Goal: Task Accomplishment & Management: Complete application form

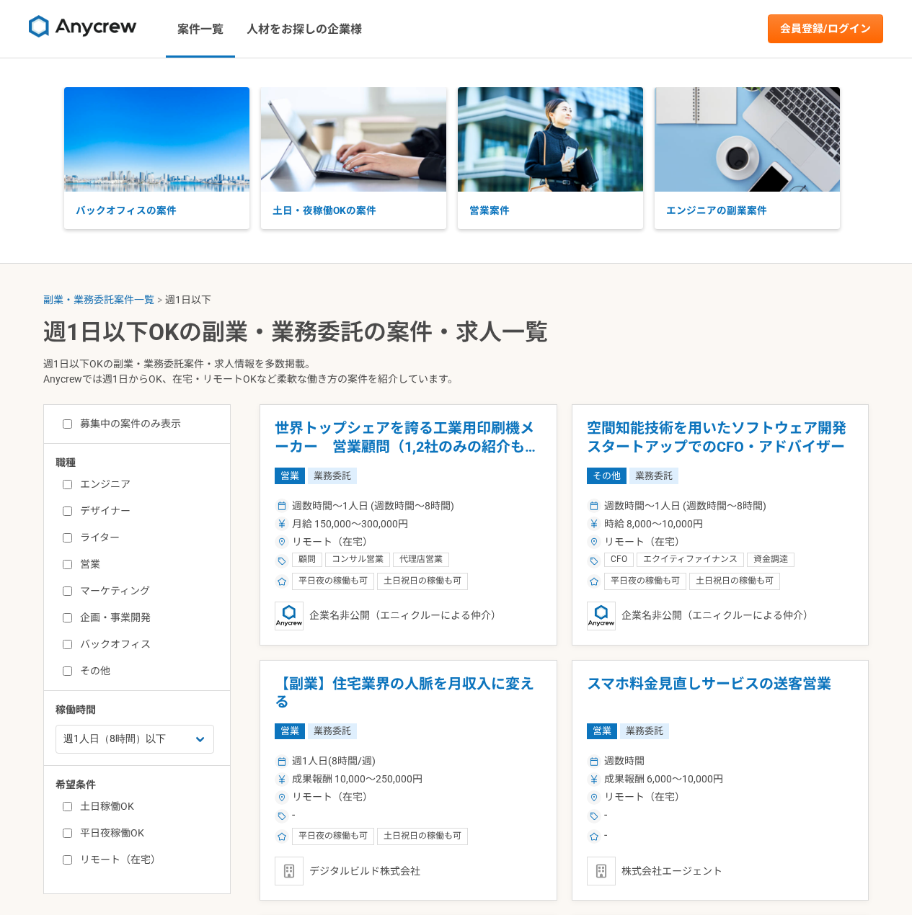
select select "1"
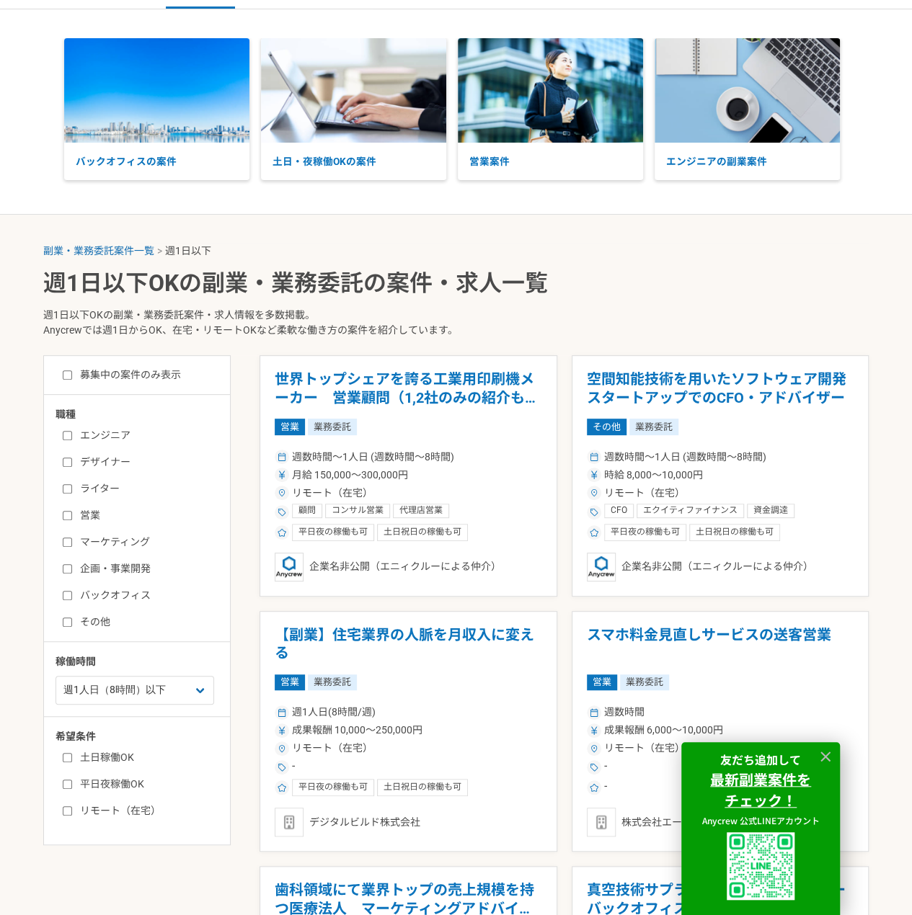
scroll to position [72, 0]
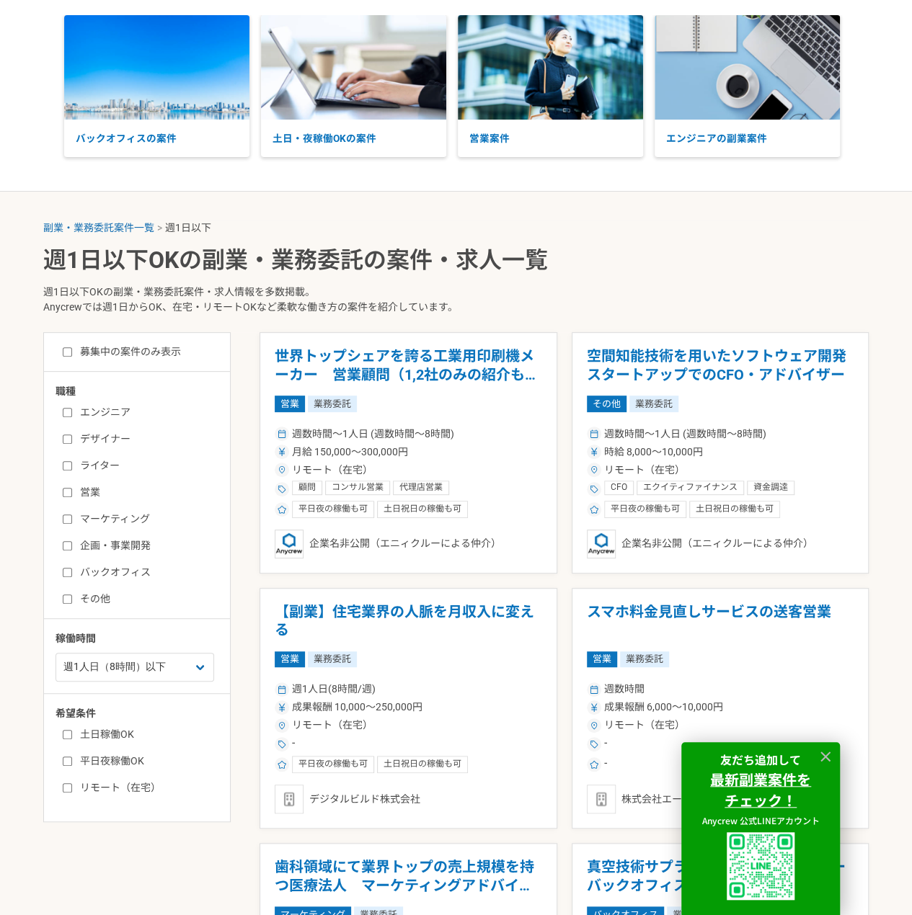
click at [69, 575] on input "バックオフィス" at bounding box center [67, 572] width 9 height 9
checkbox input "true"
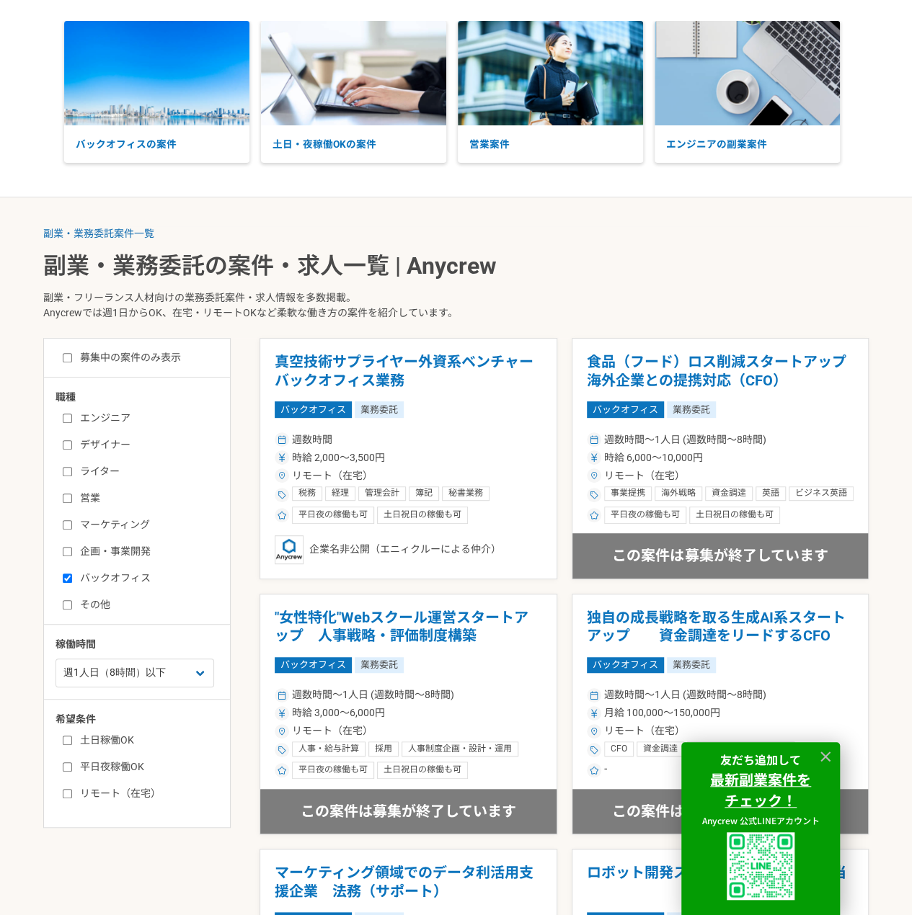
scroll to position [144, 0]
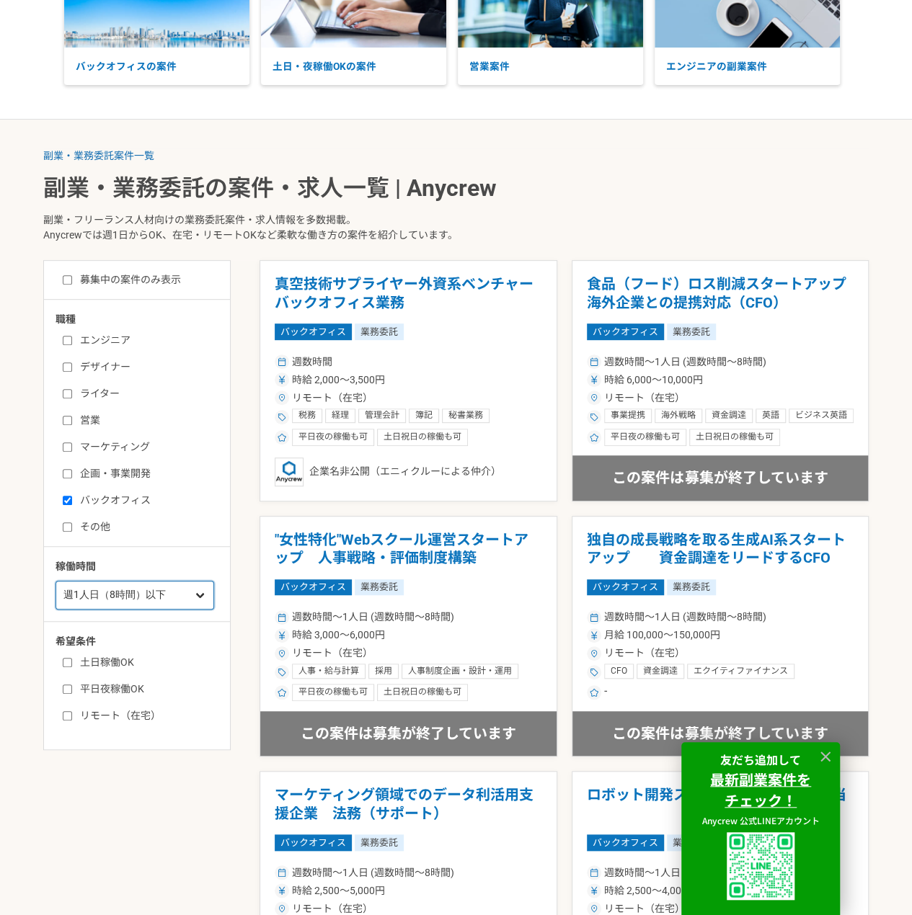
click at [153, 595] on select "週1人日（8時間）以下 週2人日（16時間）以下 週3人日（24時間）以下 週4人日（32時間）以下 週5人日（40時間）以下" at bounding box center [134, 595] width 159 height 29
select select "2"
click at [55, 581] on select "週1人日（8時間）以下 週2人日（16時間）以下 週3人日（24時間）以下 週4人日（32時間）以下 週5人日（40時間）以下" at bounding box center [134, 595] width 159 height 29
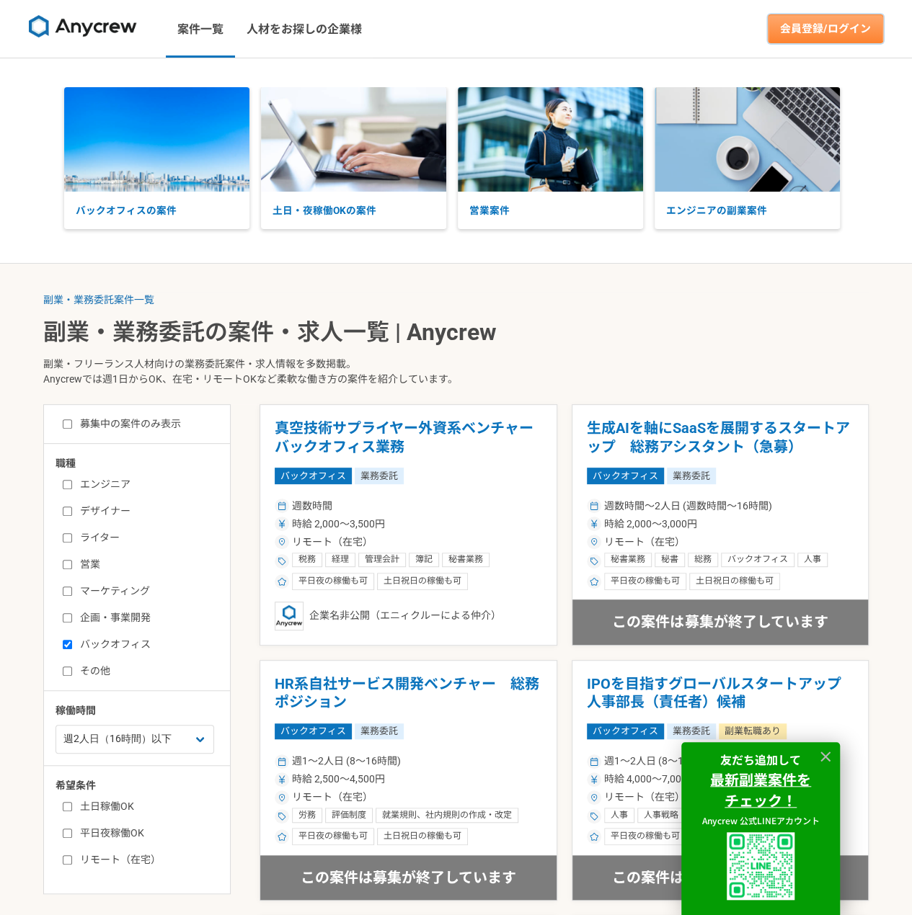
click at [832, 30] on link "会員登録/ログイン" at bounding box center [824, 28] width 115 height 29
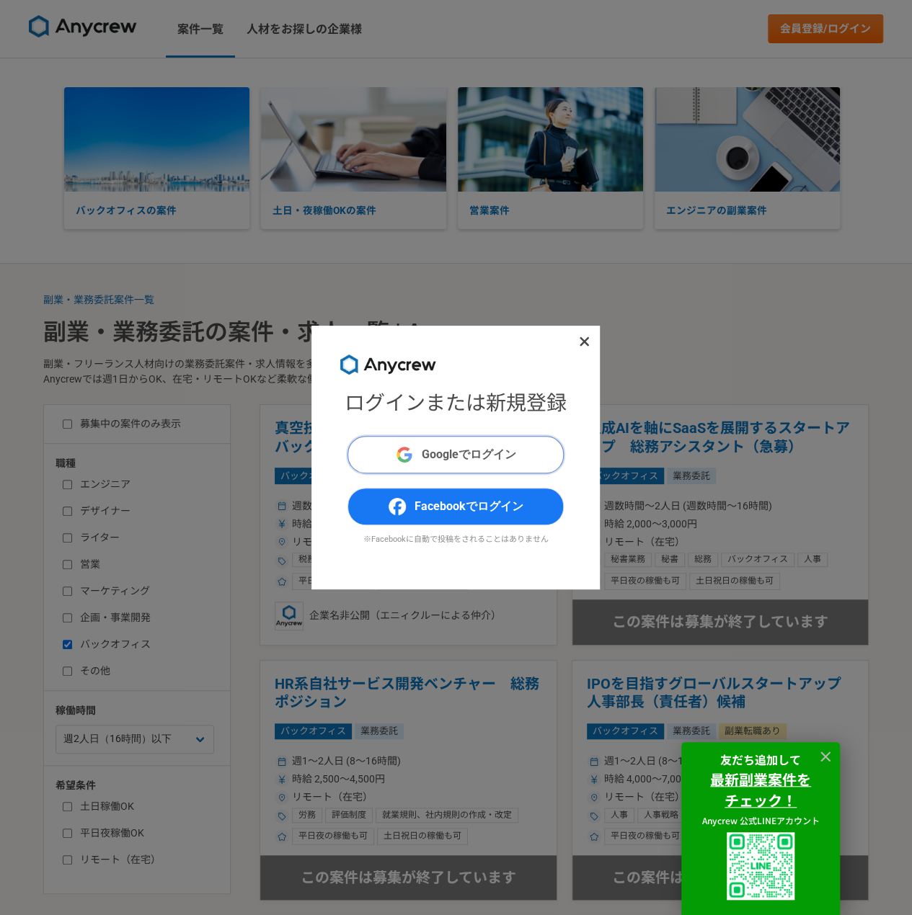
click at [489, 465] on button "Googleでログイン" at bounding box center [455, 454] width 216 height 37
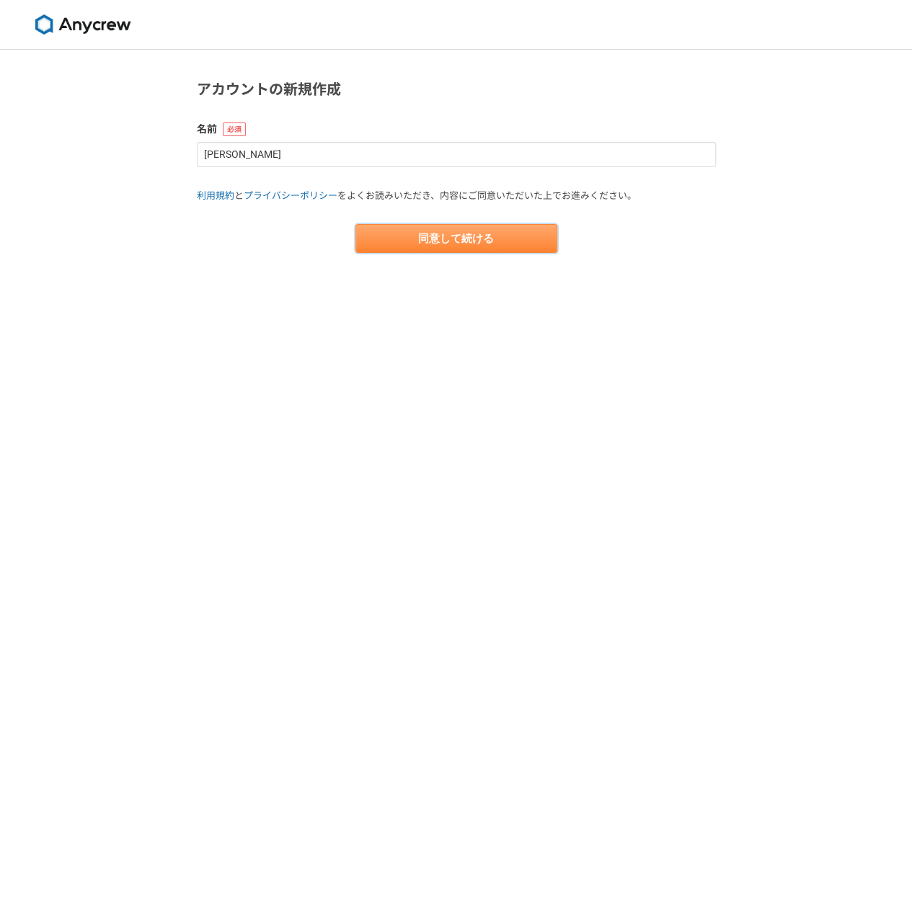
click at [477, 233] on button "同意して続ける" at bounding box center [456, 238] width 202 height 29
select select "13"
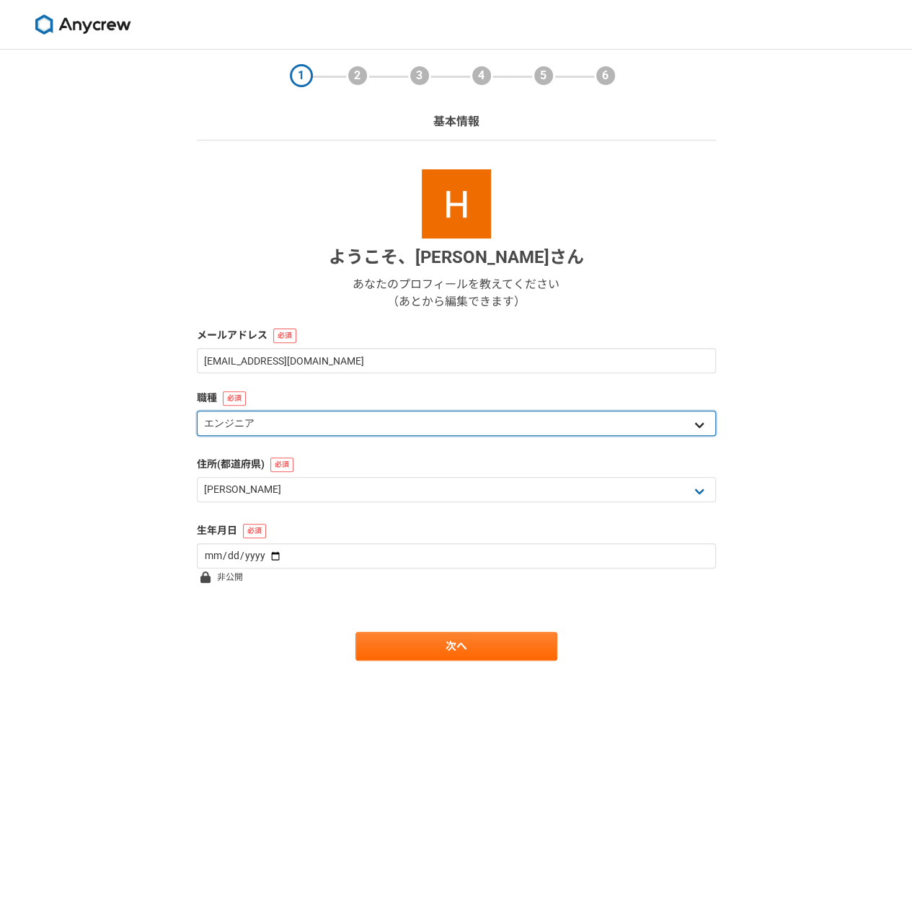
click at [371, 426] on select "エンジニア デザイナー ライター 営業 マーケティング 企画・事業開発 バックオフィス その他" at bounding box center [456, 423] width 519 height 25
select select "7"
click at [197, 411] on select "エンジニア デザイナー ライター 営業 マーケティング 企画・事業開発 バックオフィス その他" at bounding box center [456, 423] width 519 height 25
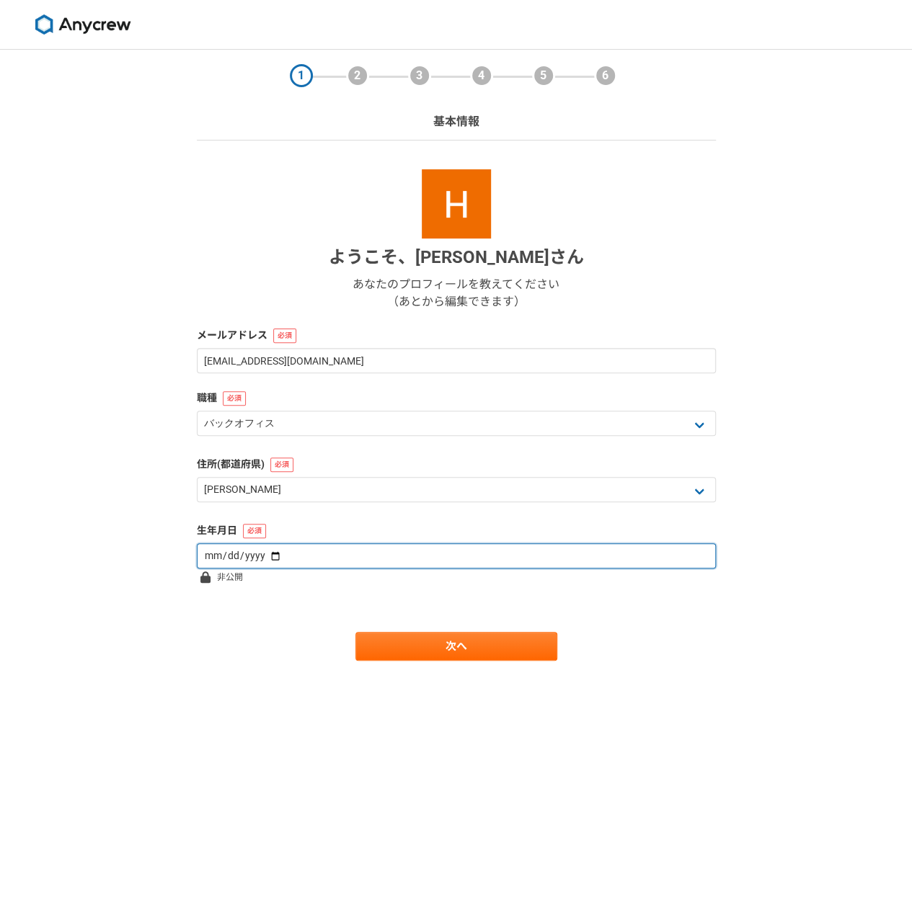
click at [285, 554] on input "date" at bounding box center [456, 555] width 519 height 25
type input "1979-12-27"
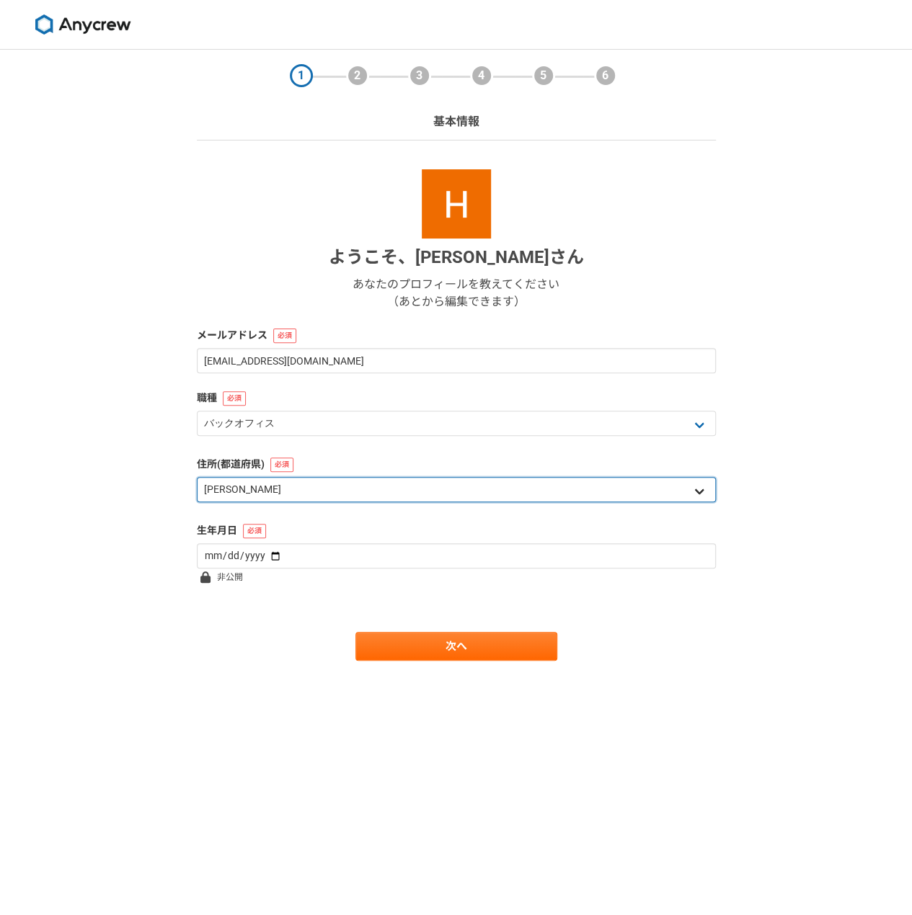
click at [330, 488] on select "北海道 青森県 岩手県 宮城県 秋田県 山形県 福島県 茨城県 栃木県 群馬県 埼玉県 千葉県 東京都 神奈川県 新潟県 富山県 石川県 福井県 山梨県 長野…" at bounding box center [456, 489] width 519 height 25
select select "11"
click at [197, 477] on select "北海道 青森県 岩手県 宮城県 秋田県 山形県 福島県 茨城県 栃木県 群馬県 埼玉県 千葉県 東京都 神奈川県 新潟県 富山県 石川県 福井県 山梨県 長野…" at bounding box center [456, 489] width 519 height 25
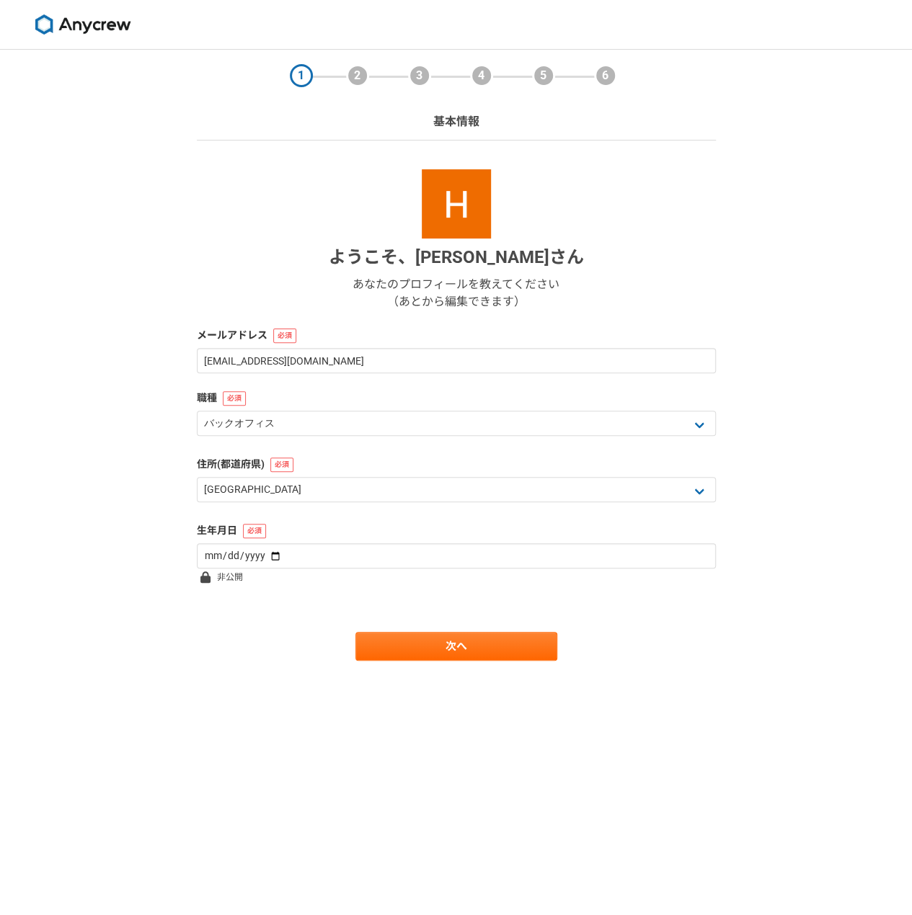
click at [436, 662] on main "1 2 3 4 5 6 基本情報 ようこそ、 Hiroaki Hori さん あなたのプロフィールを教えてください （あとから編集できます） メールアドレス …" at bounding box center [456, 384] width 548 height 669
click at [429, 662] on main "1 2 3 4 5 6 基本情報 ようこそ、 Hiroaki Hori さん あなたのプロフィールを教えてください （あとから編集できます） メールアドレス …" at bounding box center [456, 384] width 548 height 669
click at [431, 654] on link "次へ" at bounding box center [456, 646] width 202 height 29
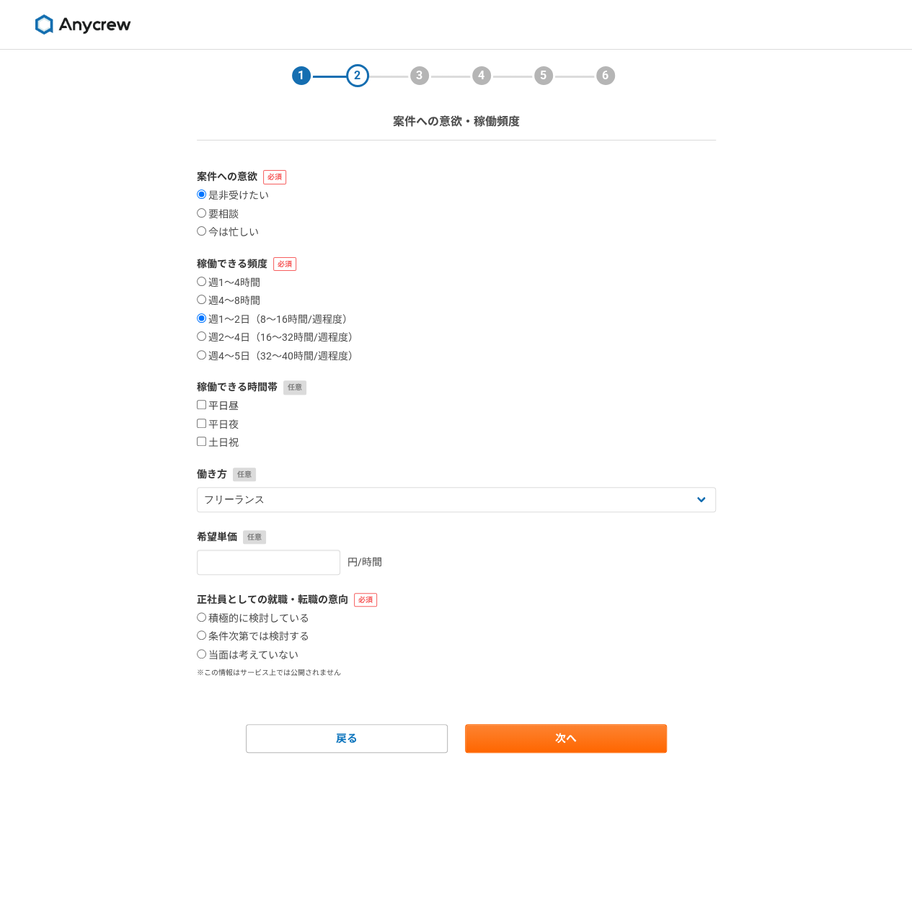
click at [200, 405] on input "平日昼" at bounding box center [201, 404] width 9 height 9
checkbox input "true"
click at [199, 420] on input "平日夜" at bounding box center [201, 423] width 9 height 9
checkbox input "true"
click at [197, 437] on input "土日祝" at bounding box center [201, 441] width 9 height 9
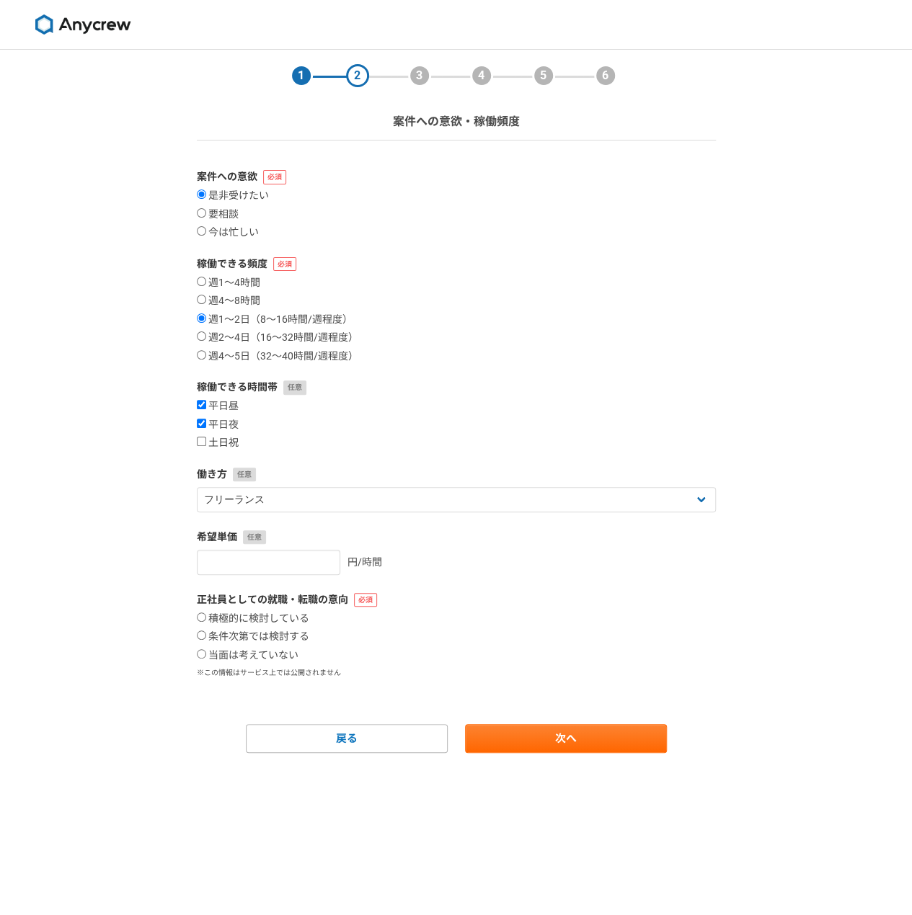
checkbox input "true"
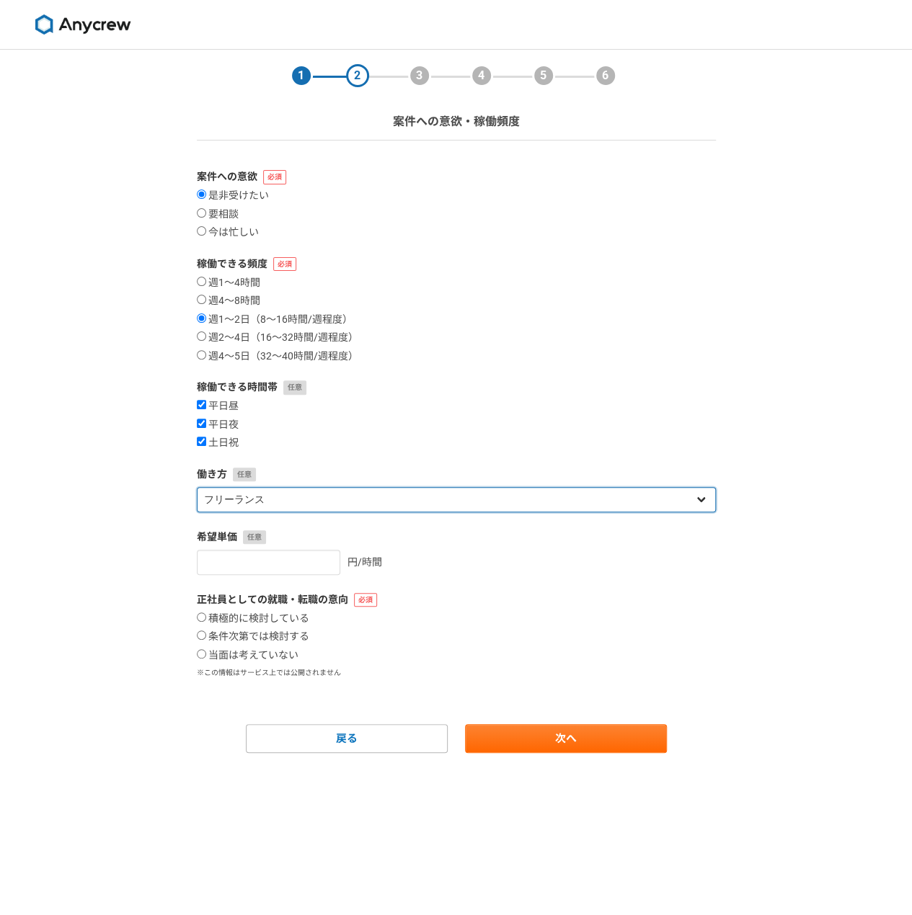
click at [233, 505] on select "フリーランス 副業 その他" at bounding box center [456, 499] width 519 height 25
select select "sidejob"
click at [197, 487] on select "フリーランス 副業 その他" at bounding box center [456, 499] width 519 height 25
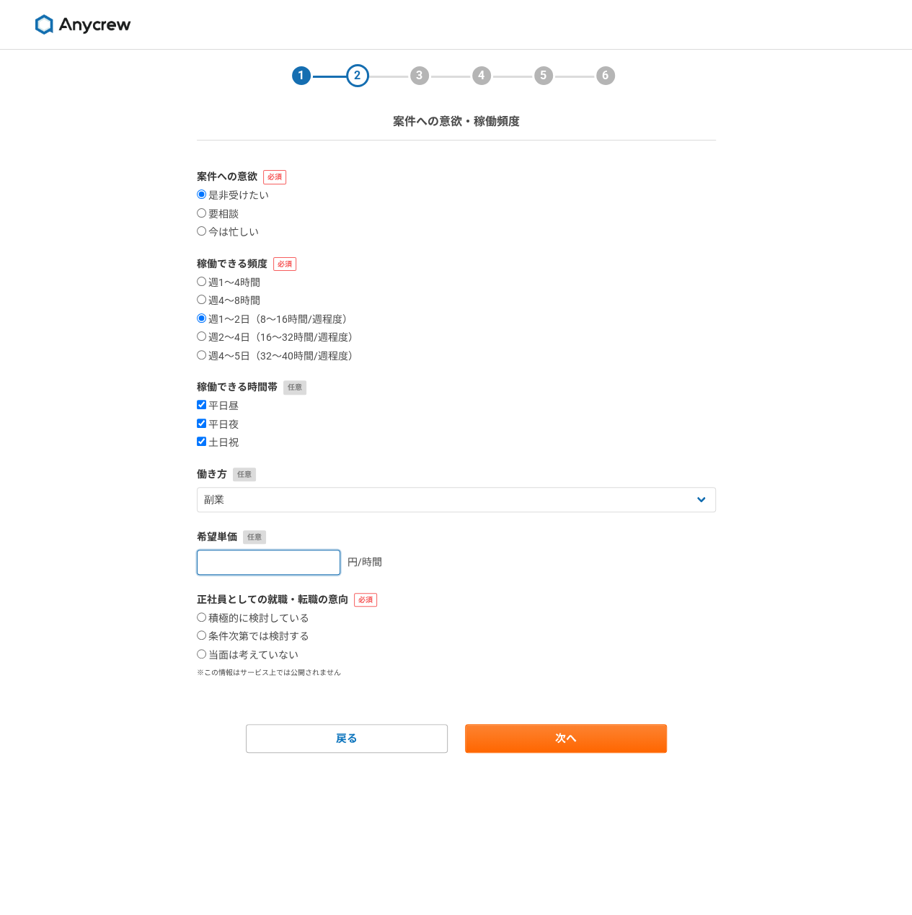
click at [282, 560] on input "number" at bounding box center [268, 562] width 143 height 25
click at [318, 558] on input "1" at bounding box center [268, 562] width 143 height 25
type input "10000"
click at [460, 560] on div "10000 円/時間" at bounding box center [456, 562] width 519 height 25
click at [256, 658] on label "当面は考えていない" at bounding box center [248, 655] width 102 height 13
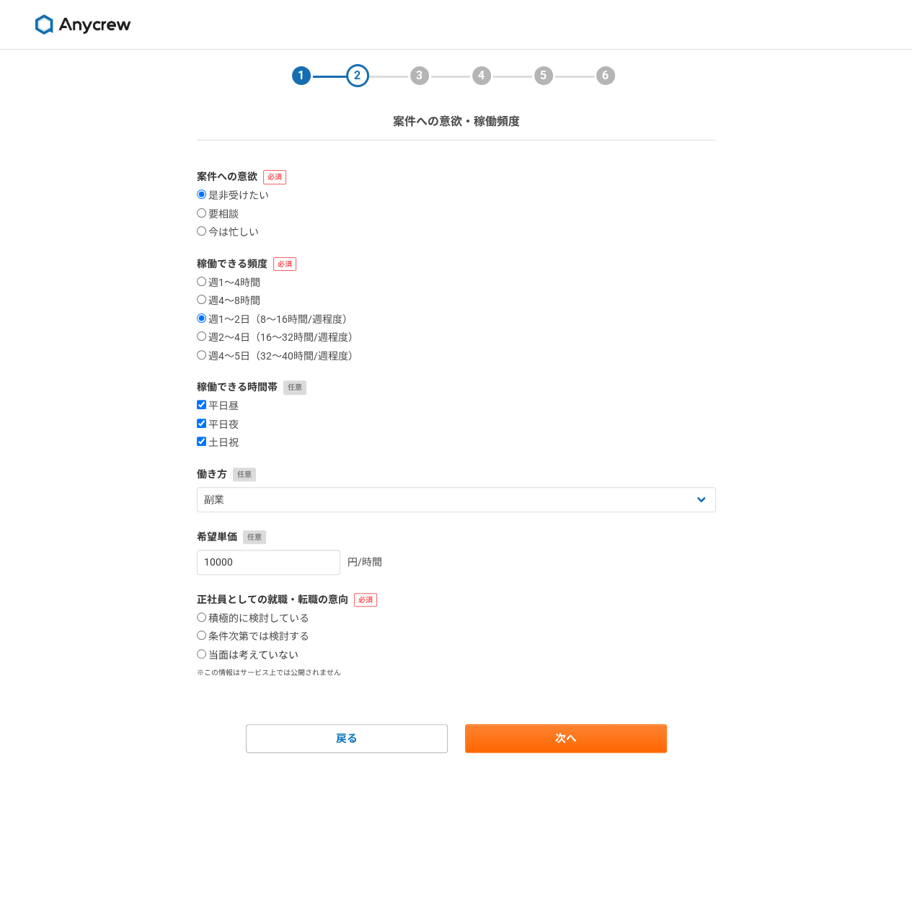
click at [206, 658] on input "当面は考えていない" at bounding box center [201, 653] width 9 height 9
radio input "true"
click at [581, 741] on link "次へ" at bounding box center [566, 738] width 202 height 29
select select
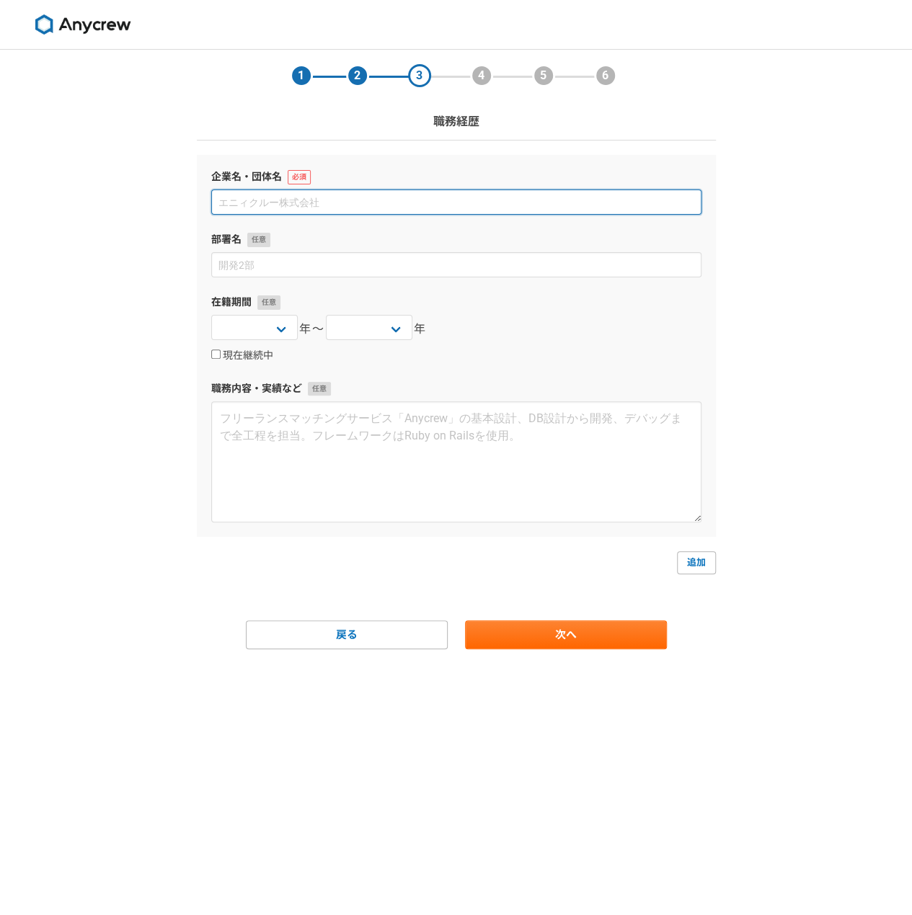
click at [414, 201] on input at bounding box center [456, 202] width 490 height 25
type input "KPMG [PERSON_NAME]監査法人"
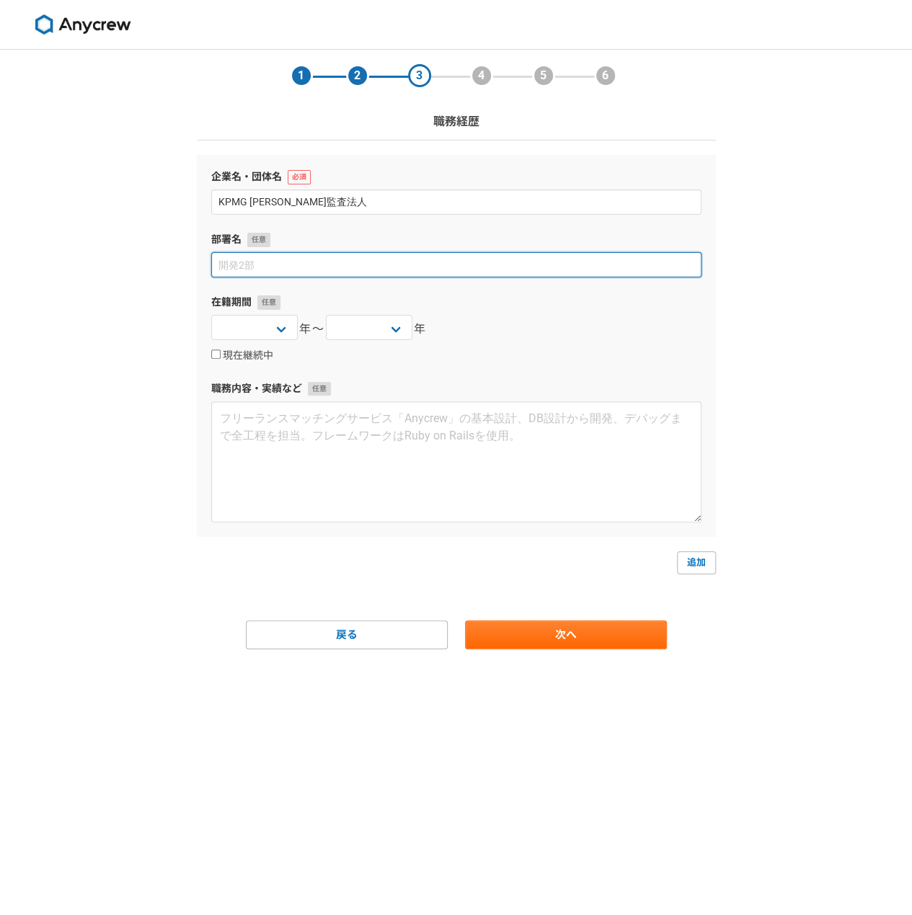
click at [375, 275] on input at bounding box center [456, 264] width 490 height 25
type input "金融事業部"
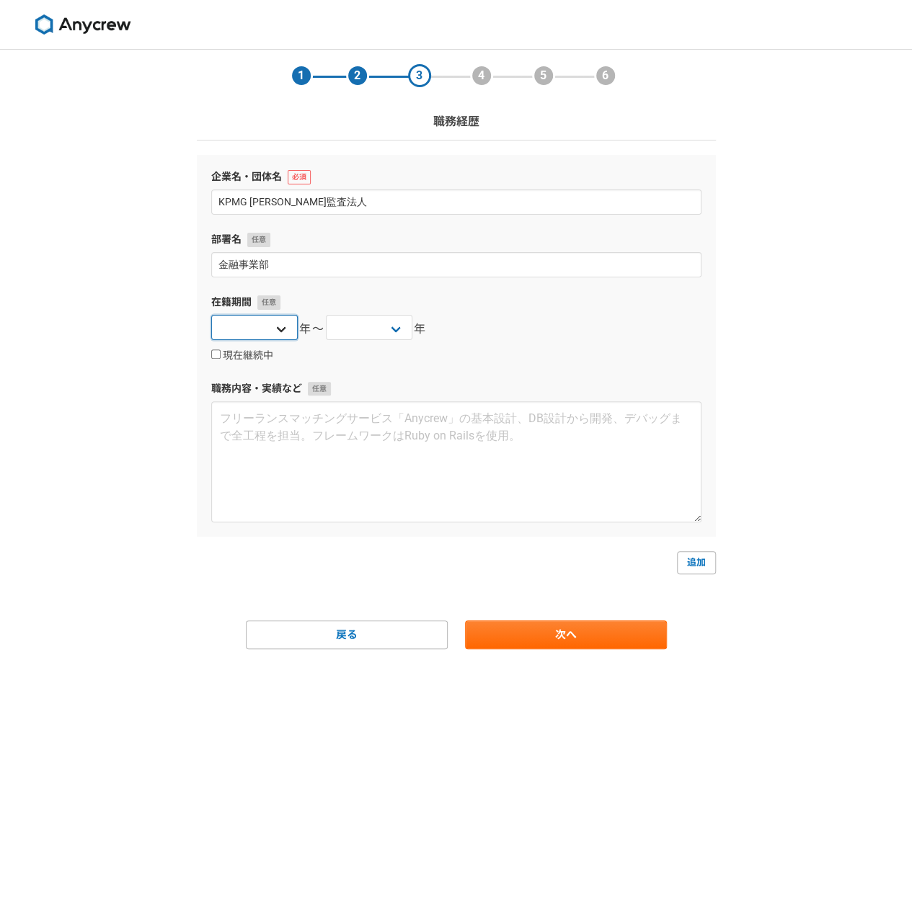
click at [272, 326] on select "2025 2024 2023 2022 2021 2020 2019 2018 2017 2016 2015 2014 2013 2012 2011 2010…" at bounding box center [254, 327] width 86 height 25
select select "2002"
click at [211, 315] on select "2025 2024 2023 2022 2021 2020 2019 2018 2017 2016 2015 2014 2013 2012 2011 2010…" at bounding box center [254, 327] width 86 height 25
click at [369, 321] on select "2025 2024 2023 2022 2021 2020 2019 2018 2017 2016 2015 2014 2013 2012 2011 2010…" at bounding box center [369, 327] width 86 height 25
select select "2021"
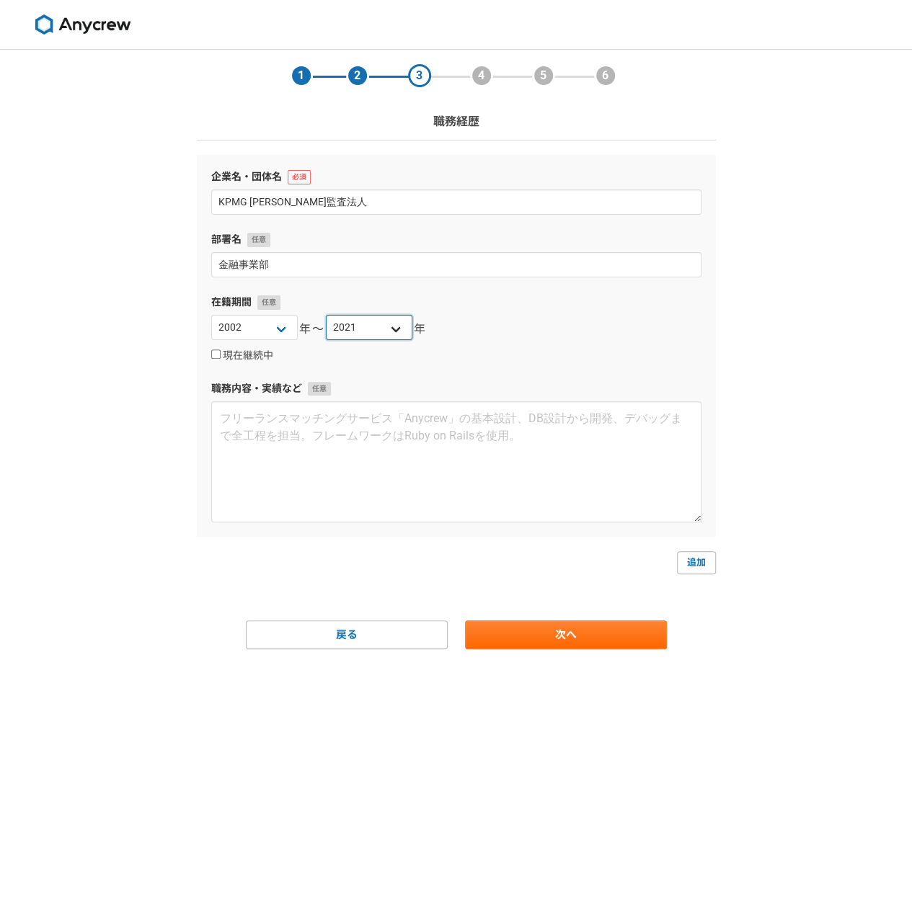
click at [326, 315] on select "2025 2024 2023 2022 2021 2020 2019 2018 2017 2016 2015 2014 2013 2012 2011 2010…" at bounding box center [369, 327] width 86 height 25
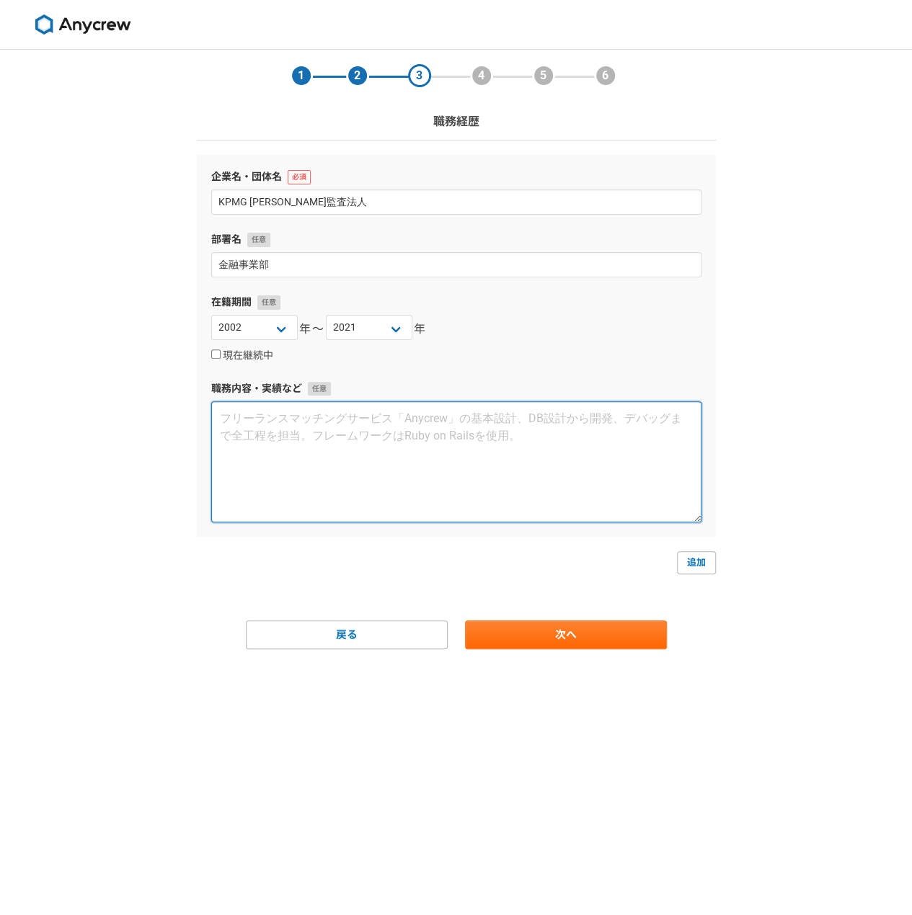
click at [308, 442] on textarea at bounding box center [456, 461] width 490 height 121
click at [236, 417] on textarea at bounding box center [456, 461] width 490 height 121
paste textarea "KPMG Japan にてパートナー昇格 ・メガバンクの IFRS 基準責任者を担当 ・IFRS 基準の導入支援アドバイザリー業務や IFRS 基準全般にわた…"
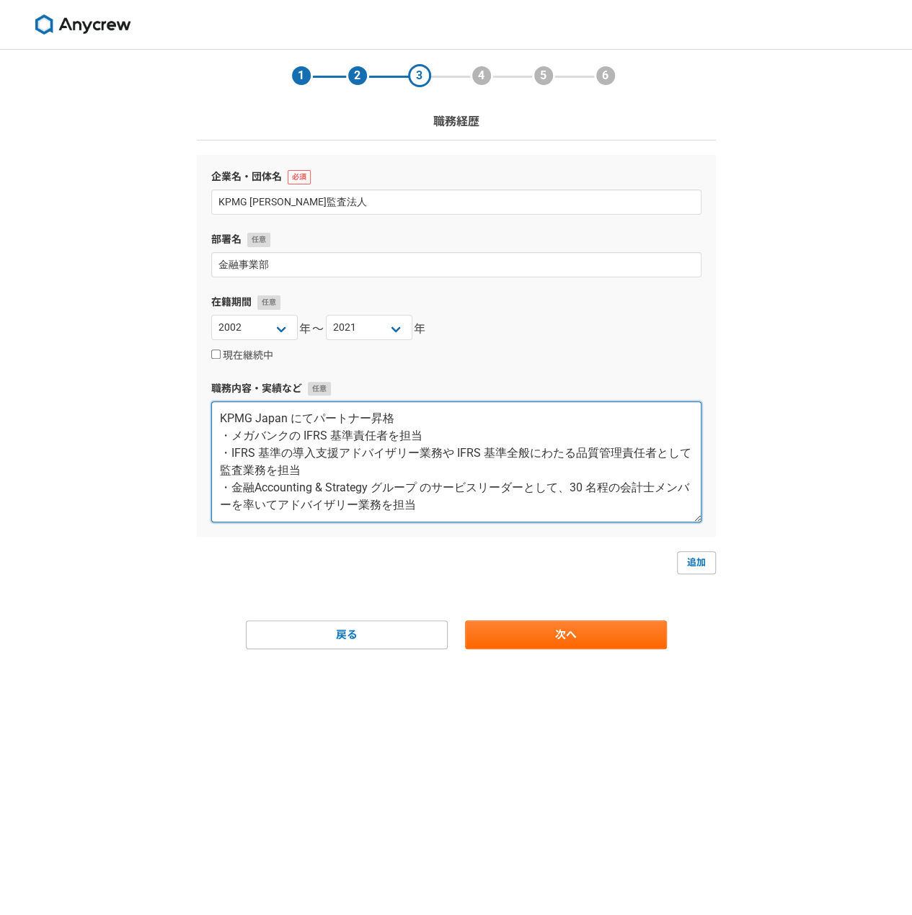
click at [408, 416] on textarea "KPMG Japan にてパートナー昇格 ・メガバンクの IFRS 基準責任者を担当 ・IFRS 基準の導入支援アドバイザリー業務や IFRS 基準全般にわた…" at bounding box center [456, 461] width 490 height 121
drag, startPoint x: 432, startPoint y: 499, endPoint x: 186, endPoint y: 409, distance: 262.4
click at [186, 409] on section "1 2 3 4 5 6 職務経歴 企業名・団体名 KPMG あずさ監査法人 部署名 金融事業部 在籍期間 2025 2024 2023 2022 2021 2…" at bounding box center [456, 350] width 548 height 600
paste textarea "海外勤務を含め KPMG で 20 年のキャリアを有し、会計ファームのパートナとしてマネジメント業務を 経験。国内外の金融機関向けサービスを担当し、海外上場支…"
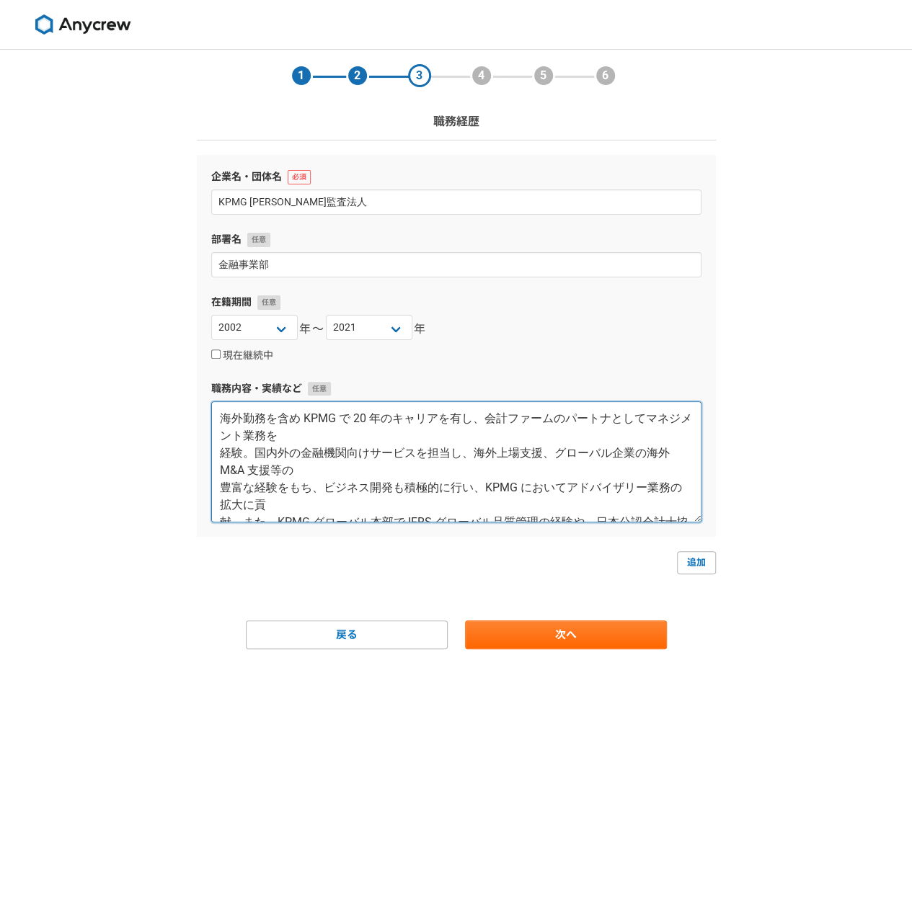
scroll to position [43, 0]
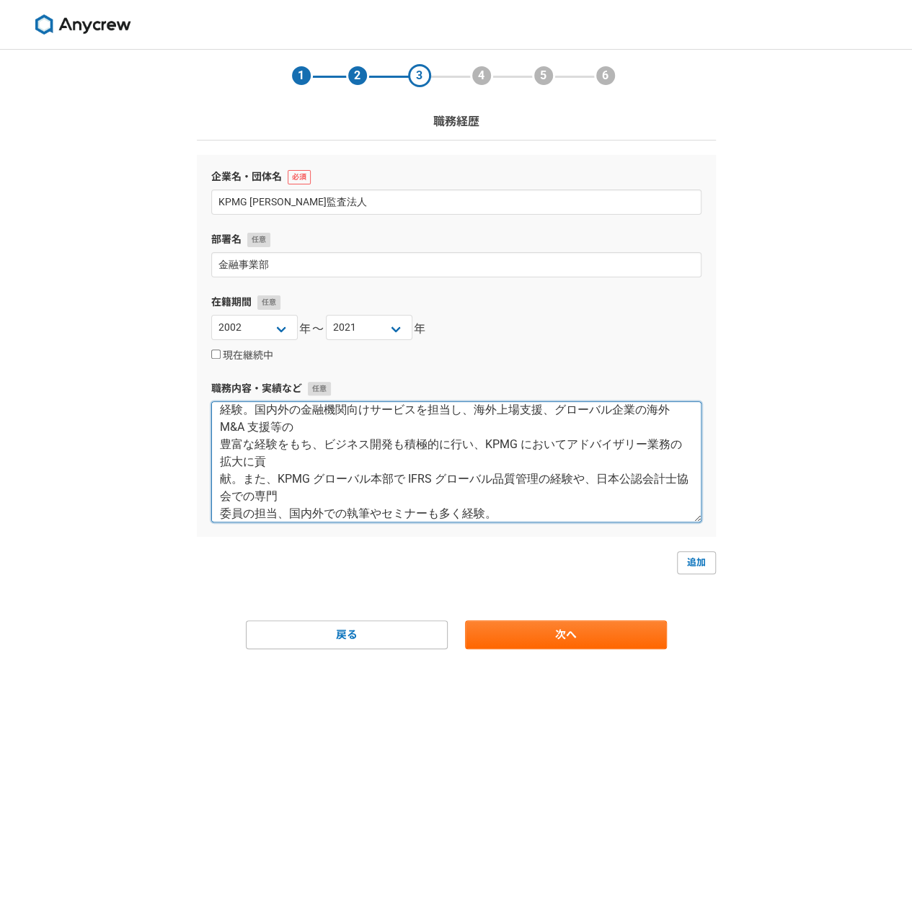
click at [301, 424] on textarea "海外勤務を含め KPMG で 20 年のキャリアを有し、会計ファームのパートナとしてマネジメント業務を 経験。国内外の金融機関向けサービスを担当し、海外上場支…" at bounding box center [456, 461] width 490 height 121
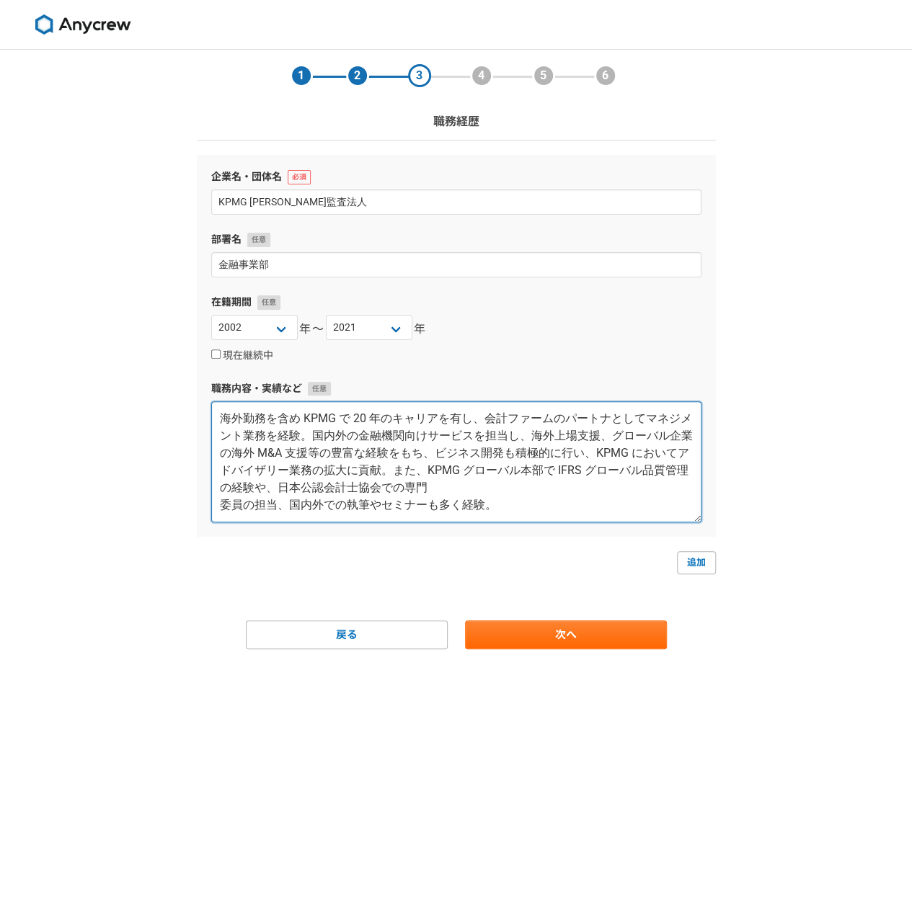
scroll to position [0, 0]
type textarea "海外勤務を含め KPMG で 20 年のキャリアを有し、会計ファームのパートナとしてマネジメント業務を経験。国内外の金融機関向けサービスを担当し、海外上場支援…"
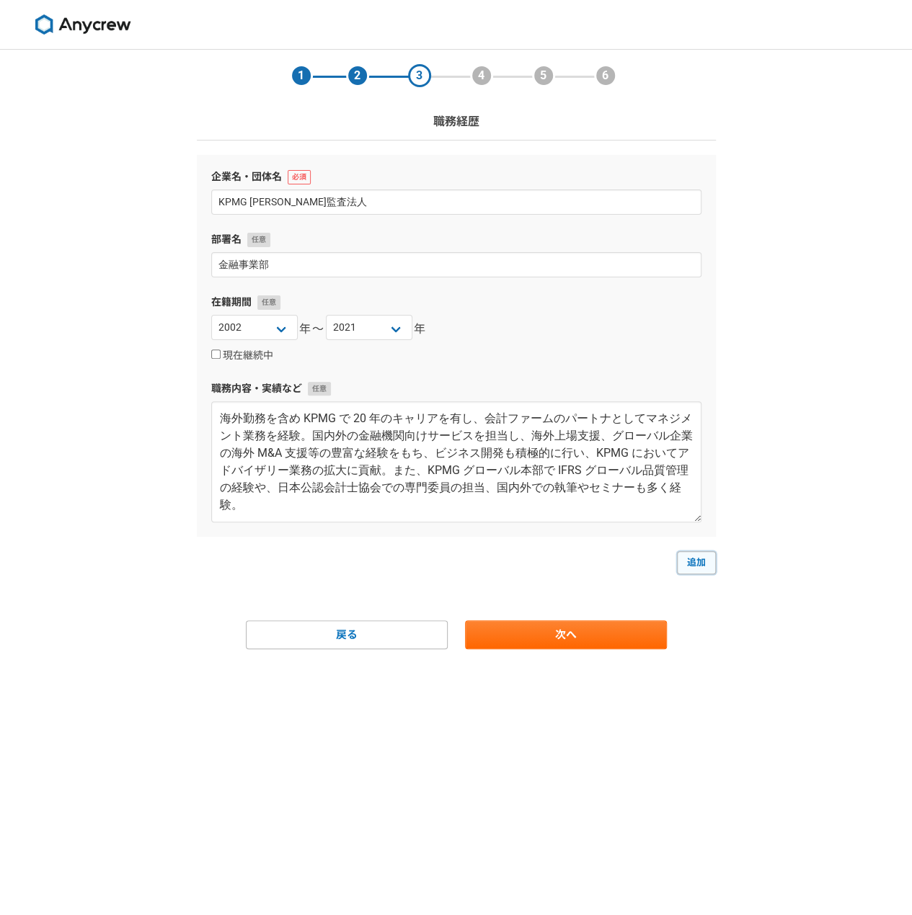
click at [685, 556] on link "追加" at bounding box center [696, 562] width 39 height 23
select select
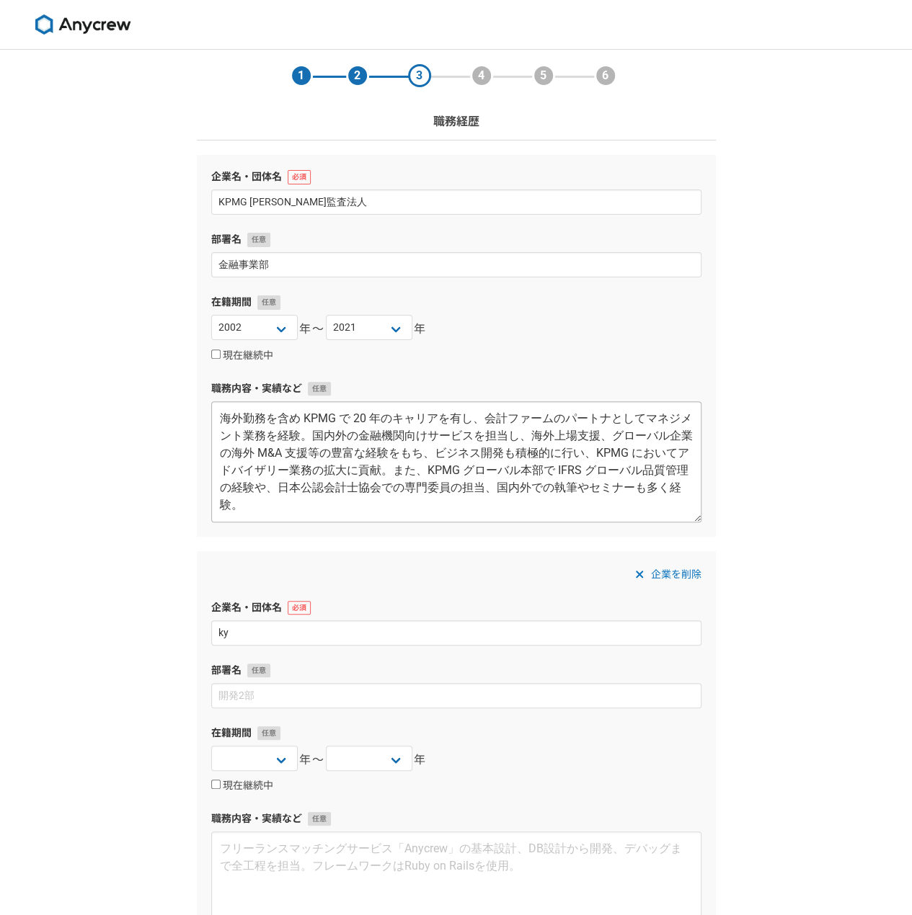
type input "k"
type input "京都フュージョニアリング株式会社"
click at [259, 690] on input at bounding box center [456, 695] width 490 height 25
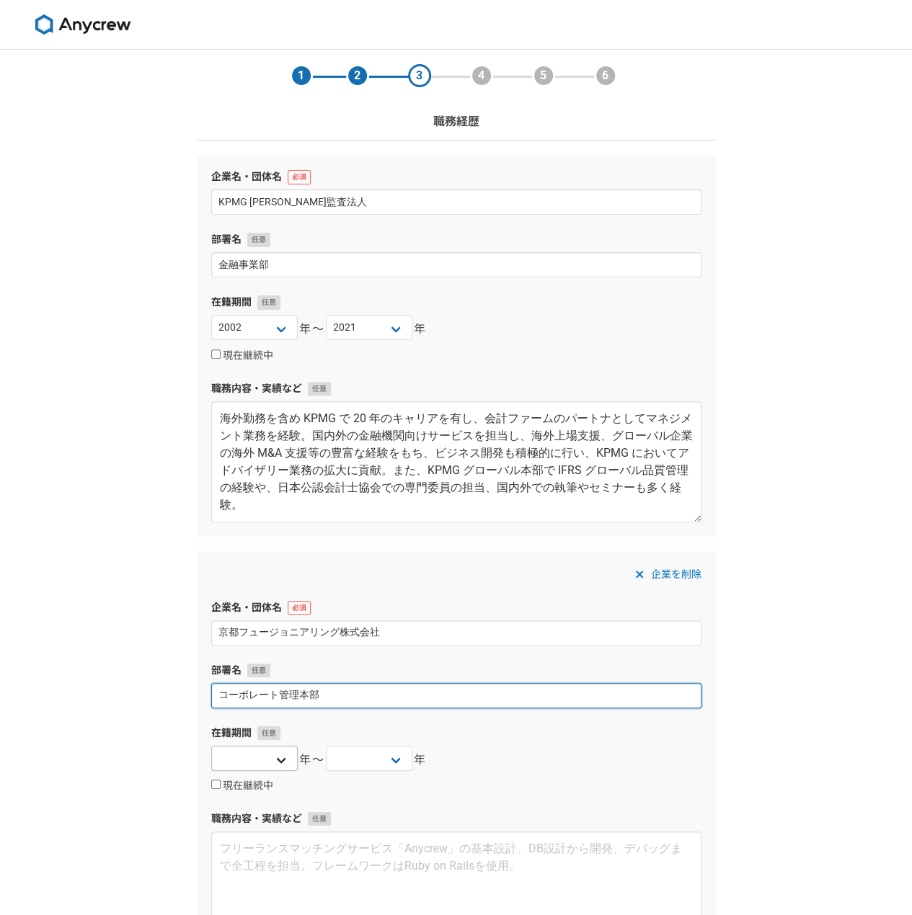
type input "コーポレート管理本部"
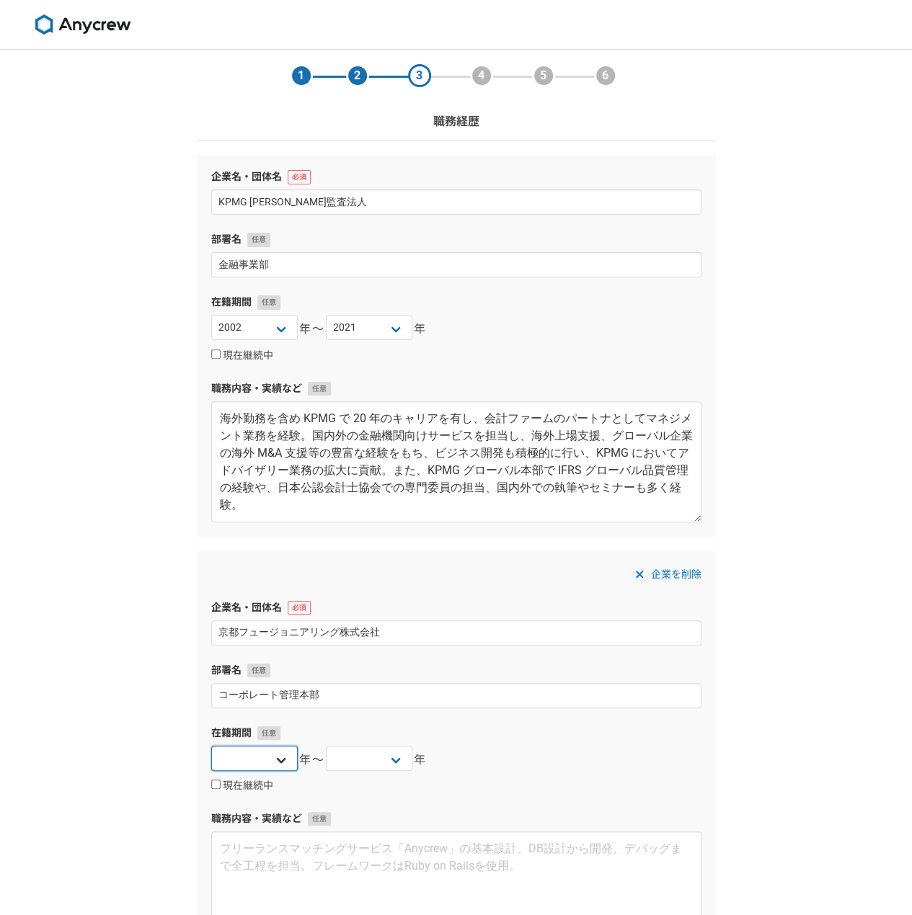
click at [241, 756] on select "2025 2024 2023 2022 2021 2020 2019 2018 2017 2016 2015 2014 2013 2012 2011 2010…" at bounding box center [254, 758] width 86 height 25
select select "2021"
click at [211, 746] on select "2025 2024 2023 2022 2021 2020 2019 2018 2017 2016 2015 2014 2013 2012 2011 2010…" at bounding box center [254, 758] width 86 height 25
click at [366, 752] on select "2025 2024 2023 2022 2021 2020 2019 2018 2017 2016 2015 2014 2013 2012 2011 2010…" at bounding box center [369, 758] width 86 height 25
click at [326, 746] on select "2025 2024 2023 2022 2021 2020 2019 2018 2017 2016 2015 2014 2013 2012 2011 2010…" at bounding box center [369, 758] width 86 height 25
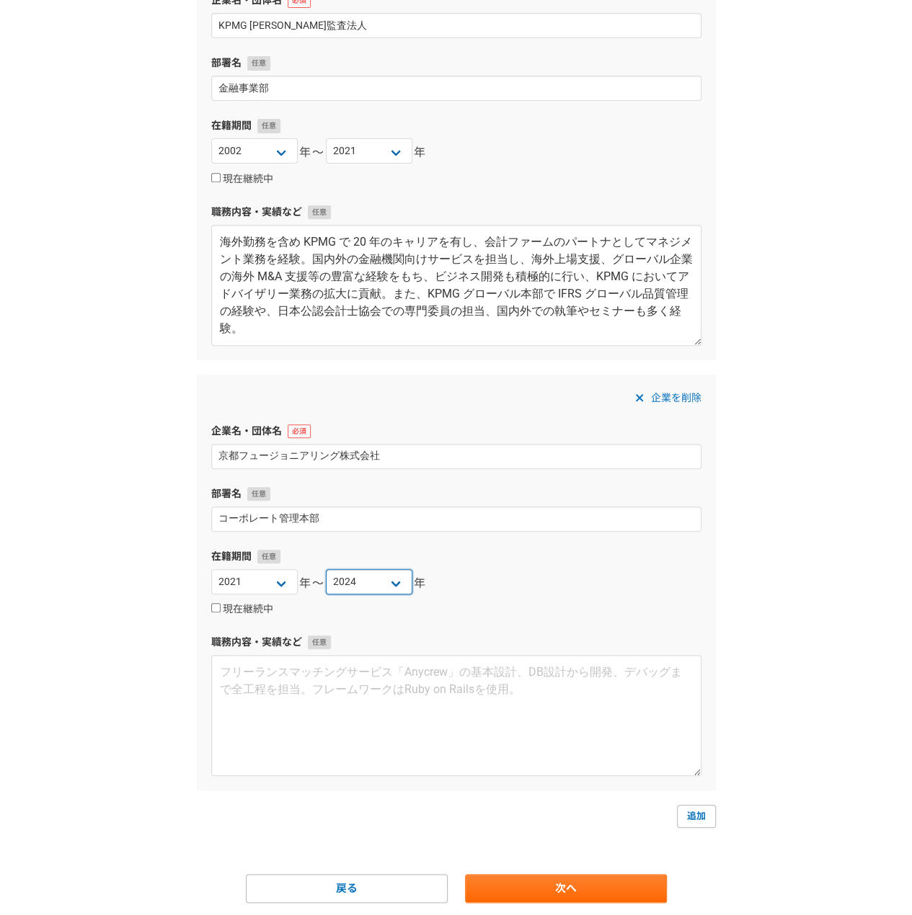
scroll to position [221, 0]
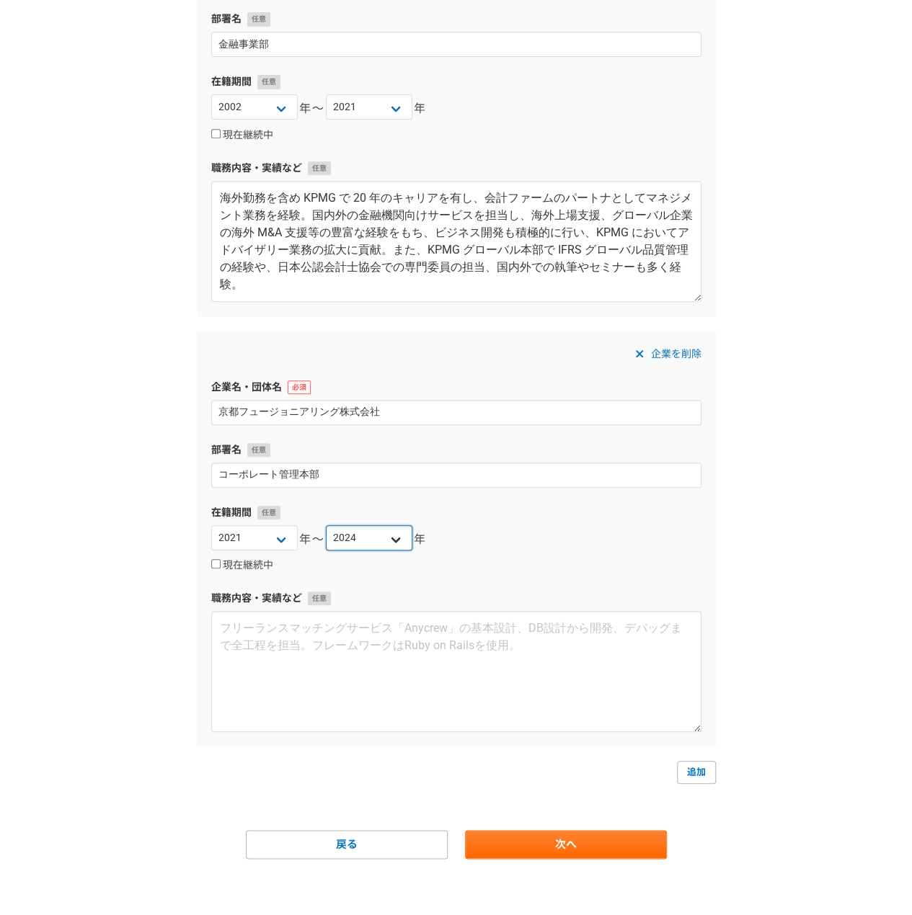
click at [382, 546] on select "2025 2024 2023 2022 2021 2020 2019 2018 2017 2016 2015 2014 2013 2012 2011 2010…" at bounding box center [369, 537] width 86 height 25
click at [326, 525] on select "2025 2024 2023 2022 2021 2020 2019 2018 2017 2016 2015 2014 2013 2012 2011 2010…" at bounding box center [369, 537] width 86 height 25
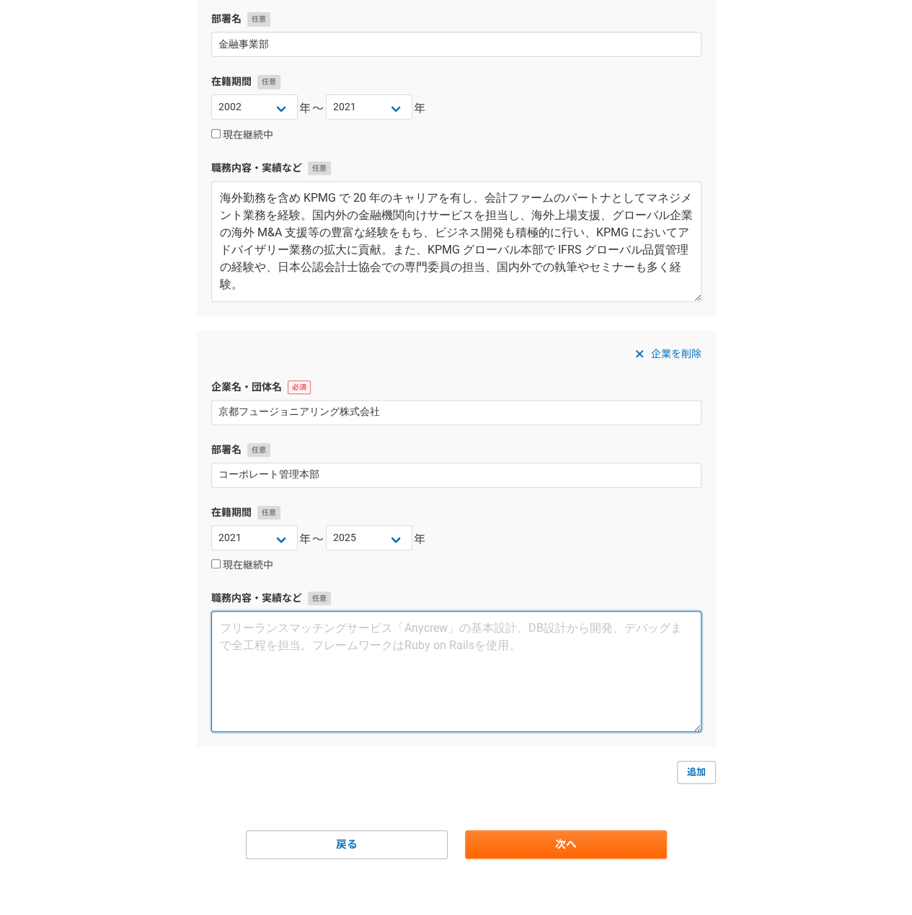
click at [356, 674] on textarea at bounding box center [456, 671] width 490 height 121
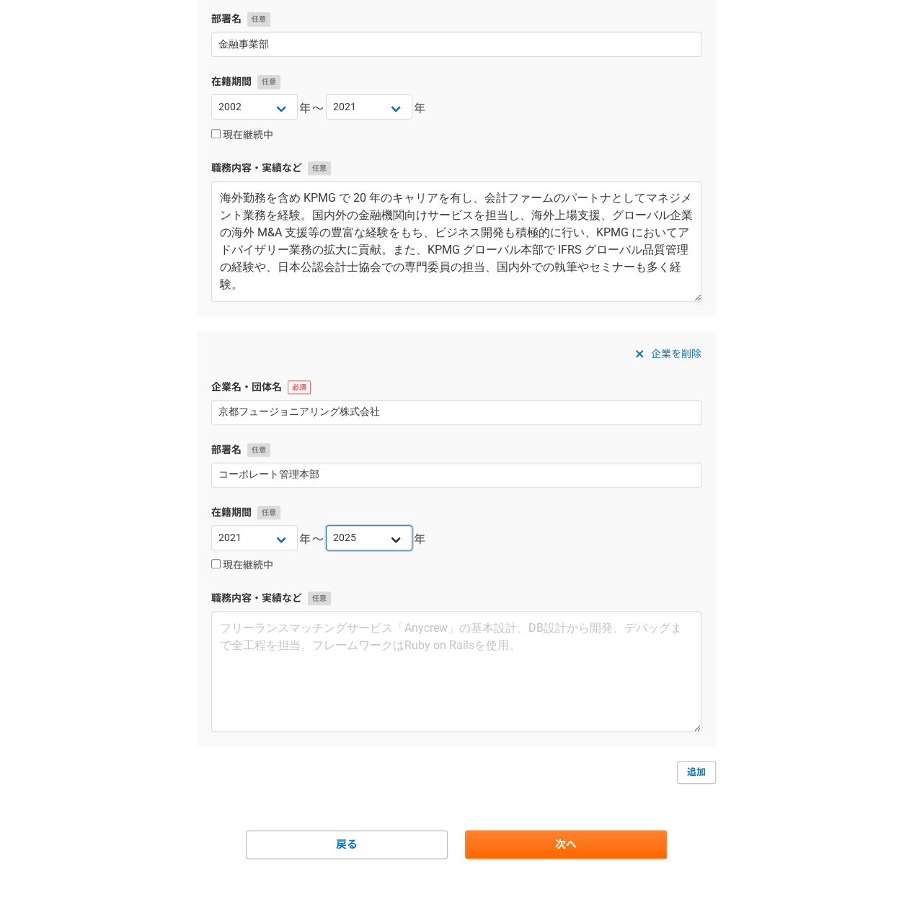
click at [393, 538] on select "2025 2024 2023 2022 2021 2020 2019 2018 2017 2016 2015 2014 2013 2012 2011 2010…" at bounding box center [369, 537] width 86 height 25
select select "2024"
click at [326, 525] on select "2025 2024 2023 2022 2021 2020 2019 2018 2017 2016 2015 2014 2013 2012 2011 2010…" at bounding box center [369, 537] width 86 height 25
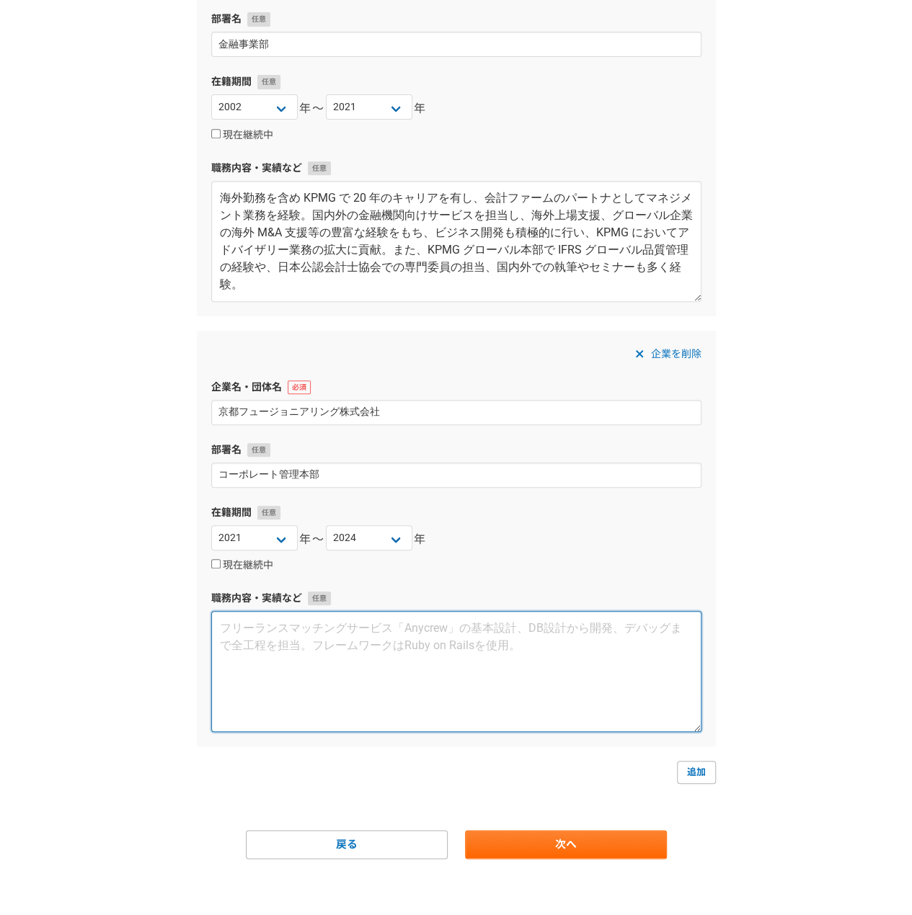
click at [326, 657] on textarea at bounding box center [456, 671] width 490 height 121
click at [319, 679] on textarea at bounding box center [456, 671] width 490 height 121
paste textarea "2021 年より新たなチャレンジとして次世代エネルギーの実現に向けて取り組む大学発スタートアップ に転職し、ビジネスの最前線の経験を経て会社の組織作り、資金調…"
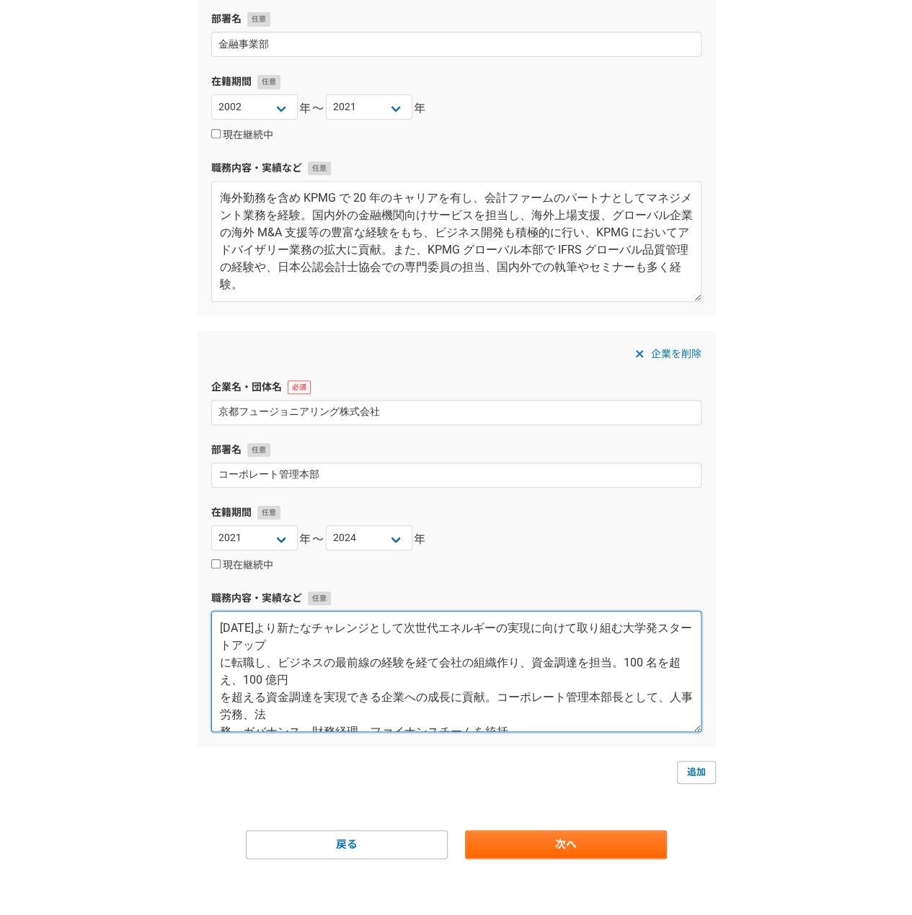
scroll to position [9, 0]
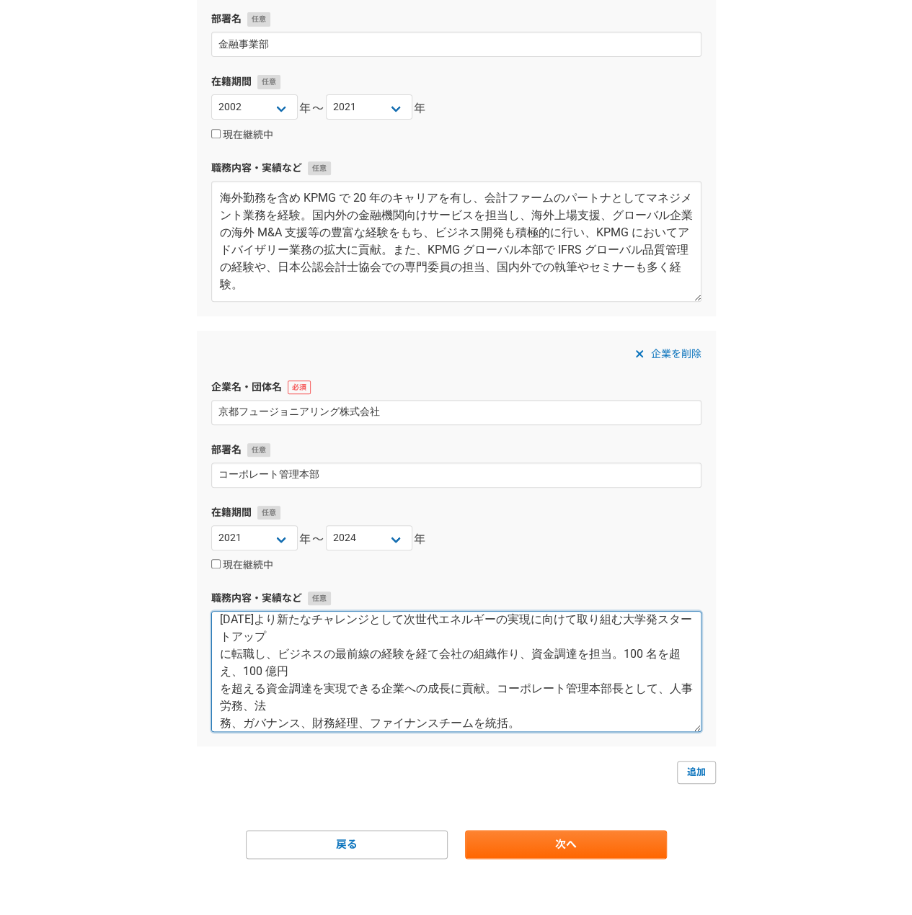
click at [324, 639] on textarea "2021 年より新たなチャレンジとして次世代エネルギーの実現に向けて取り組む大学発スタートアップ に転職し、ビジネスの最前線の経験を経て会社の組織作り、資金調…" at bounding box center [456, 671] width 490 height 121
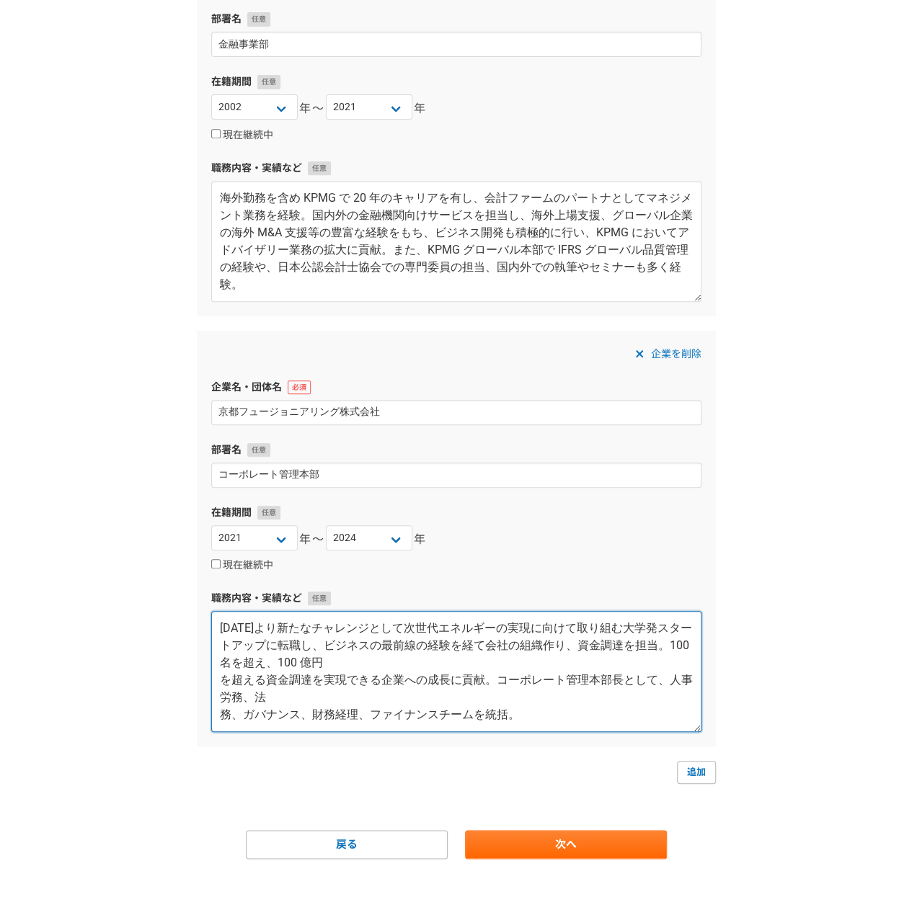
scroll to position [0, 0]
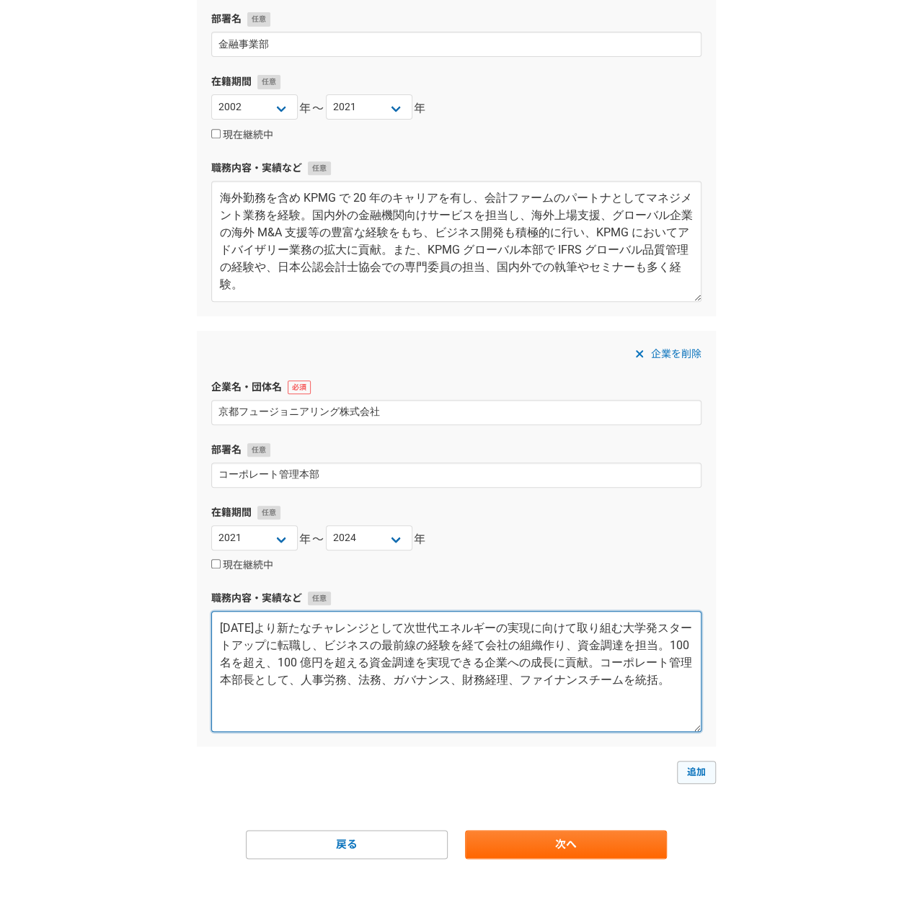
type textarea "[DATE]より新たなチャレンジとして次世代エネルギーの実現に向けて取り組む大学発スタートアップに転職し、ビジネスの最前線の経験を経て会社の組織作り、資金調達…"
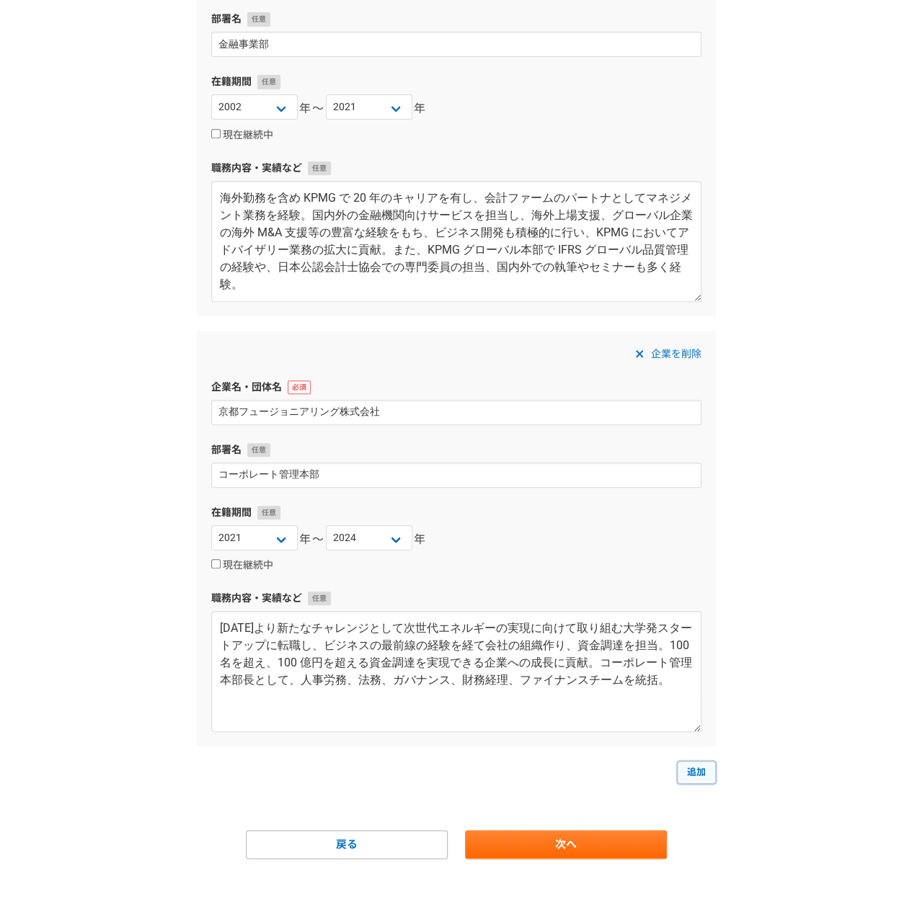
click at [703, 769] on link "追加" at bounding box center [696, 772] width 39 height 23
select select
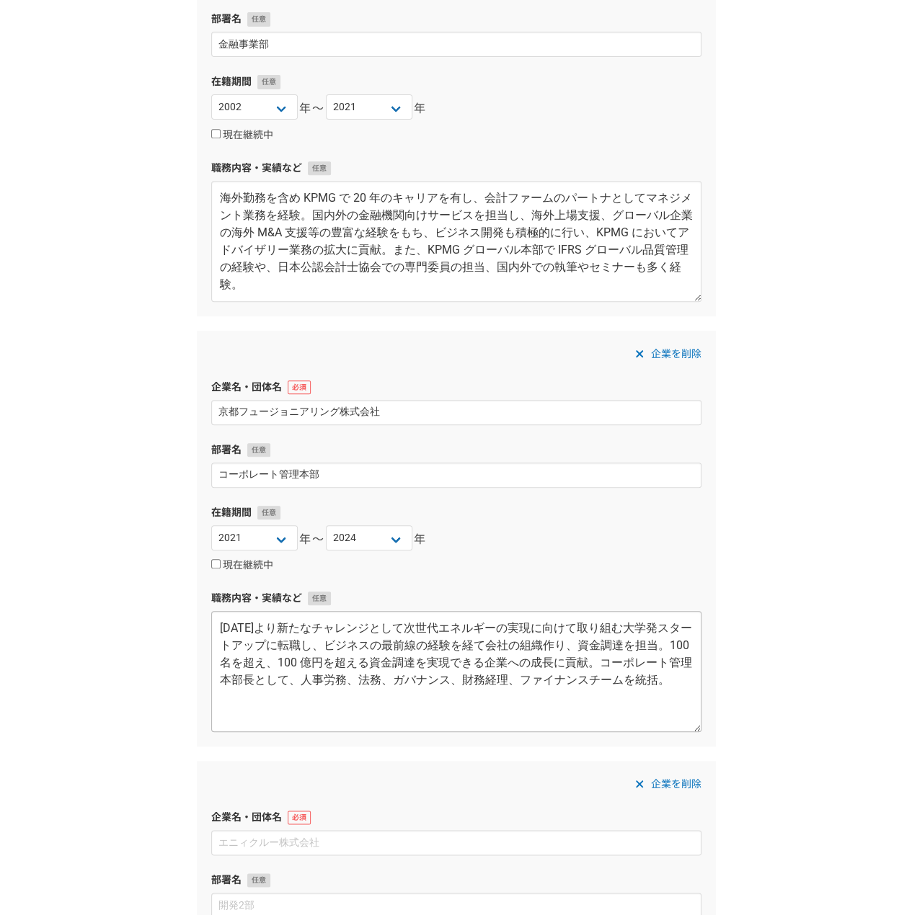
scroll to position [581, 0]
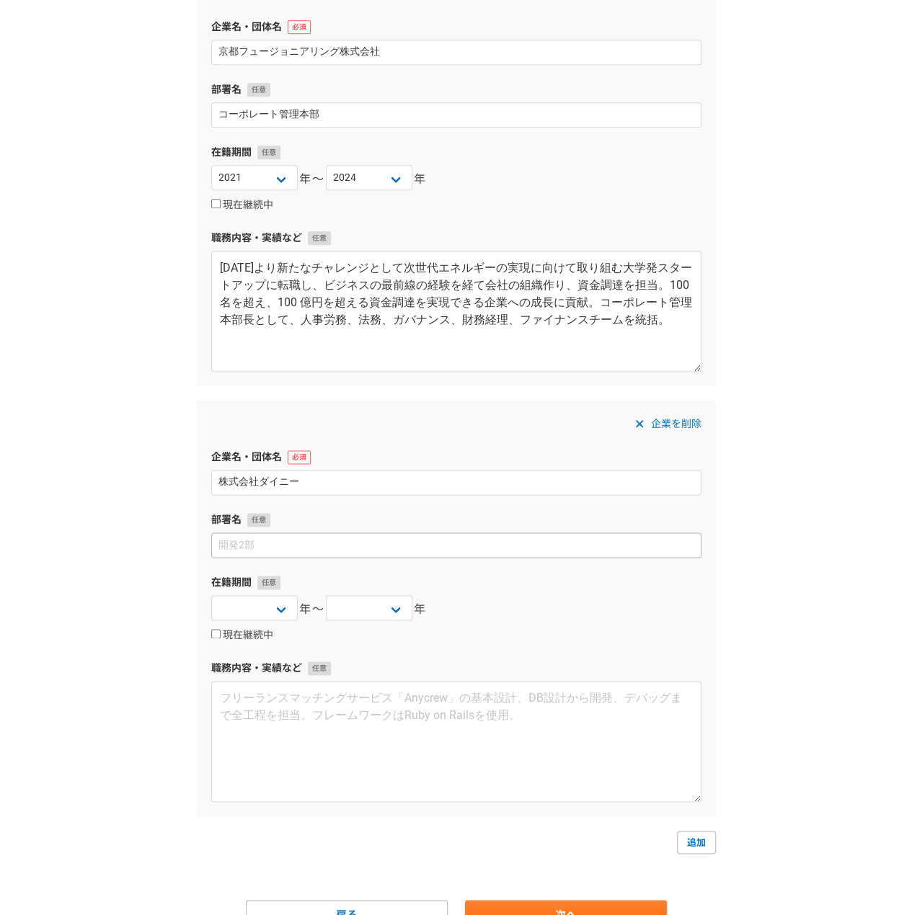
type input "株式会社ダイニー"
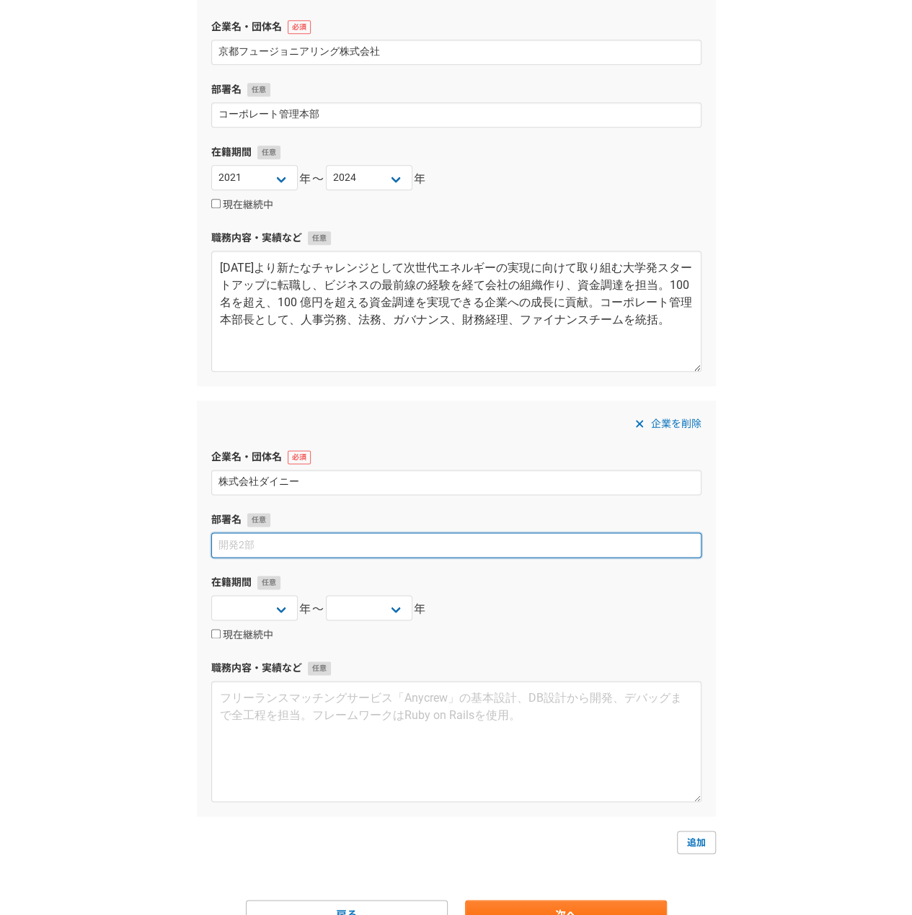
click at [360, 555] on input at bounding box center [456, 545] width 490 height 25
type input "コーポレート管理本部"
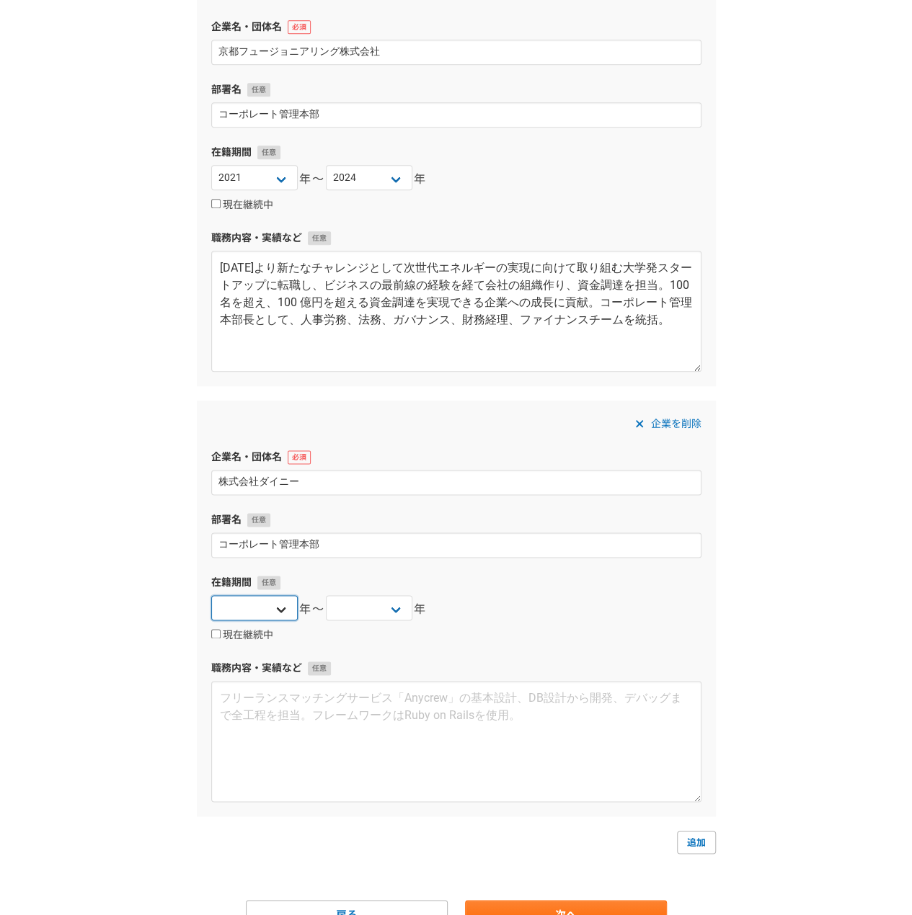
click at [256, 616] on select "2025 2024 2023 2022 2021 2020 2019 2018 2017 2016 2015 2014 2013 2012 2011 2010…" at bounding box center [254, 607] width 86 height 25
select select "2025"
click at [211, 595] on select "2025 2024 2023 2022 2021 2020 2019 2018 2017 2016 2015 2014 2013 2012 2011 2010…" at bounding box center [254, 607] width 86 height 25
click at [378, 603] on select "2025 2024 2023 2022 2021 2020 2019 2018 2017 2016 2015 2014 2013 2012 2011 2010…" at bounding box center [369, 607] width 86 height 25
select select "2025"
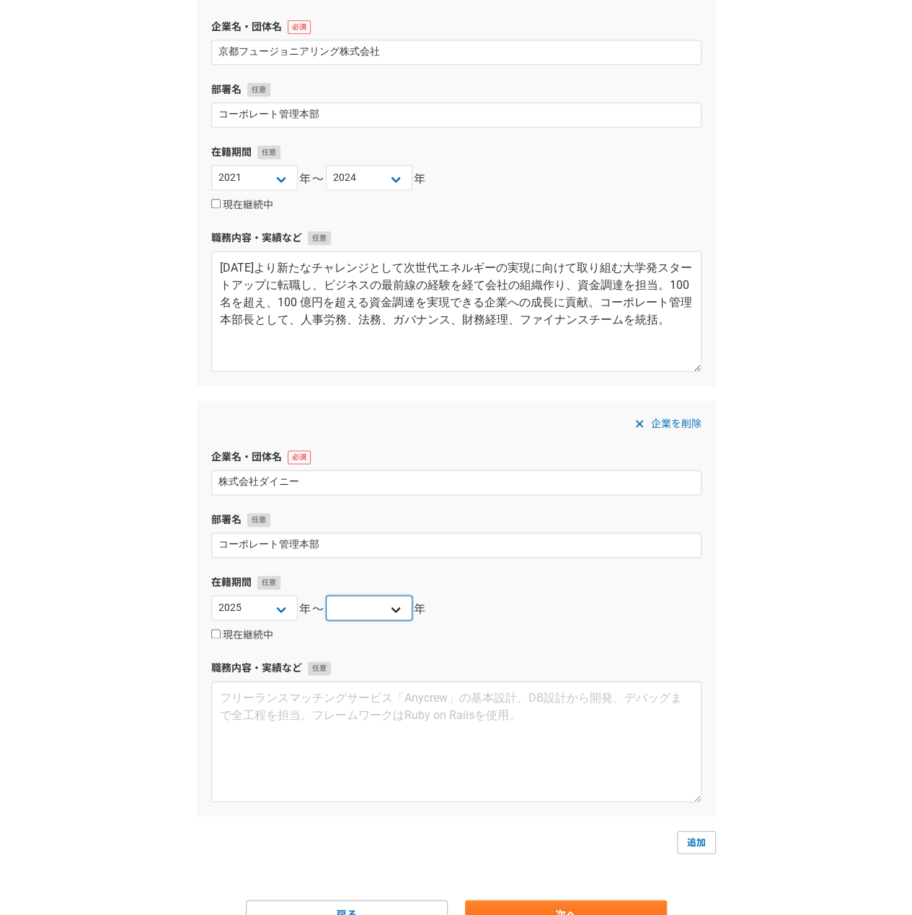
click at [326, 595] on select "2025 2024 2023 2022 2021 2020 2019 2018 2017 2016 2015 2014 2013 2012 2011 2010…" at bounding box center [369, 607] width 86 height 25
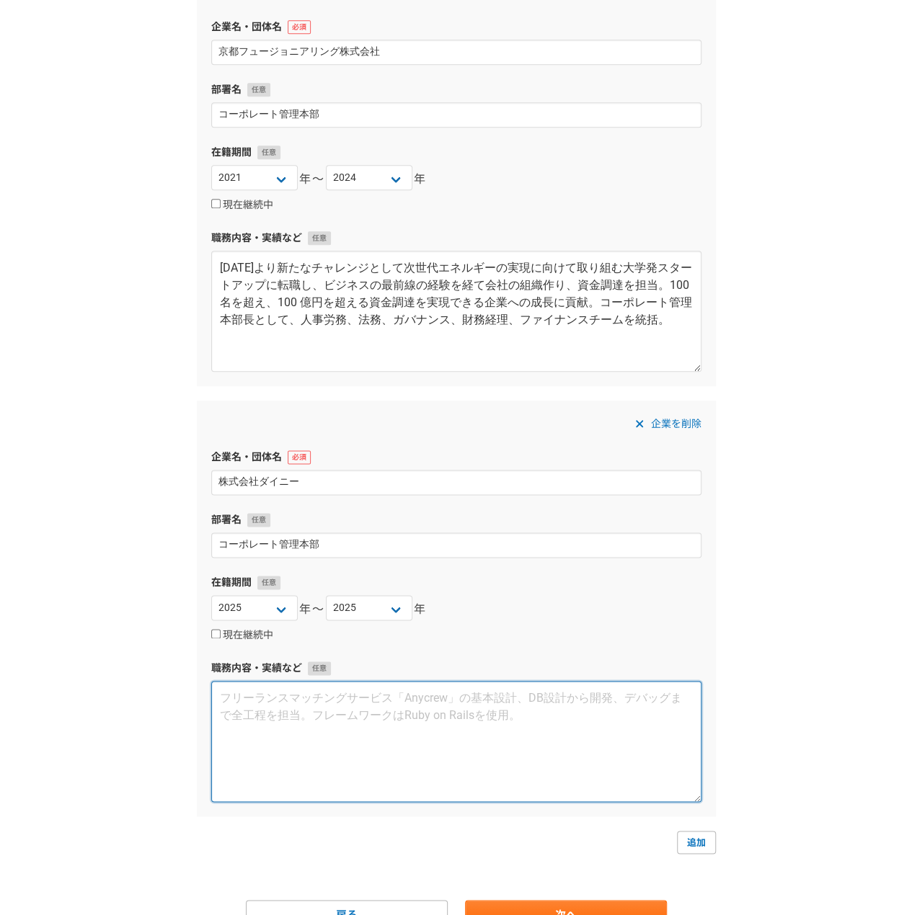
click at [261, 726] on textarea at bounding box center [456, 741] width 490 height 121
paste textarea "2025 年 1 月株式会社ダイニーにて海外投資家への IR 中心に CFO 業務及びコーポレート部門を所 管"
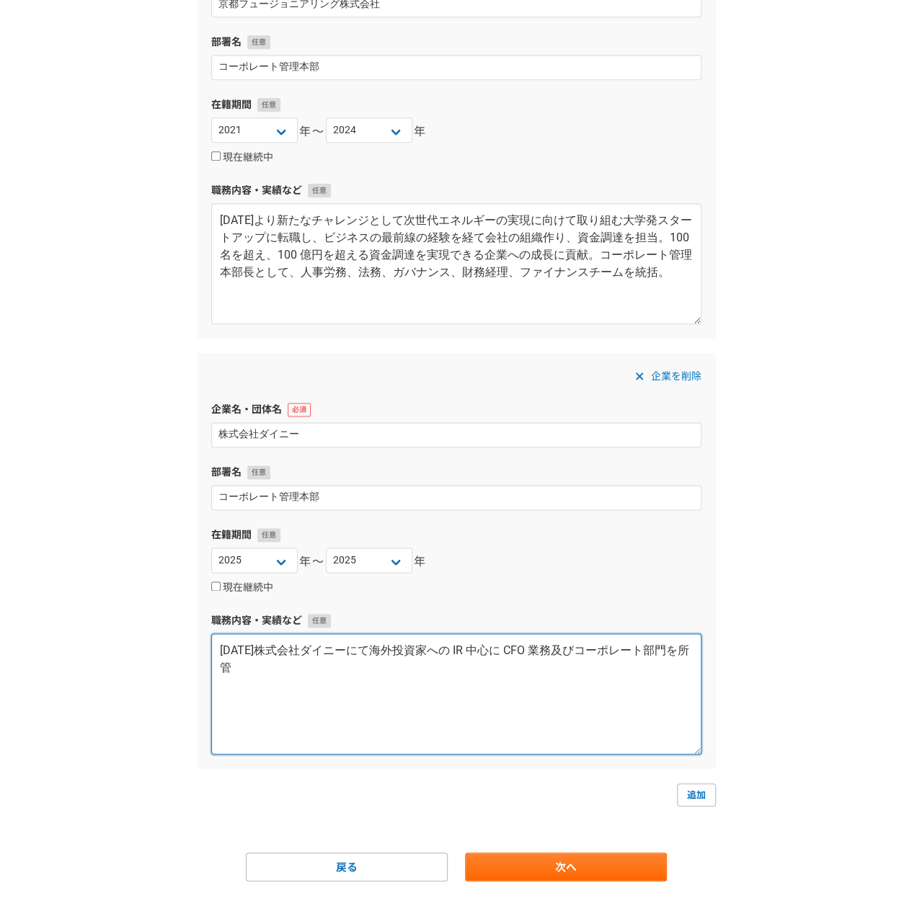
scroll to position [650, 0]
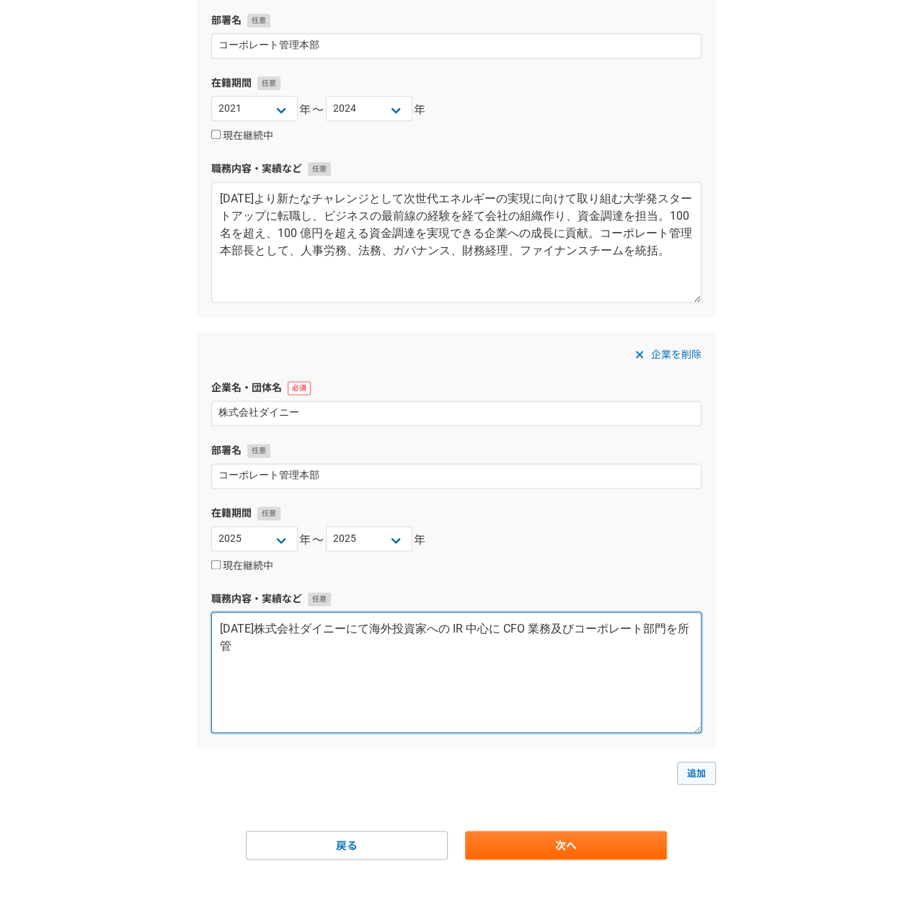
type textarea "[DATE]株式会社ダイニーにて海外投資家への IR 中心に CFO 業務及びコーポレート部門を所管"
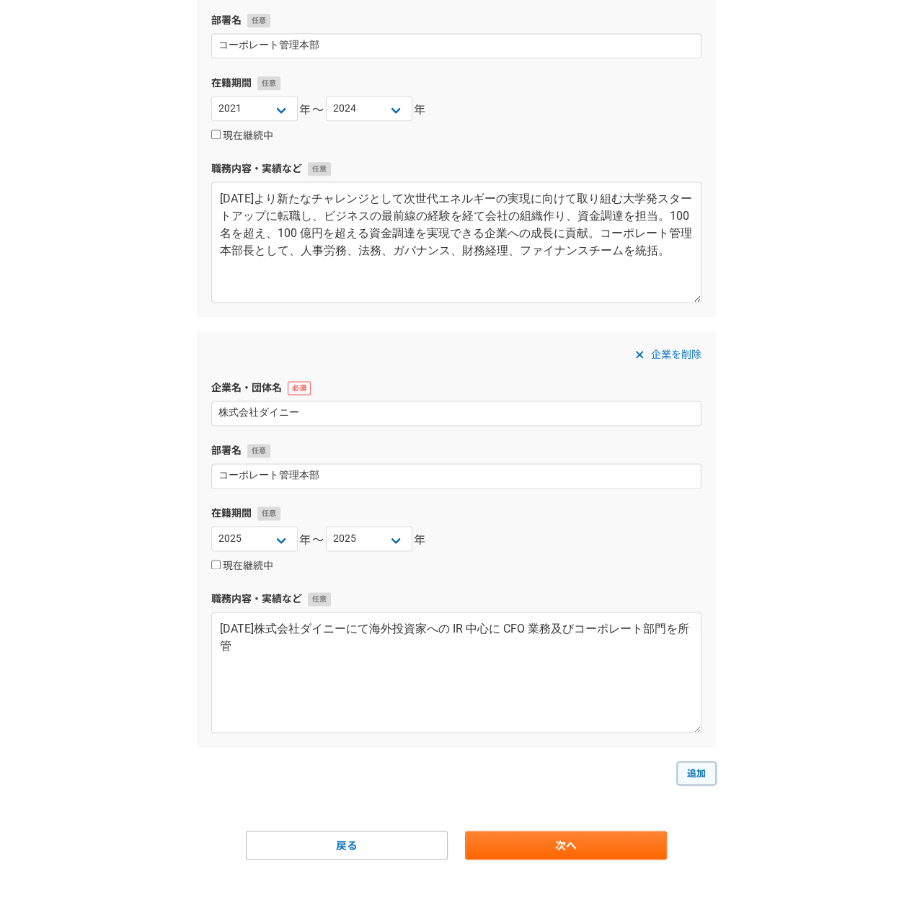
click at [706, 770] on link "追加" at bounding box center [696, 773] width 39 height 23
select select
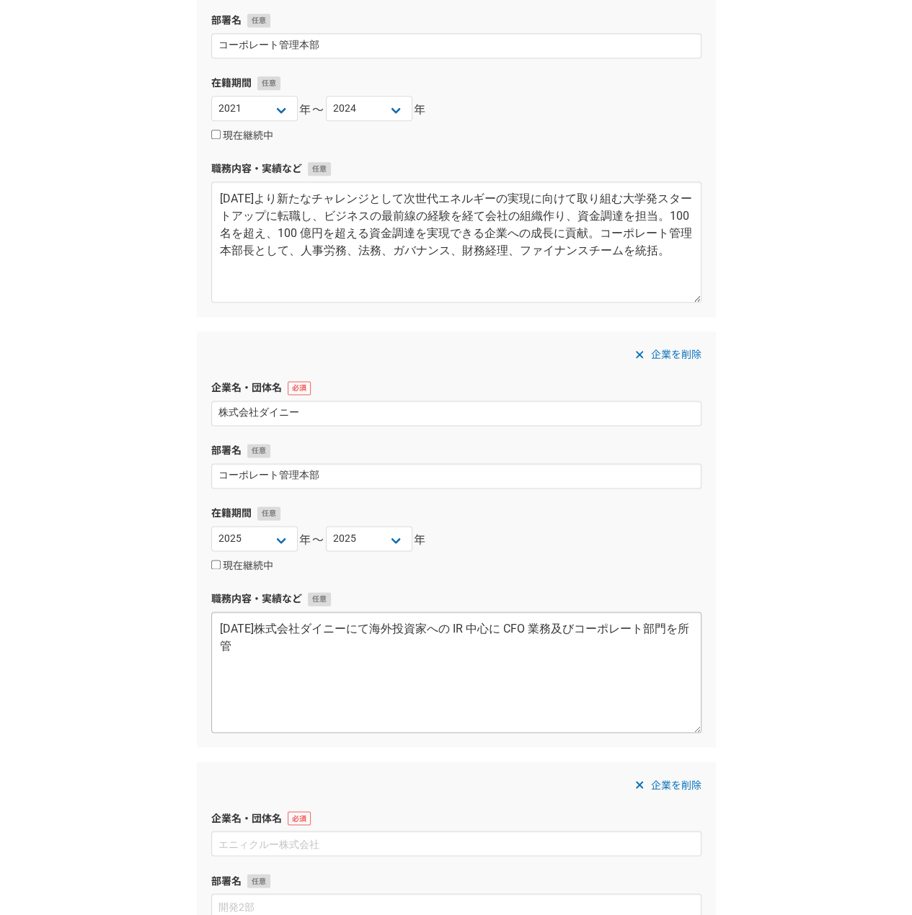
scroll to position [1010, 0]
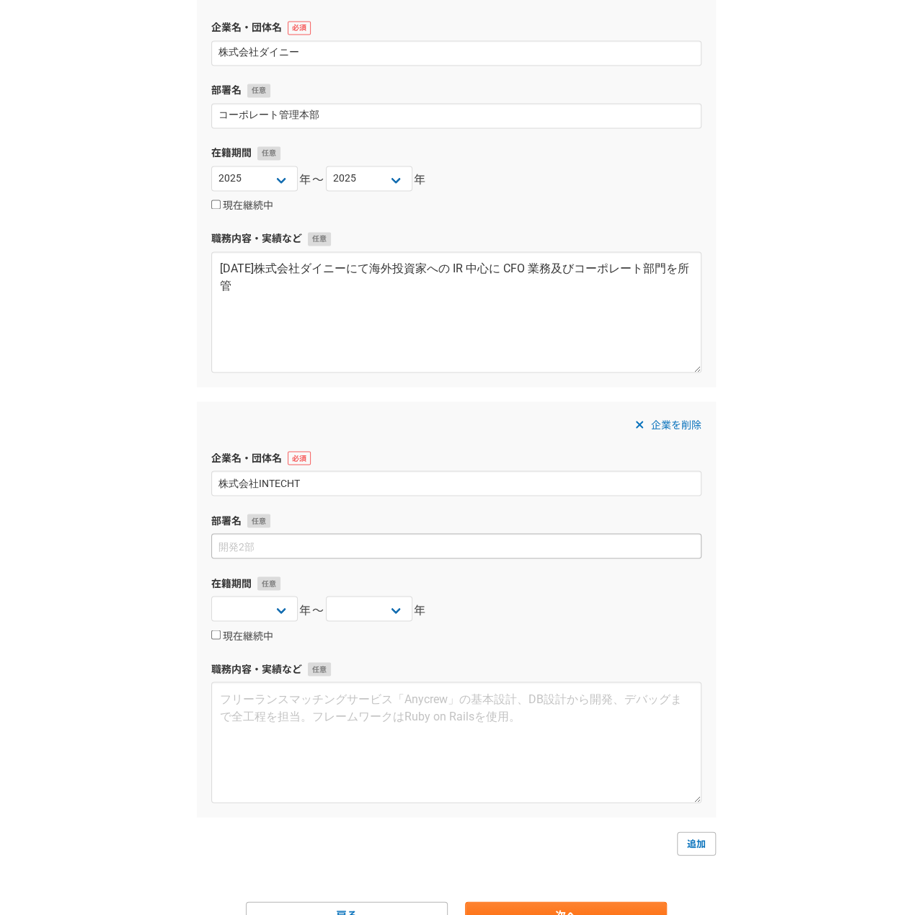
type input "株式会社INTECHT"
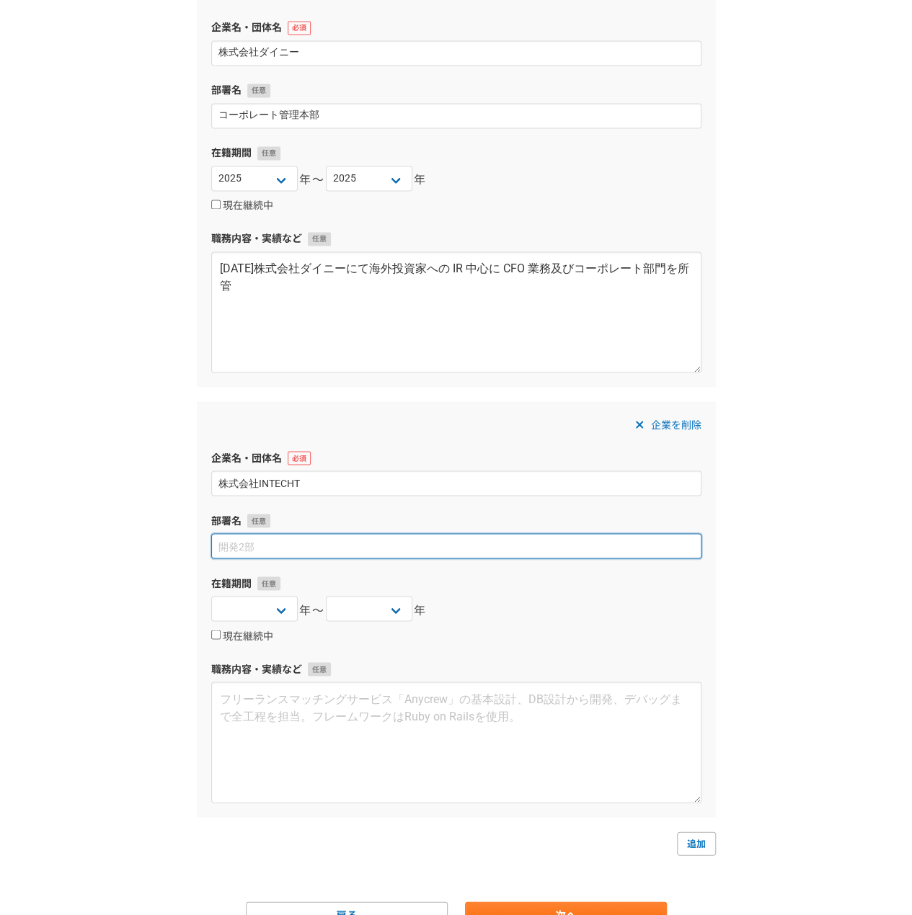
click at [270, 540] on input at bounding box center [456, 545] width 490 height 25
type input "代表取締役"
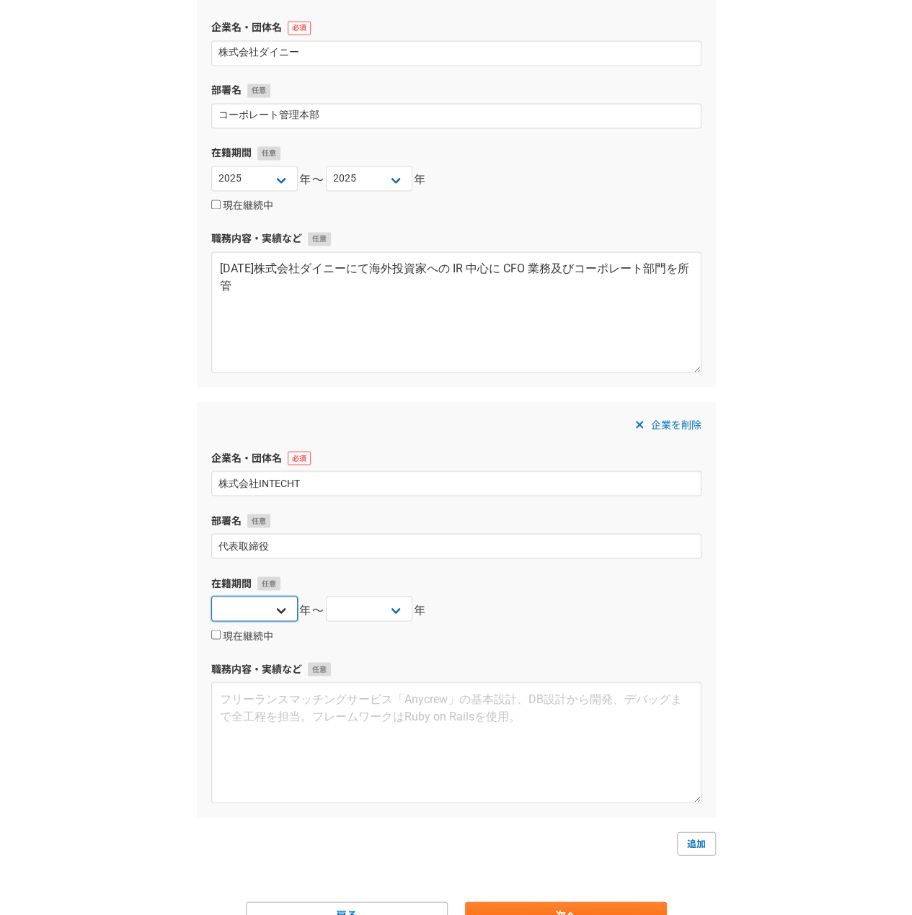
click at [218, 614] on select "2025 2024 2023 2022 2021 2020 2019 2018 2017 2016 2015 2014 2013 2012 2011 2010…" at bounding box center [254, 608] width 86 height 25
select select "2025"
click at [211, 596] on select "2025 2024 2023 2022 2021 2020 2019 2018 2017 2016 2015 2014 2013 2012 2011 2010…" at bounding box center [254, 608] width 86 height 25
click at [219, 632] on input "現在継続中" at bounding box center [215, 634] width 9 height 9
checkbox input "true"
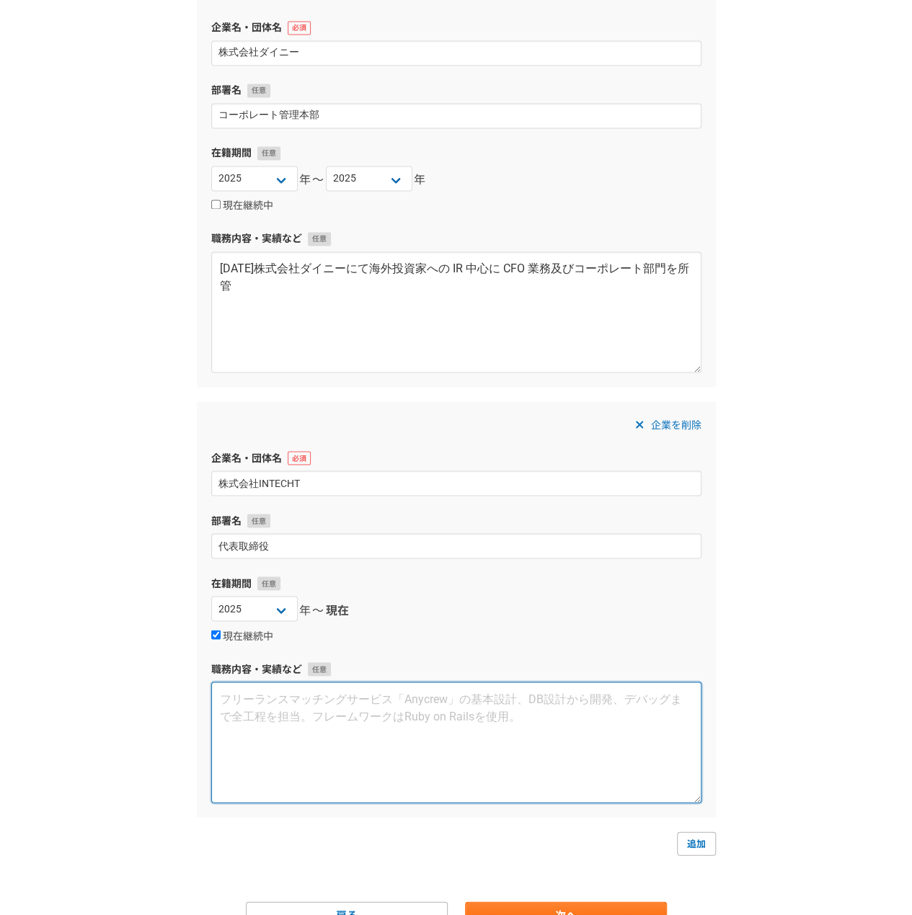
click at [293, 770] on textarea at bounding box center [456, 742] width 490 height 121
paste textarea "コンサルティングを提供する自身の株式会社 INTECHT を設立、現在に至る。"
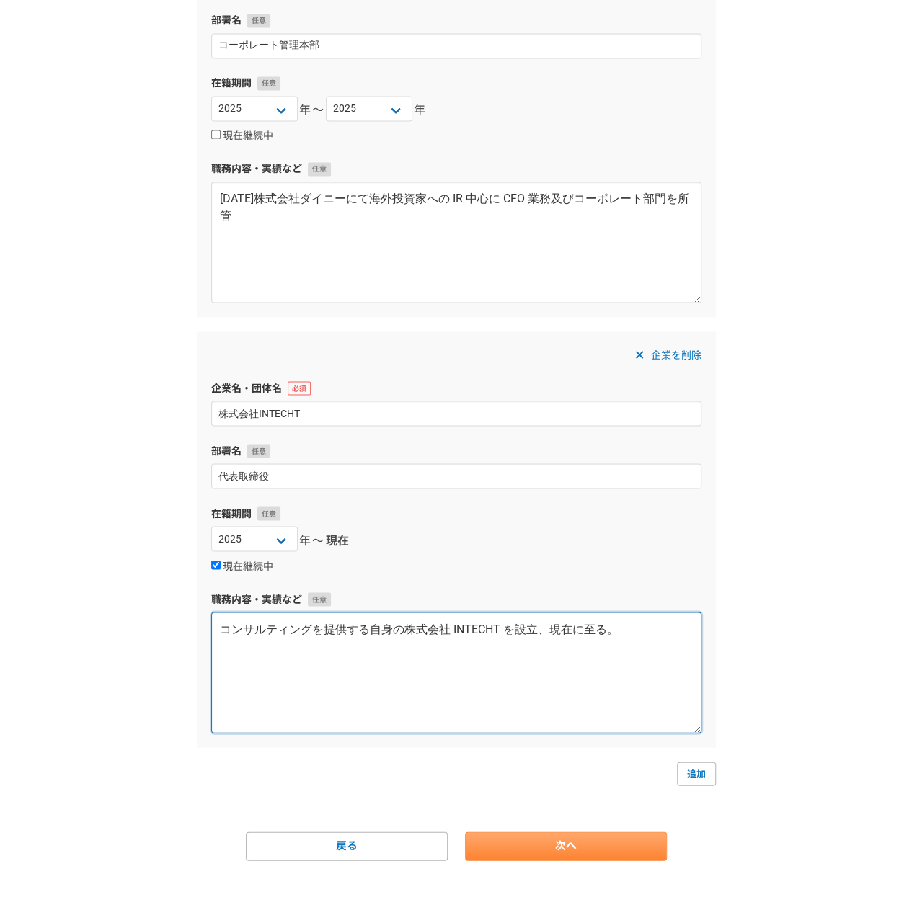
type textarea "コンサルティングを提供する自身の株式会社 INTECHT を設立、現在に至る。"
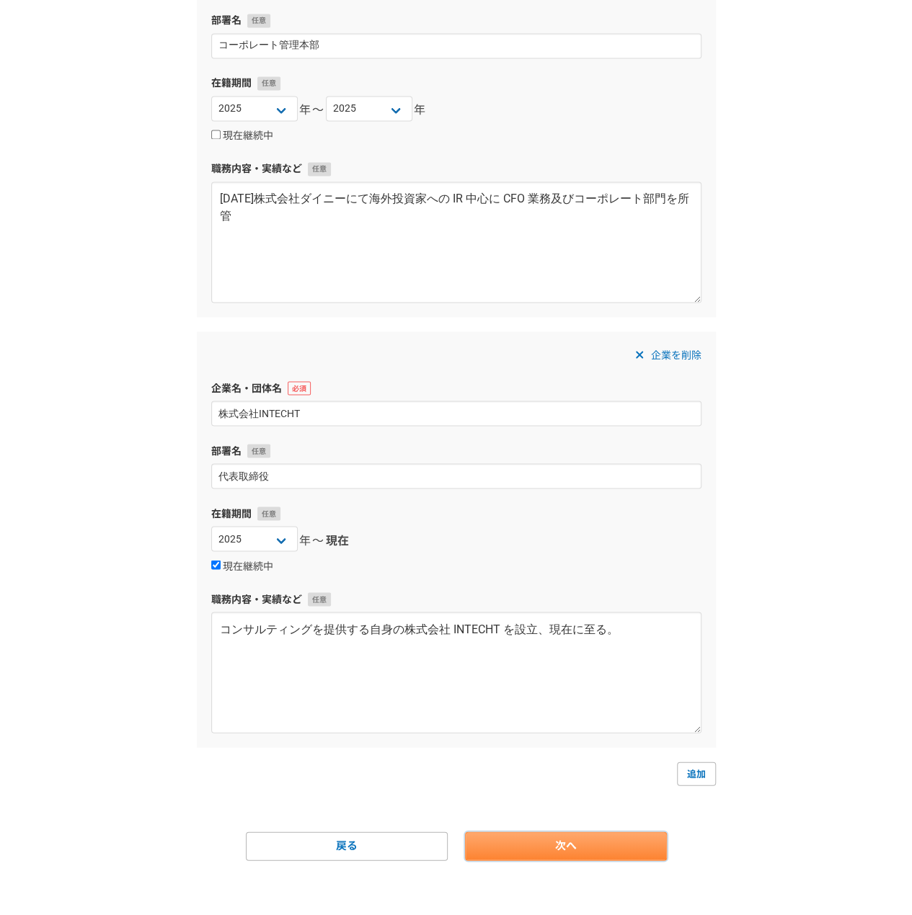
click at [633, 852] on link "次へ" at bounding box center [566, 846] width 202 height 29
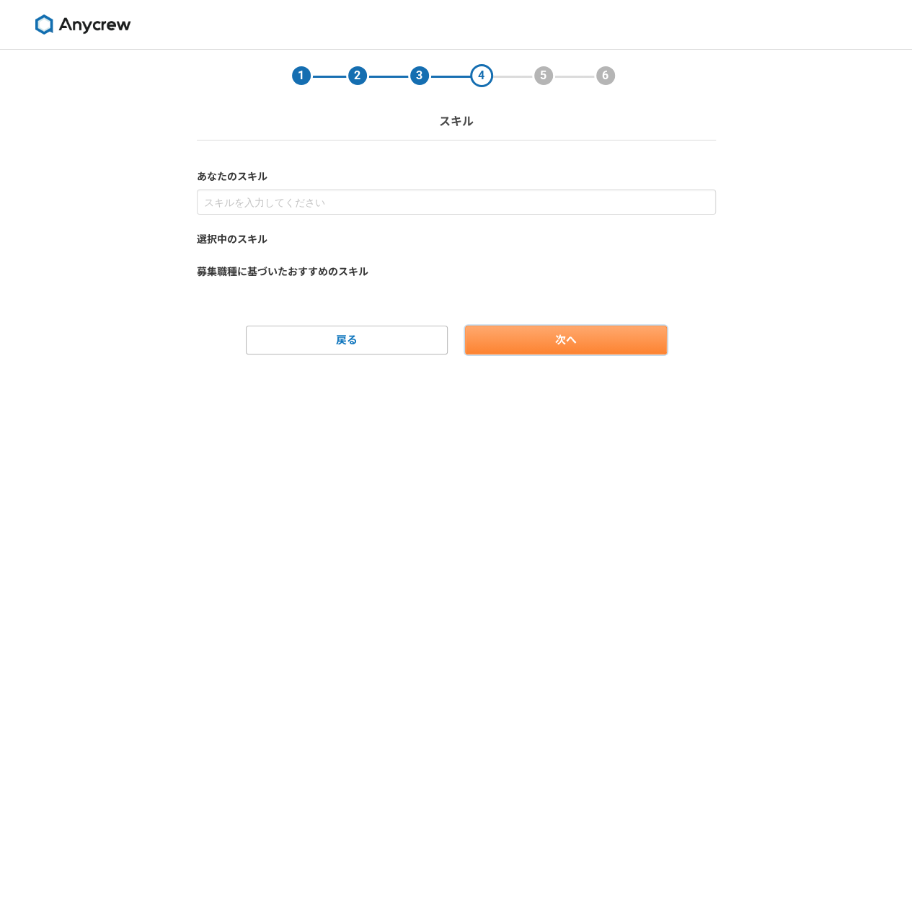
scroll to position [0, 0]
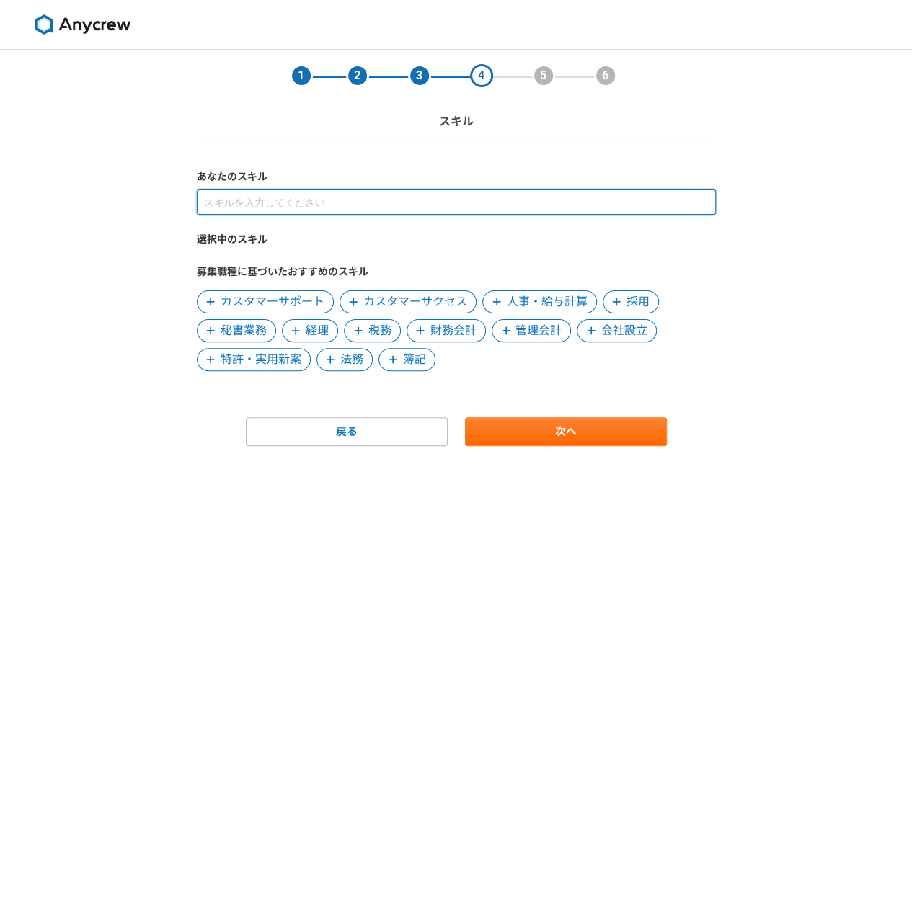
click at [383, 199] on input at bounding box center [456, 202] width 519 height 25
type input "ざ"
type input "財"
type input "ファイナンス・経理"
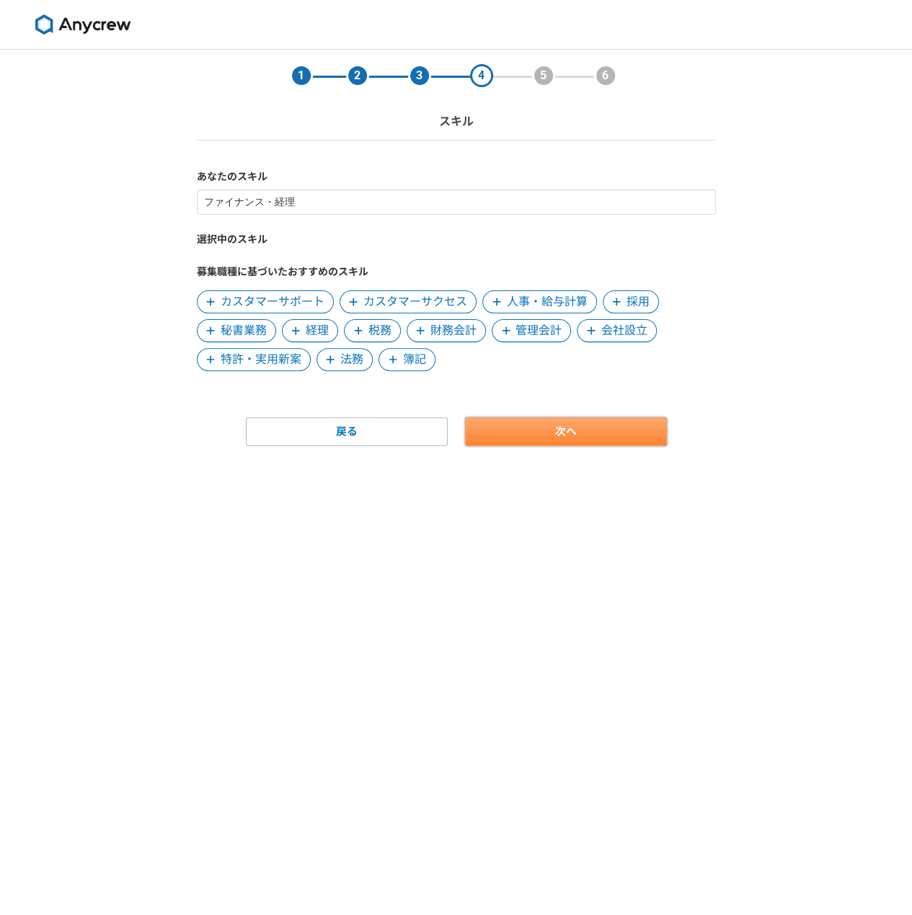
click at [551, 424] on link "次へ" at bounding box center [566, 431] width 202 height 29
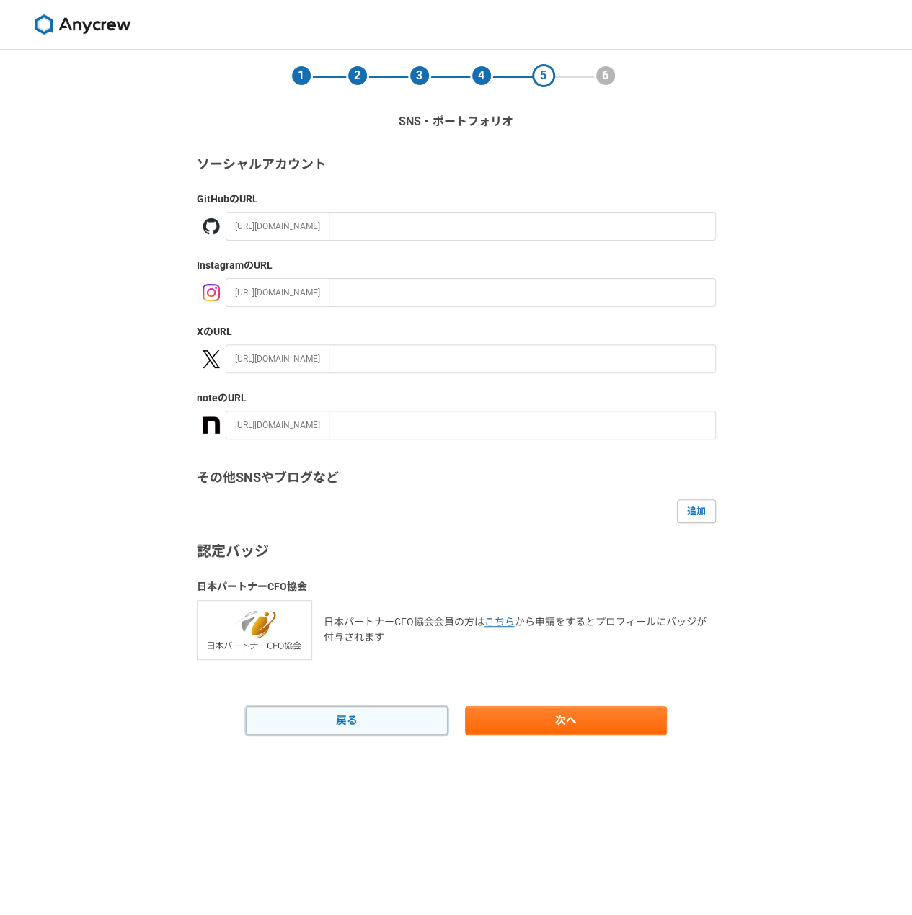
click at [385, 718] on link "戻る" at bounding box center [347, 720] width 202 height 29
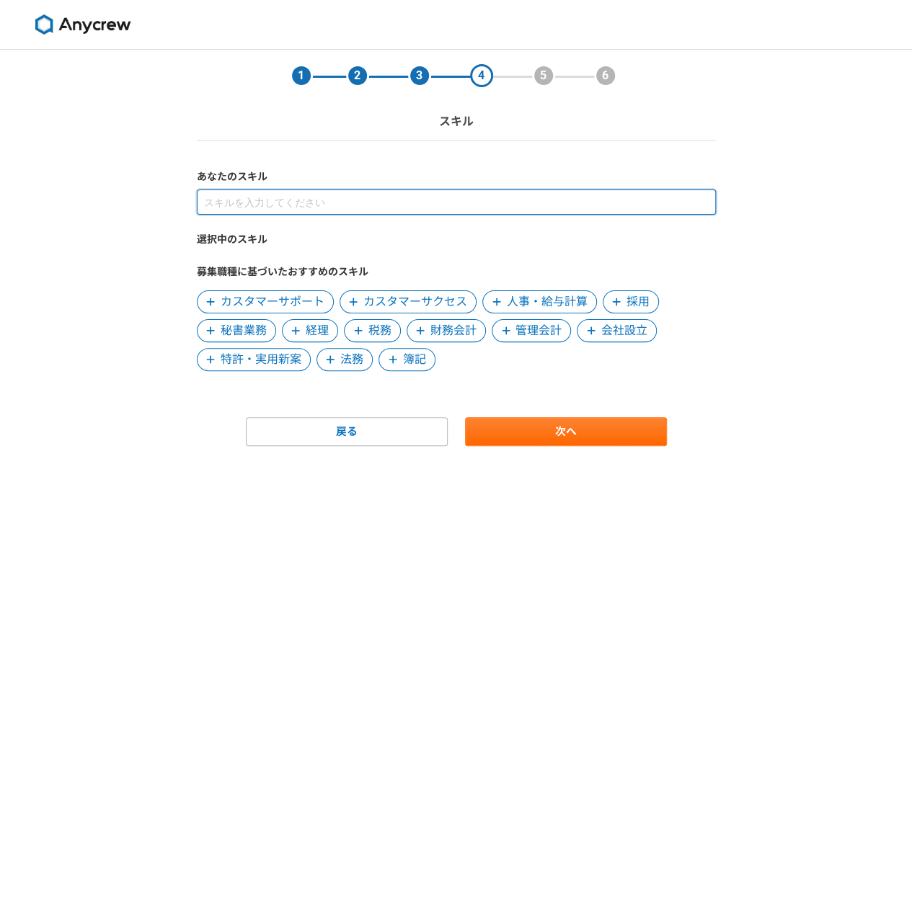
click at [257, 205] on input at bounding box center [456, 202] width 519 height 25
type input "ファイナンス"
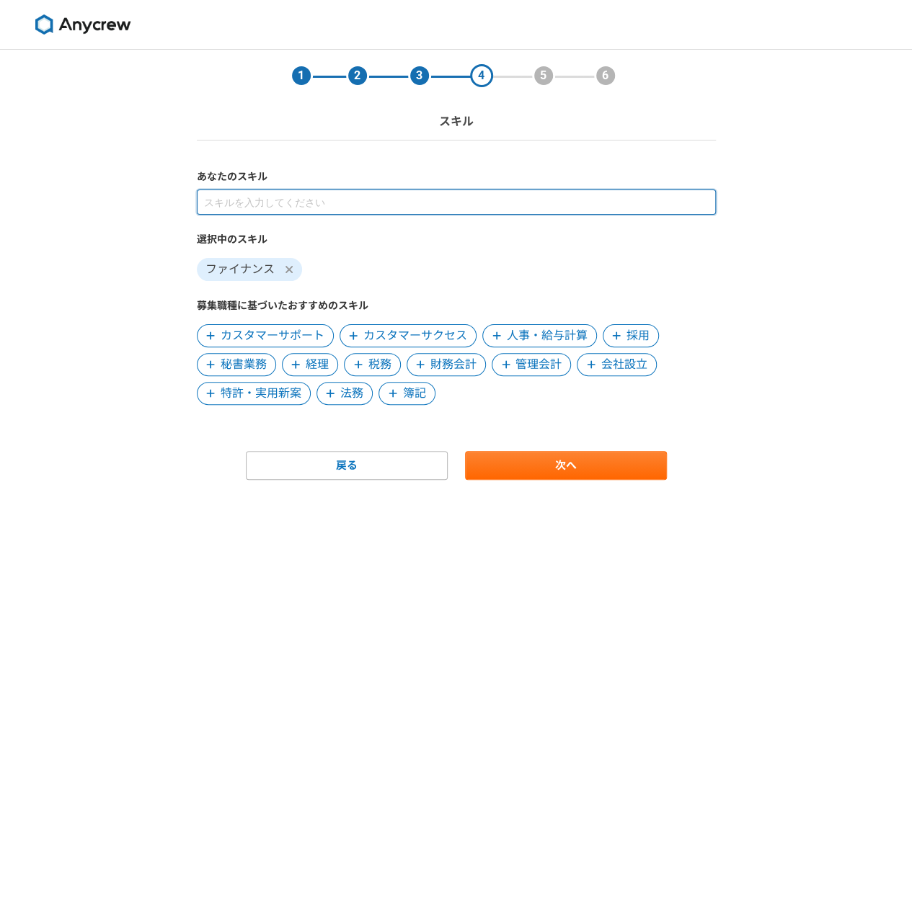
click at [285, 210] on input at bounding box center [456, 202] width 519 height 25
type input "財務"
click at [274, 200] on input at bounding box center [456, 202] width 519 height 25
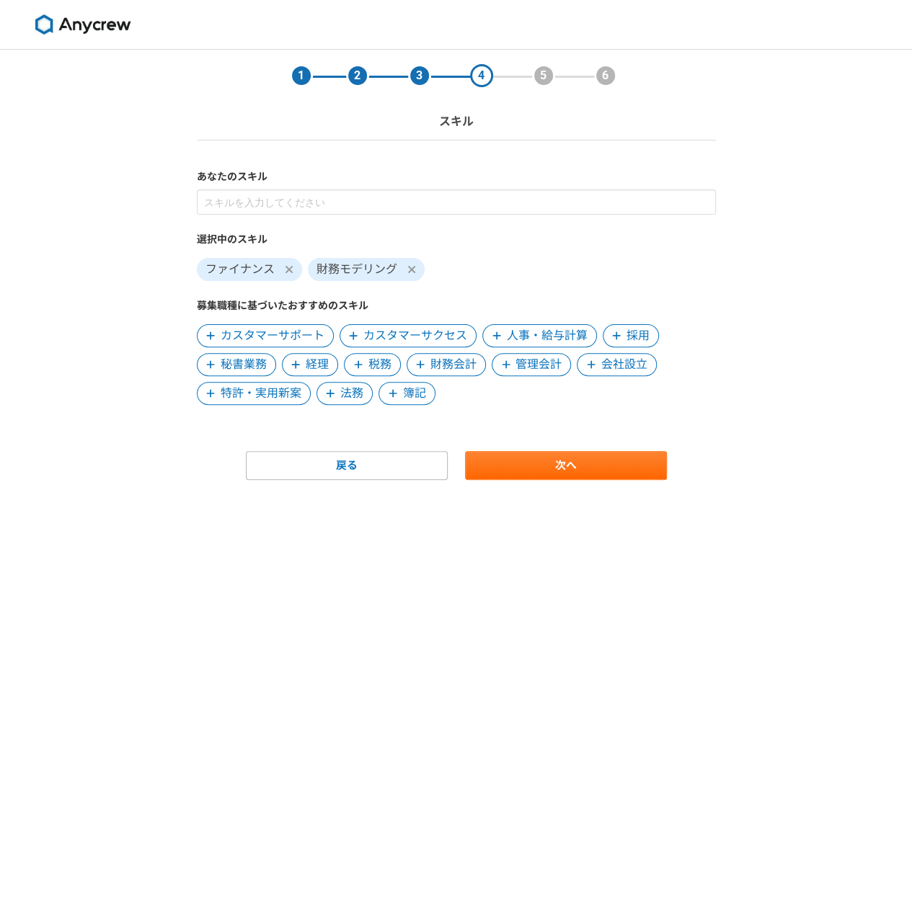
click at [422, 353] on span "財務会計" at bounding box center [445, 364] width 79 height 23
click at [434, 362] on span "管理会計" at bounding box center [453, 364] width 46 height 17
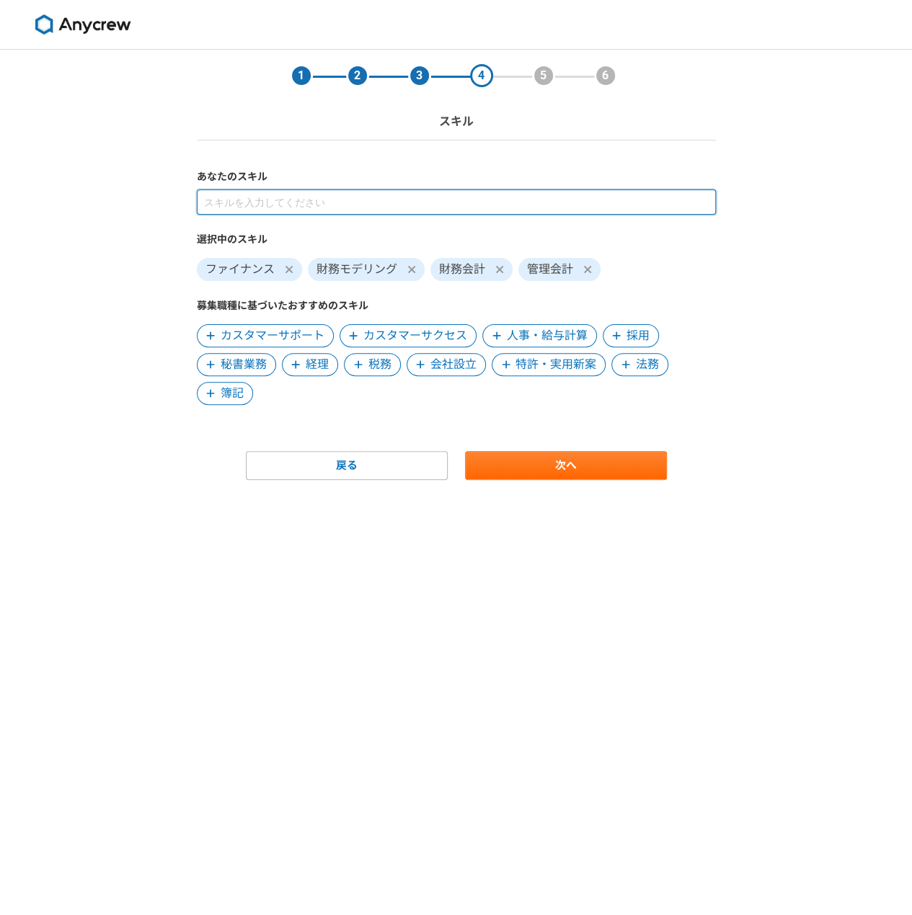
click at [337, 199] on input at bounding box center [456, 202] width 519 height 25
type input "コ"
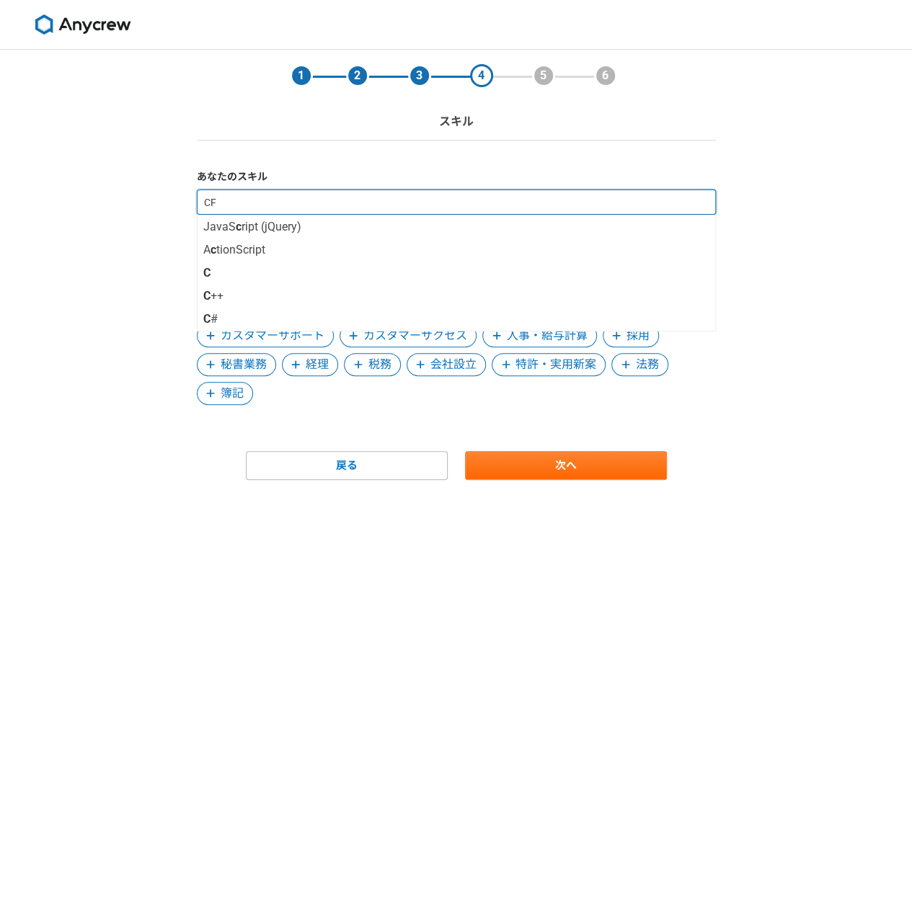
type input "CFO"
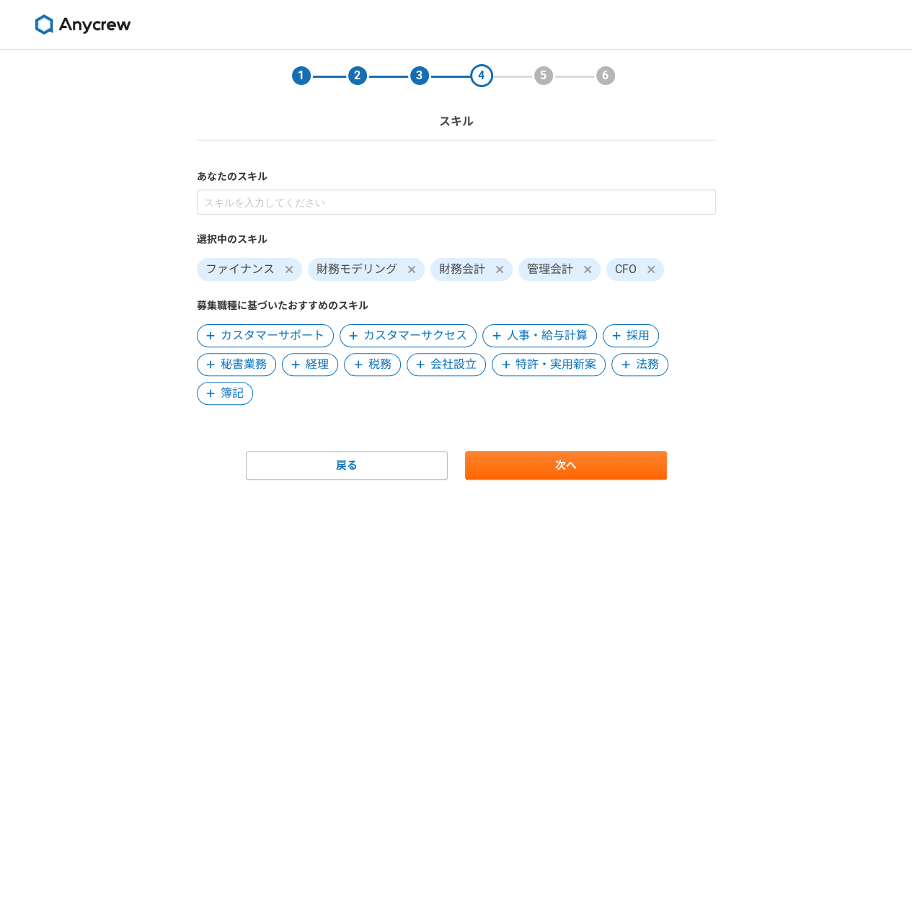
click at [507, 271] on span at bounding box center [499, 269] width 17 height 17
click at [498, 270] on icon at bounding box center [498, 269] width 7 height 7
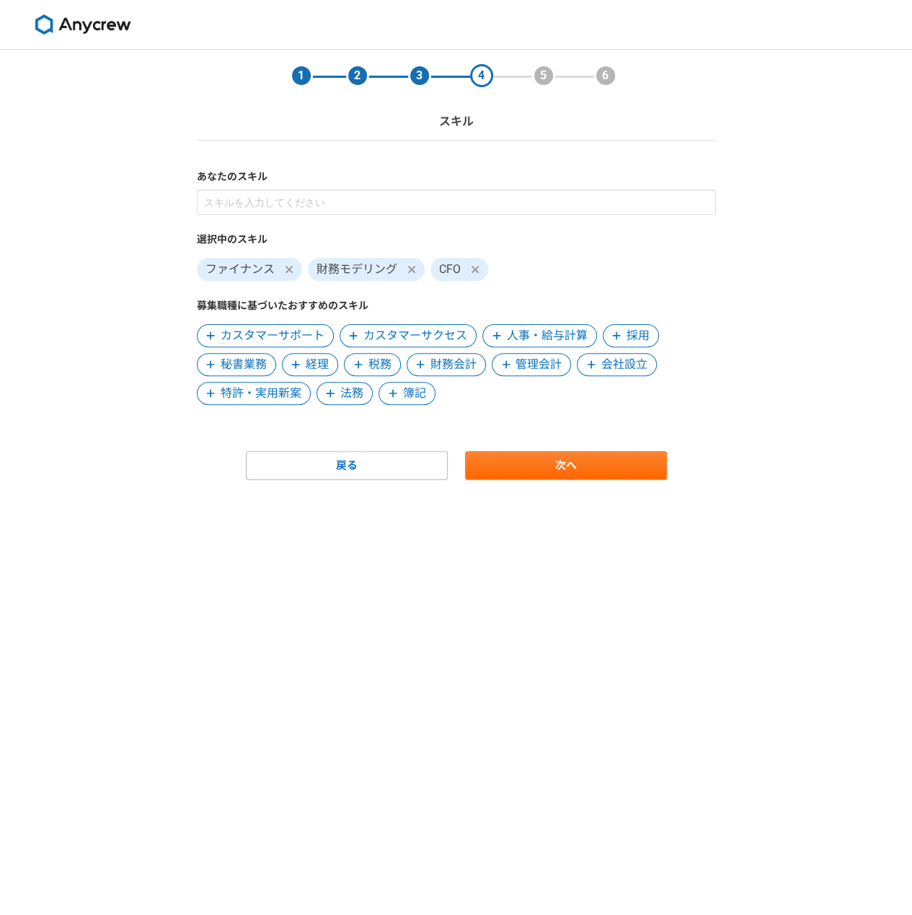
click at [299, 364] on icon at bounding box center [295, 365] width 9 height 10
click at [371, 363] on span "財務会計" at bounding box center [391, 364] width 46 height 17
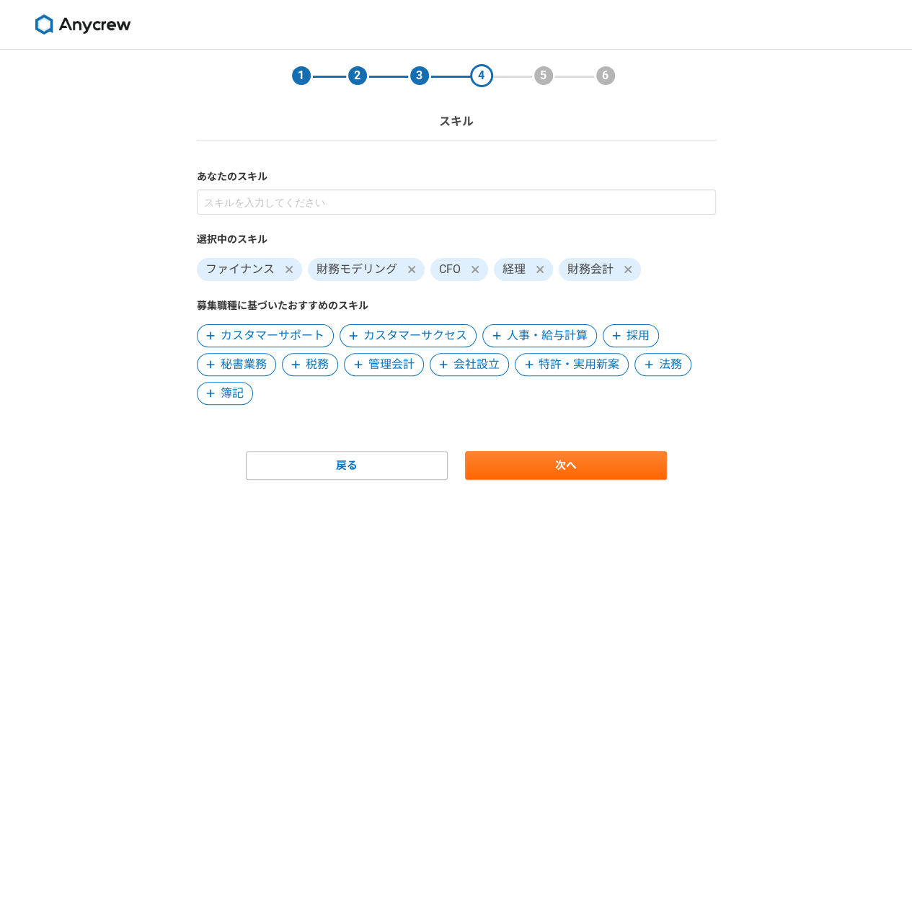
click at [373, 365] on span "管理会計" at bounding box center [391, 364] width 46 height 17
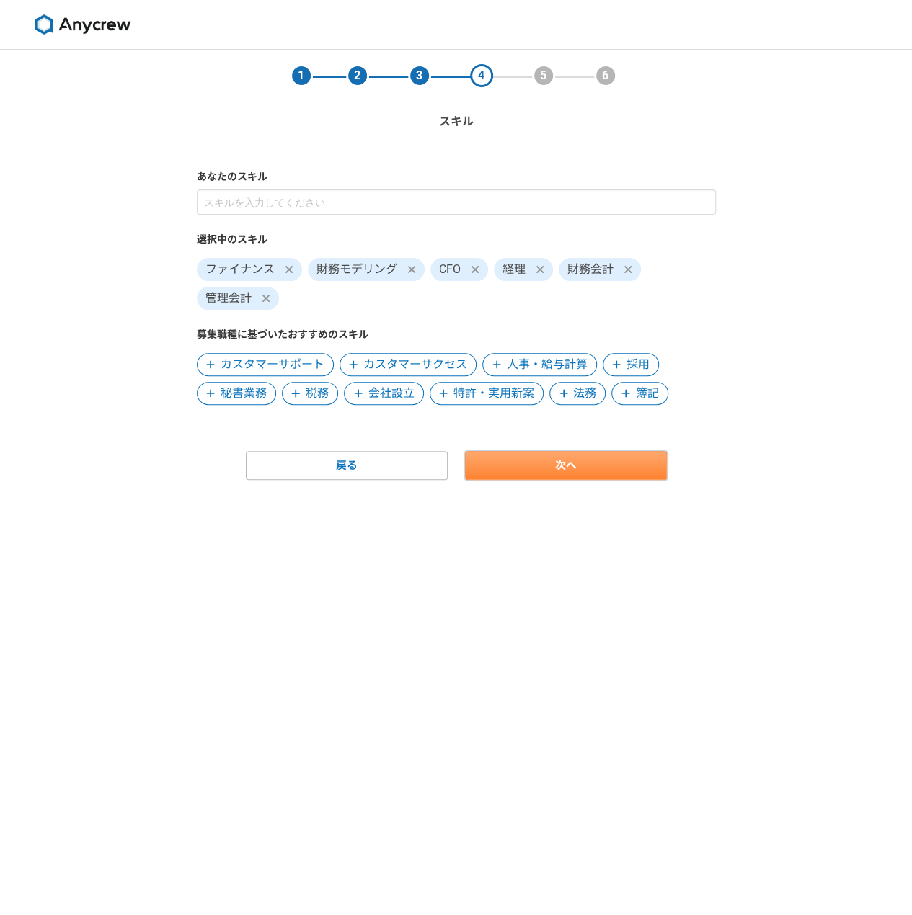
click at [559, 465] on link "次へ" at bounding box center [566, 465] width 202 height 29
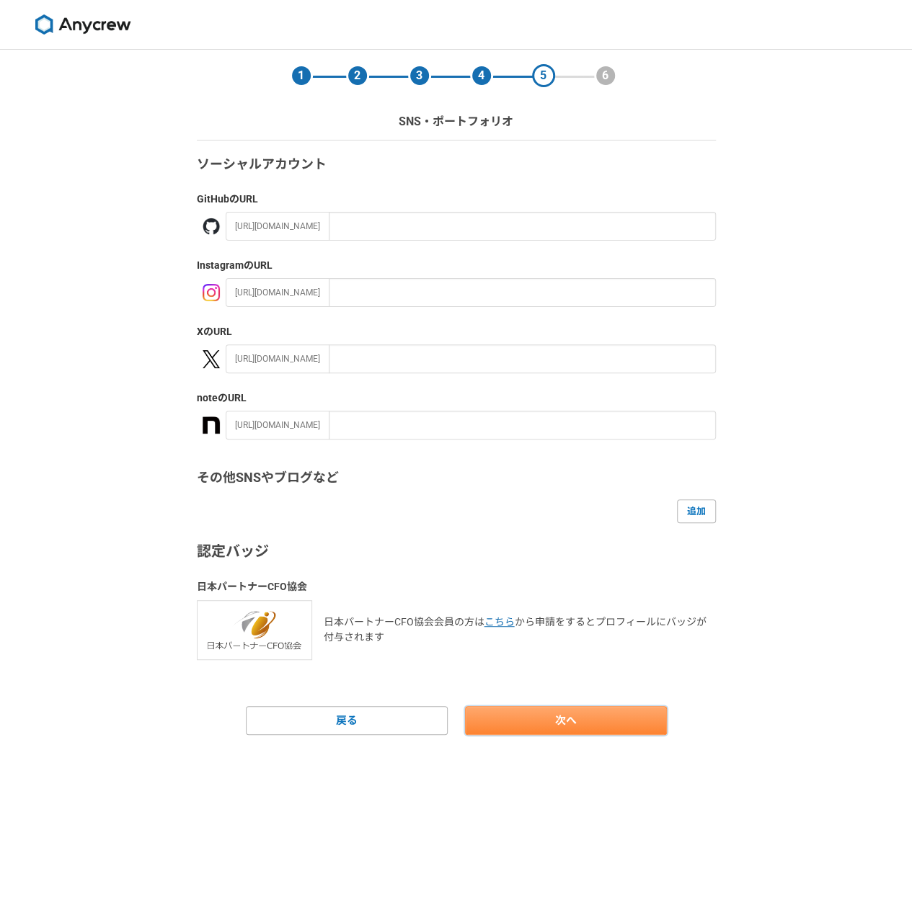
click at [542, 720] on link "次へ" at bounding box center [566, 720] width 202 height 29
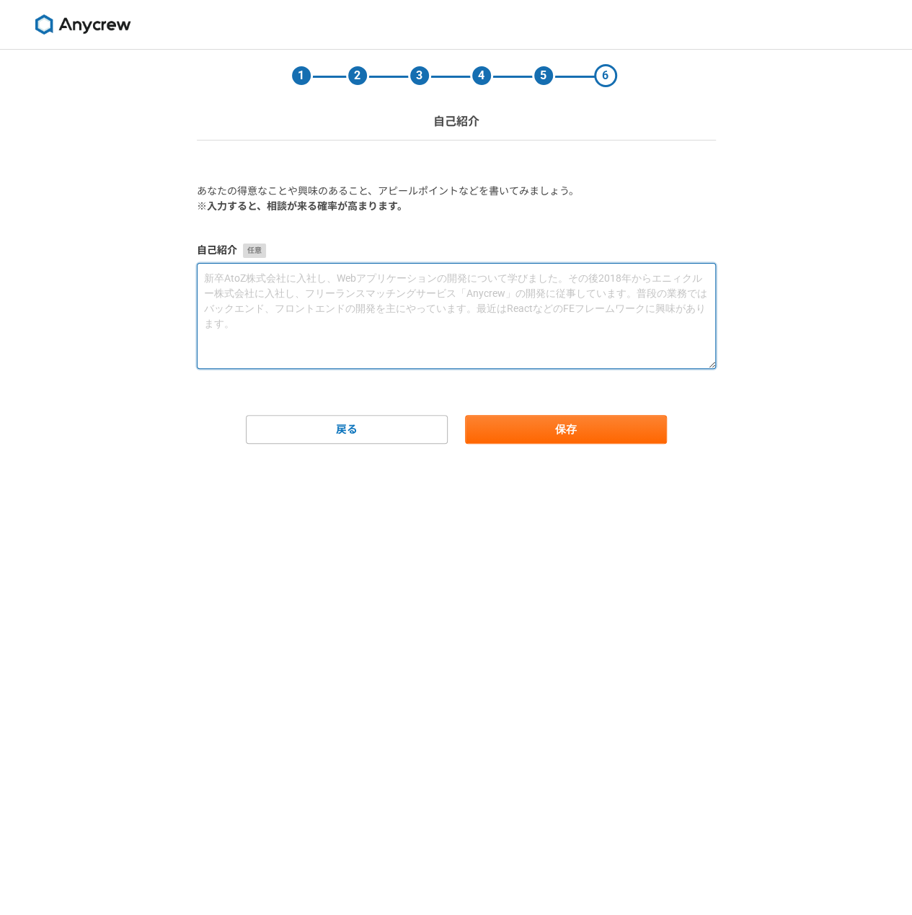
click at [347, 329] on textarea at bounding box center [456, 316] width 519 height 106
paste textarea "20年以上のグローバル財務・会計経験をベースに、スタートアップの成長を支えるCFO／社外パートナーです。会計Firmのパートナーからスタートアップ業界に転職し…"
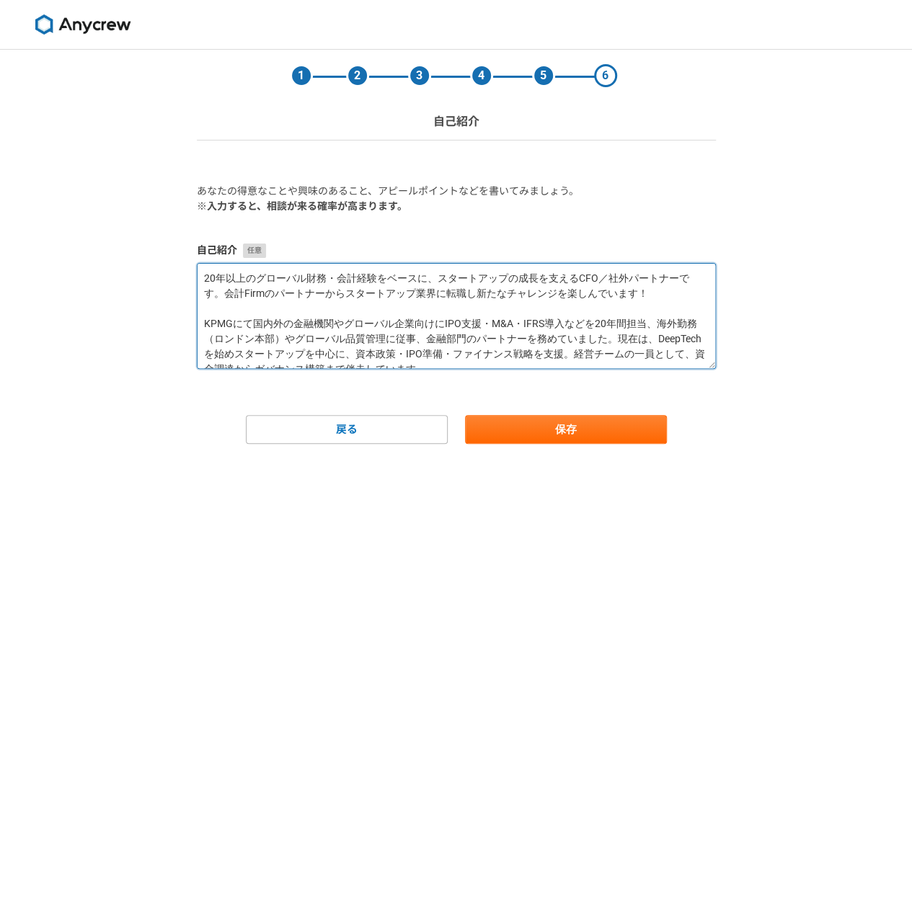
click at [239, 306] on textarea "20年以上のグローバル財務・会計経験をベースに、スタートアップの成長を支えるCFO／社外パートナーです。会計Firmのパートナーからスタートアップ業界に転職し…" at bounding box center [456, 316] width 519 height 106
type textarea "20年以上のグローバル財務・会計経験をベースに、スタートアップの成長を支えるCFO／社外パートナーです。会計Firmのパートナーからスタートアップ業界に転職し…"
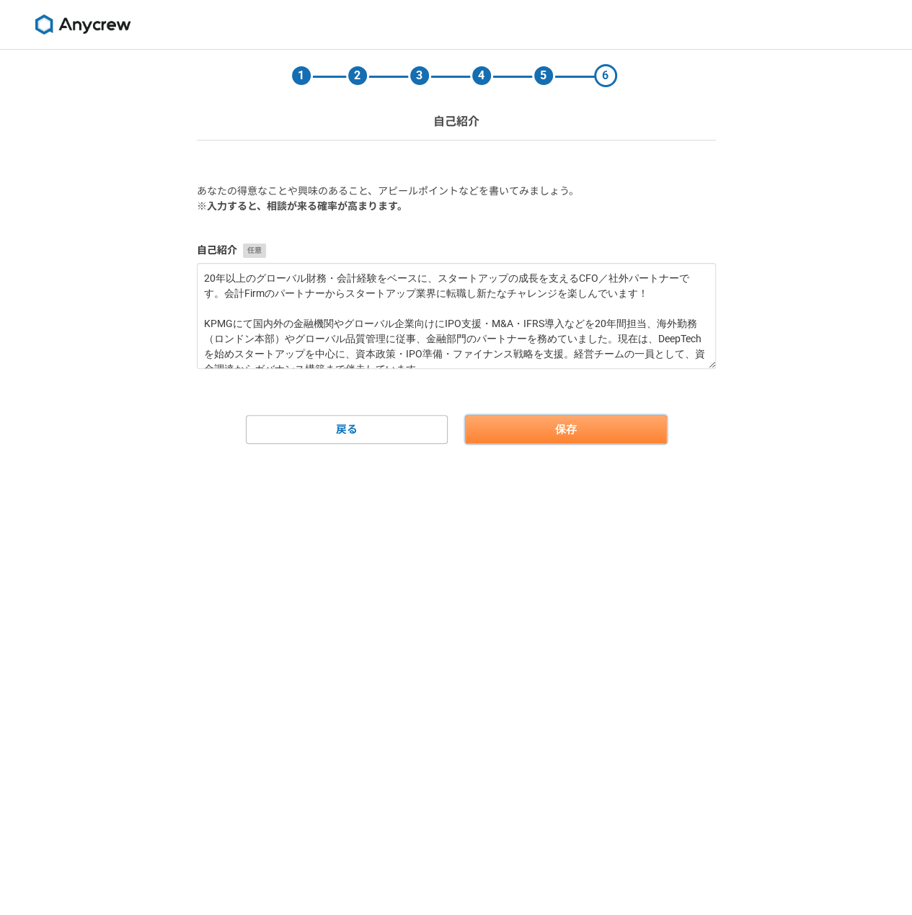
click at [570, 439] on button "保存" at bounding box center [566, 429] width 202 height 29
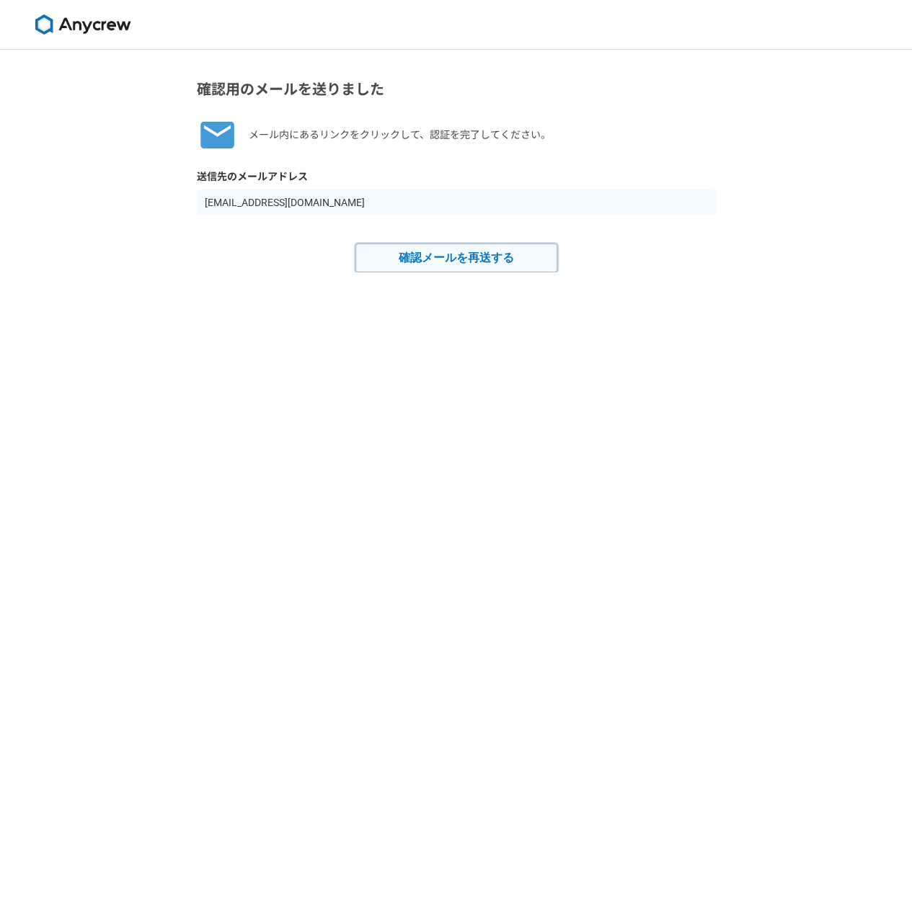
click at [472, 262] on button "確認メールを再送する" at bounding box center [456, 258] width 202 height 29
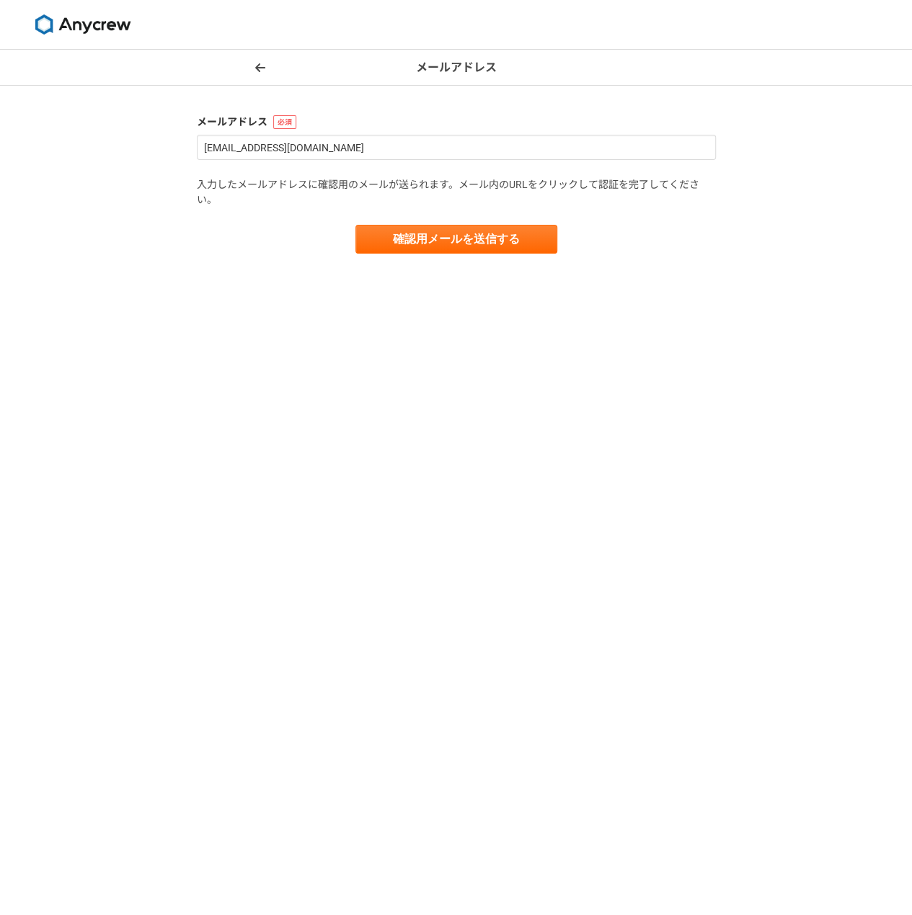
click at [251, 68] on span at bounding box center [259, 67] width 17 height 17
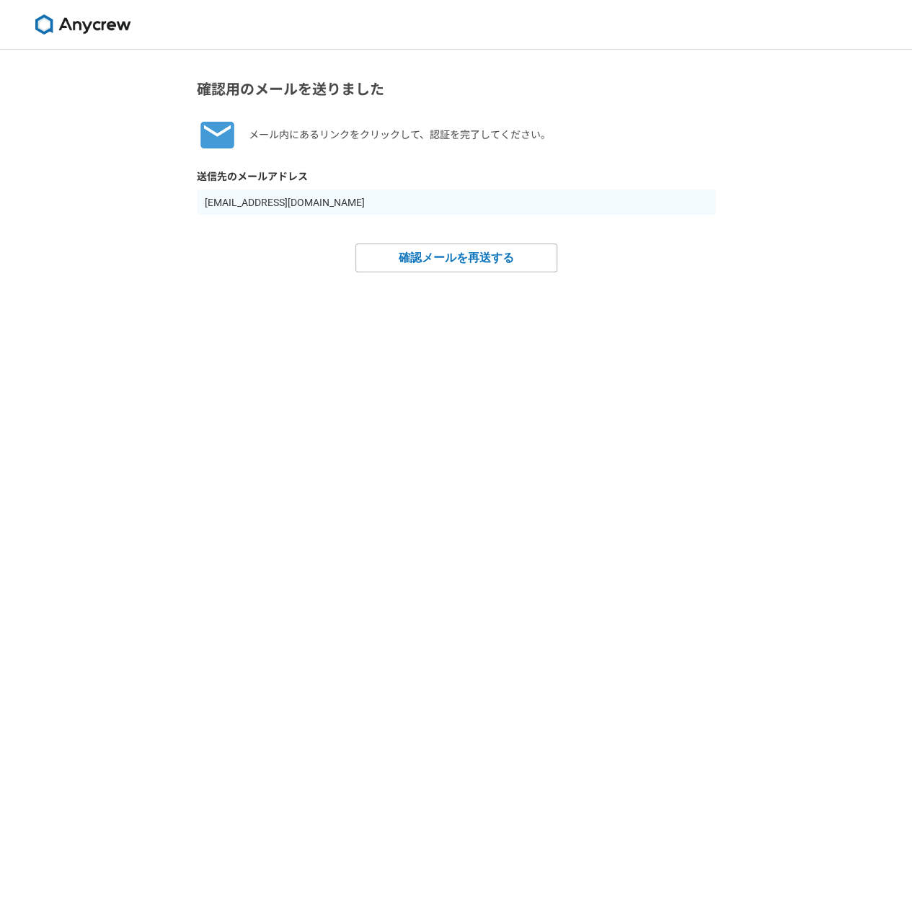
click at [290, 204] on input "hiroakihori@gmail.com" at bounding box center [456, 202] width 519 height 25
click at [293, 202] on input "hiroakihori@gmail.com" at bounding box center [456, 202] width 519 height 25
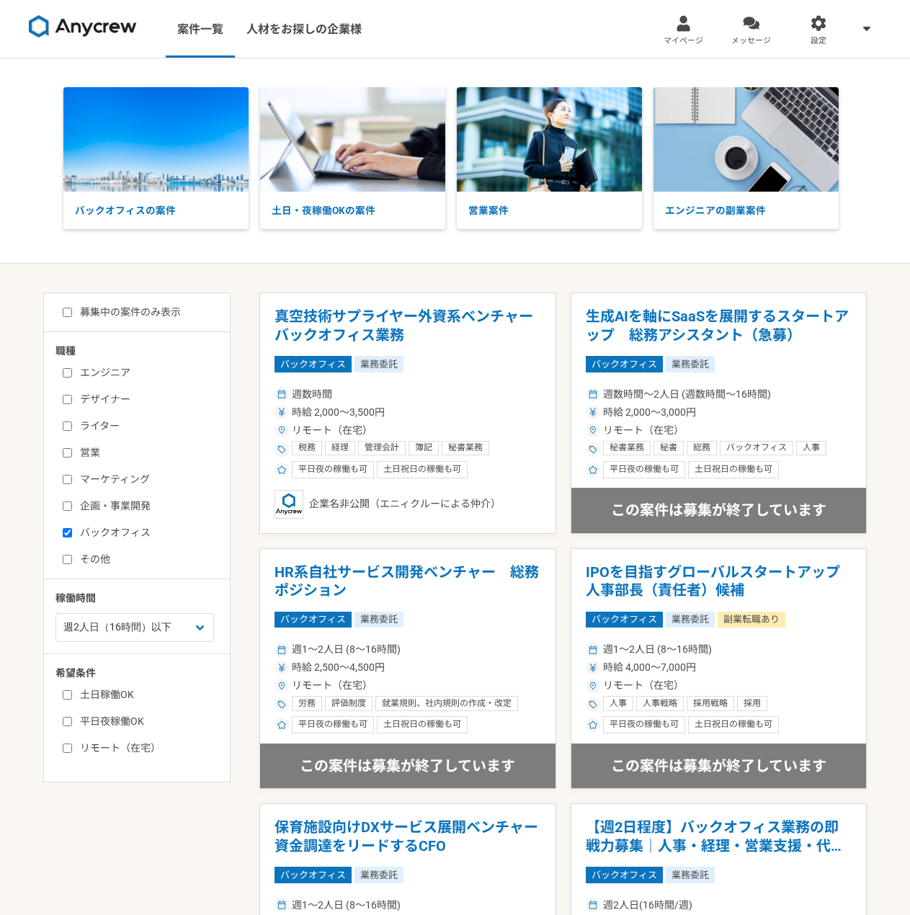
select select "2"
click at [679, 24] on div at bounding box center [683, 23] width 17 height 17
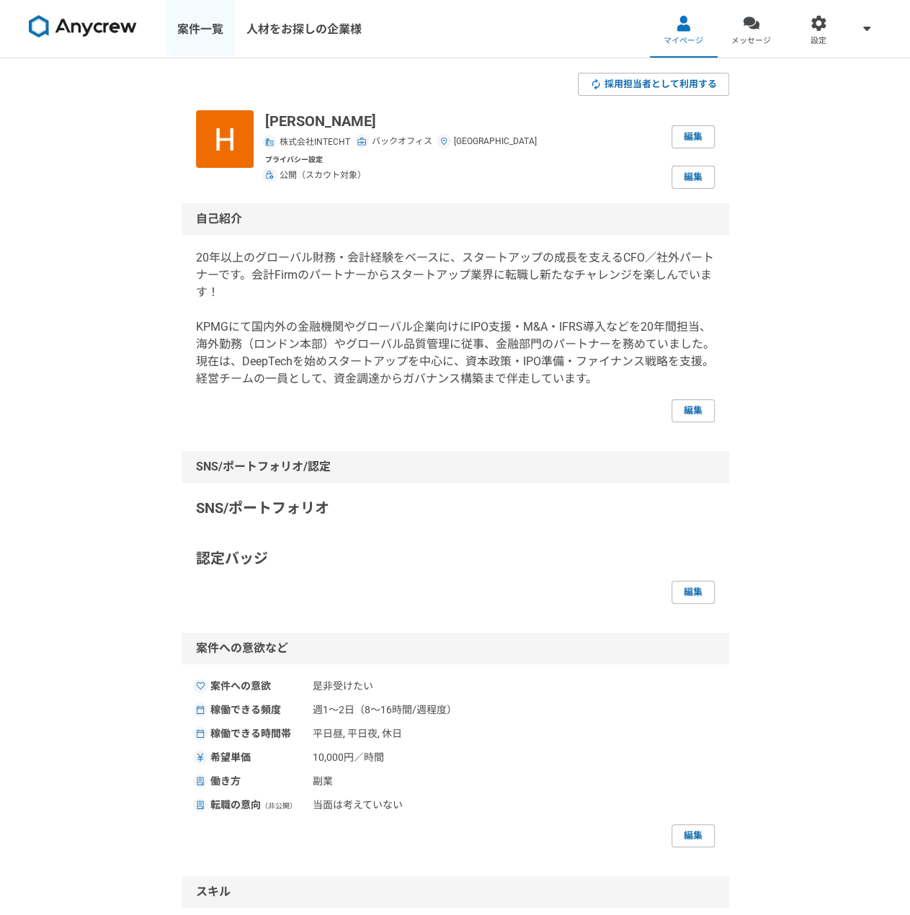
click at [193, 32] on link "案件一覧" at bounding box center [200, 29] width 69 height 58
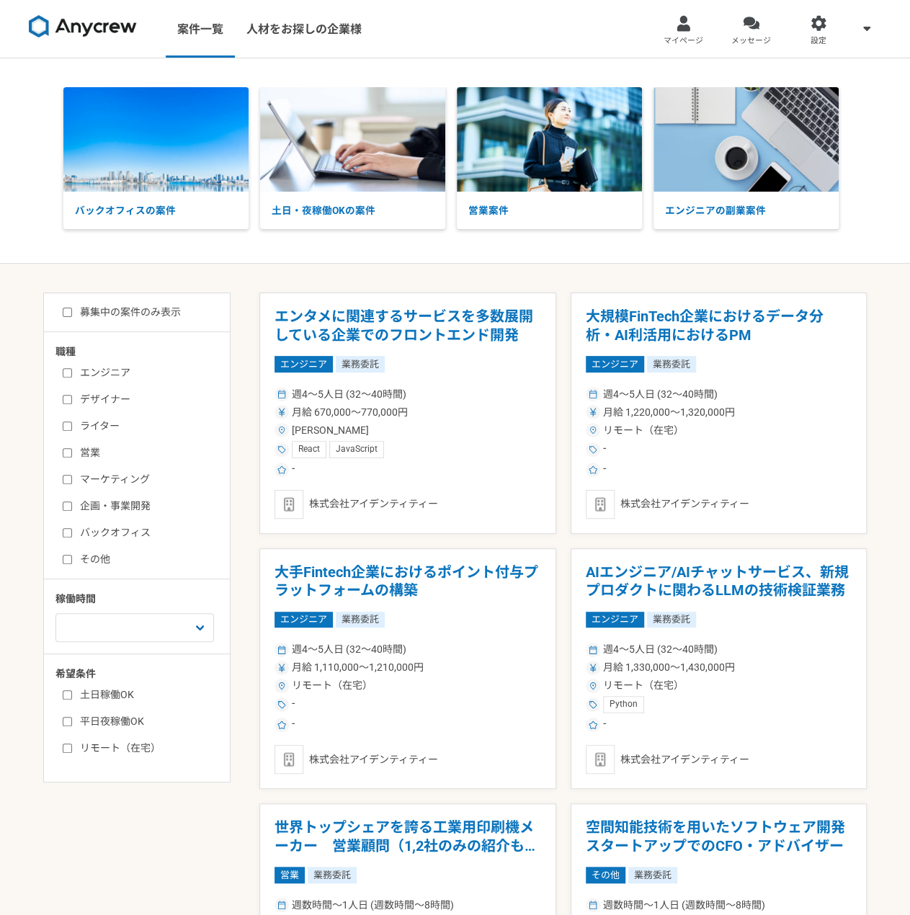
click at [94, 530] on label "バックオフィス" at bounding box center [146, 532] width 166 height 15
click at [72, 530] on input "バックオフィス" at bounding box center [67, 532] width 9 height 9
checkbox input "true"
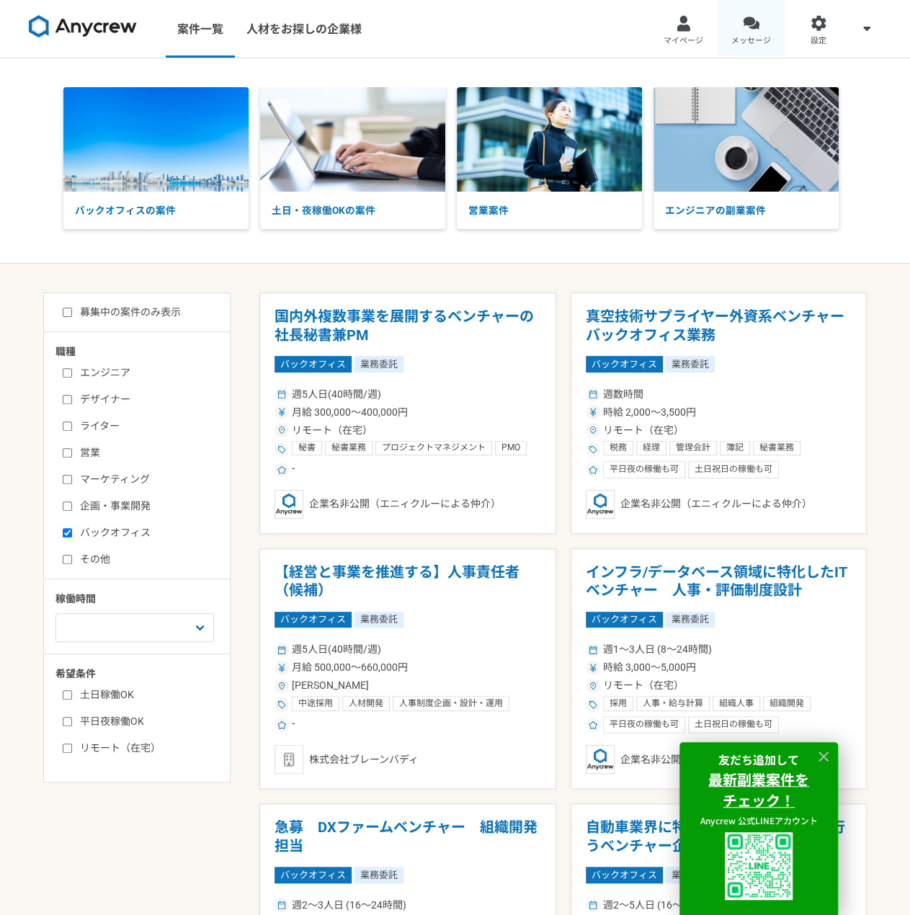
click at [763, 33] on link "メッセージ" at bounding box center [752, 29] width 68 height 58
